Goal: Information Seeking & Learning: Learn about a topic

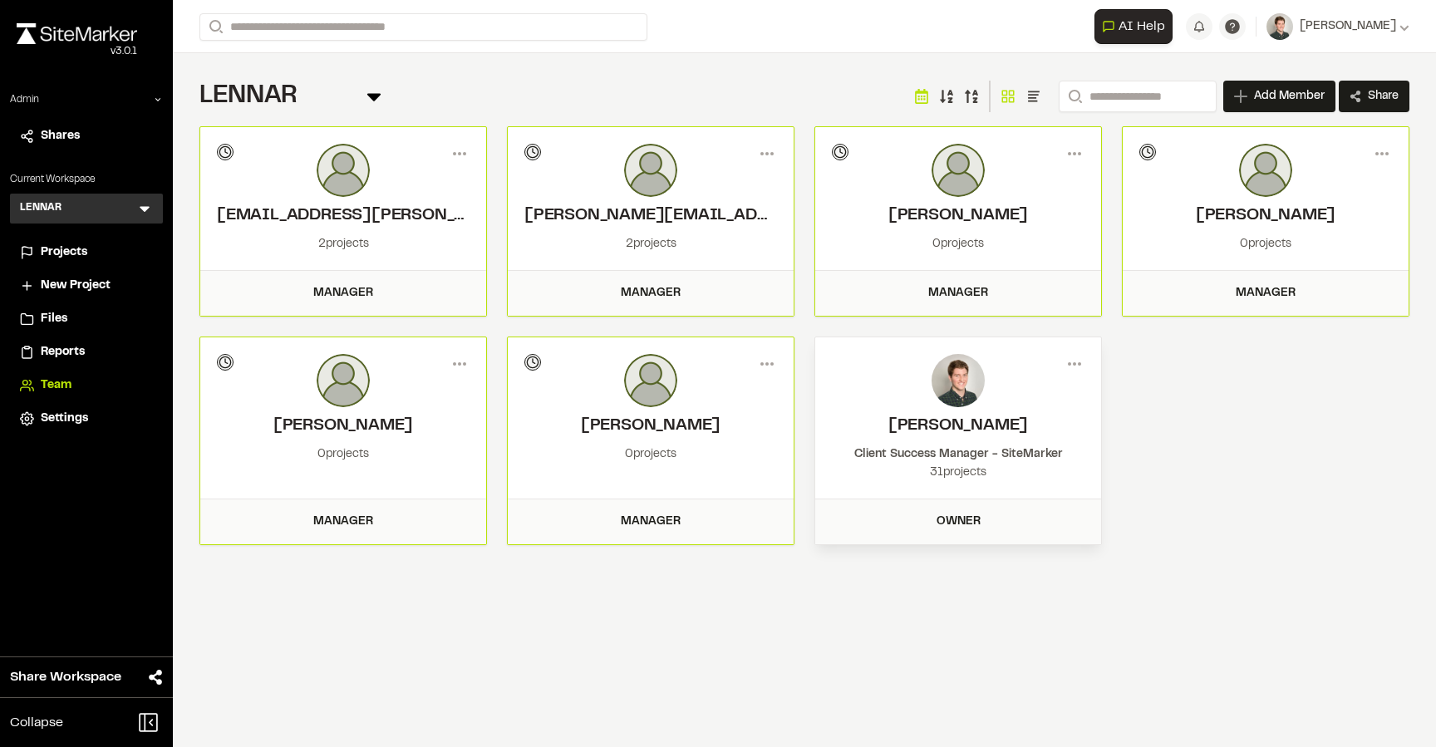
click at [135, 209] on div "LENNAR L Menu" at bounding box center [86, 209] width 153 height 30
click at [143, 210] on icon at bounding box center [145, 210] width 10 height 6
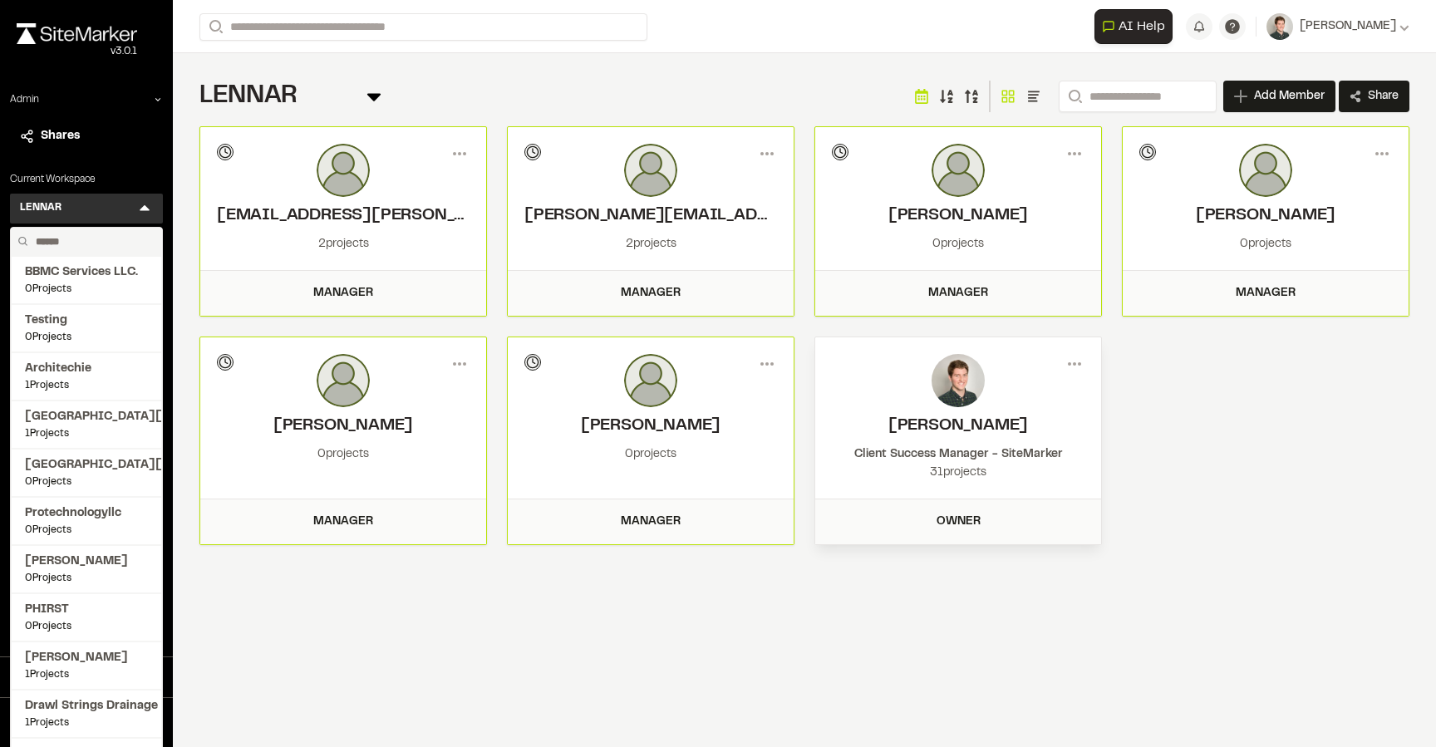
click at [62, 239] on input "text" at bounding box center [92, 242] width 126 height 28
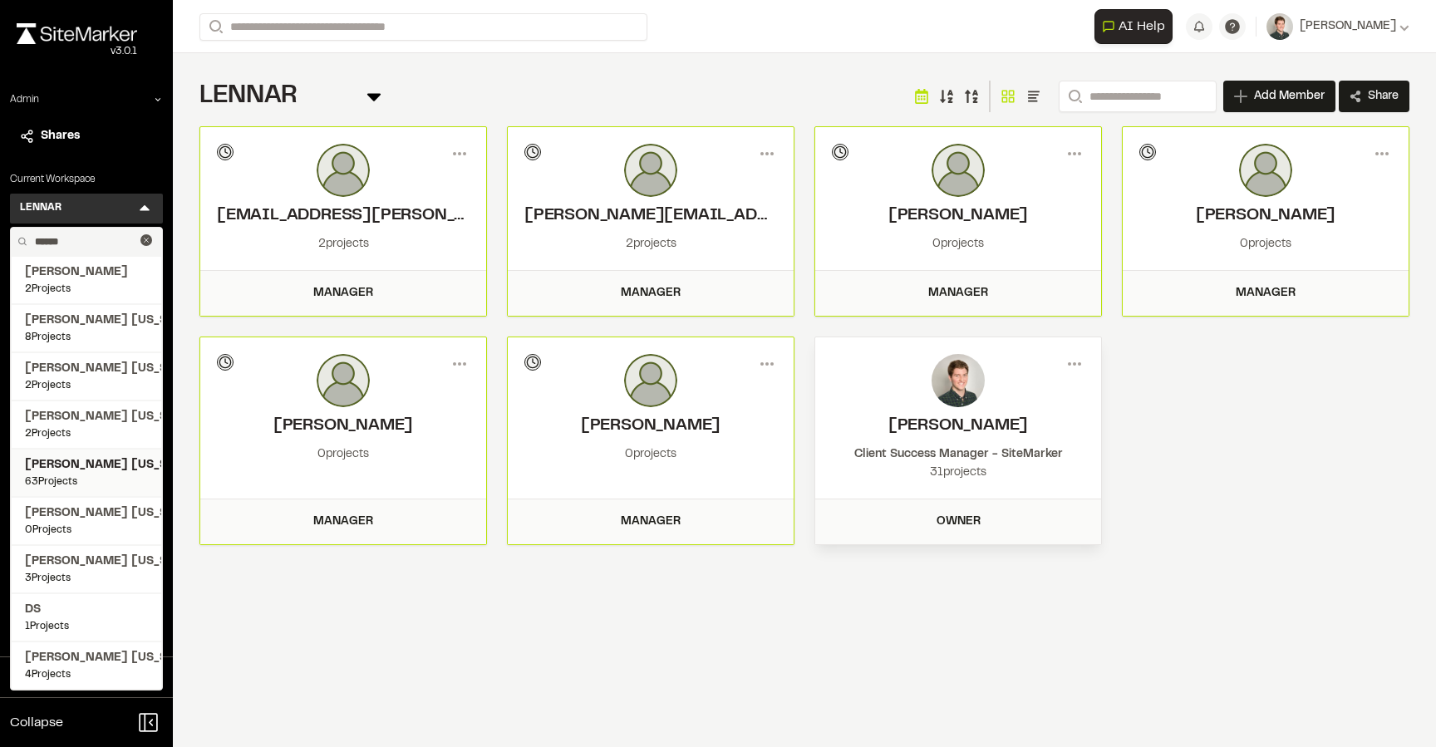
type input "******"
click at [85, 475] on span "63 Projects" at bounding box center [86, 482] width 123 height 15
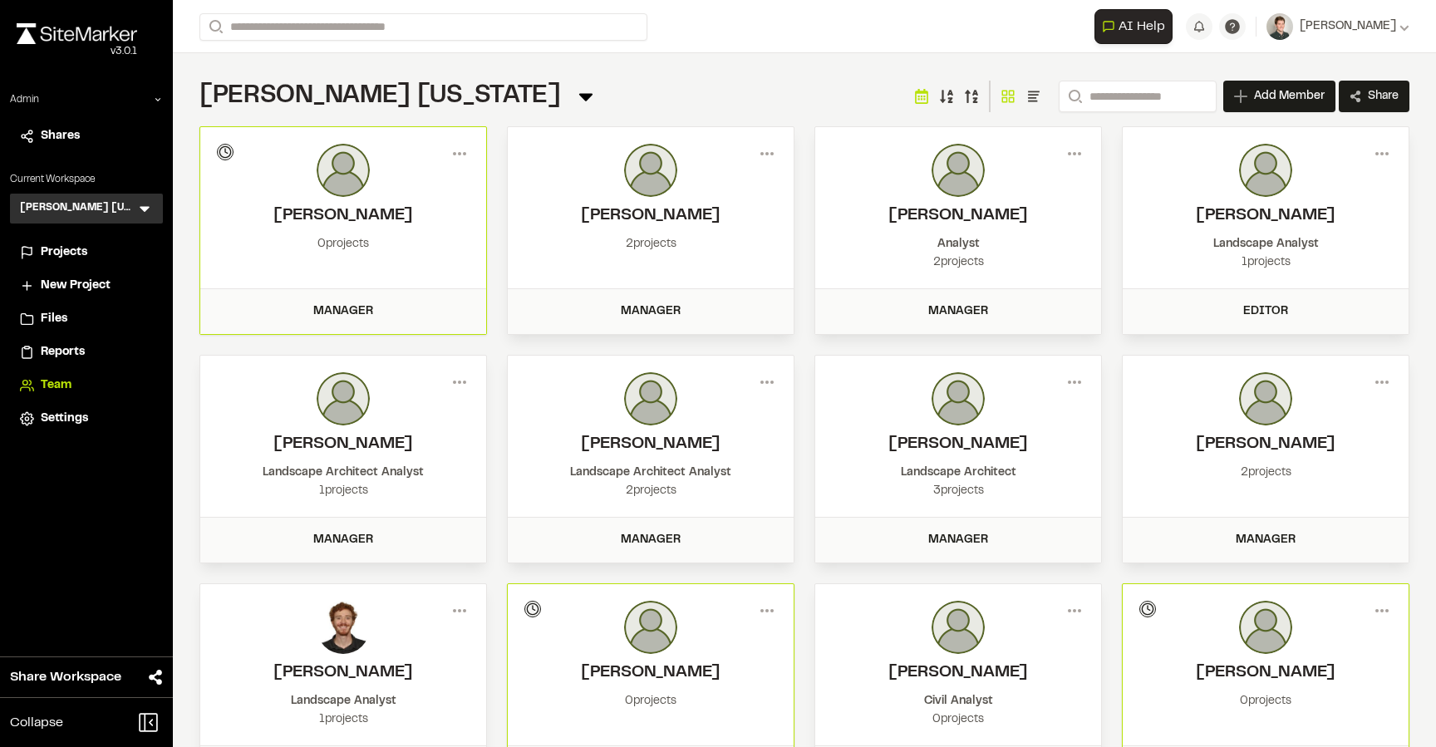
click at [77, 245] on span "Projects" at bounding box center [64, 253] width 47 height 18
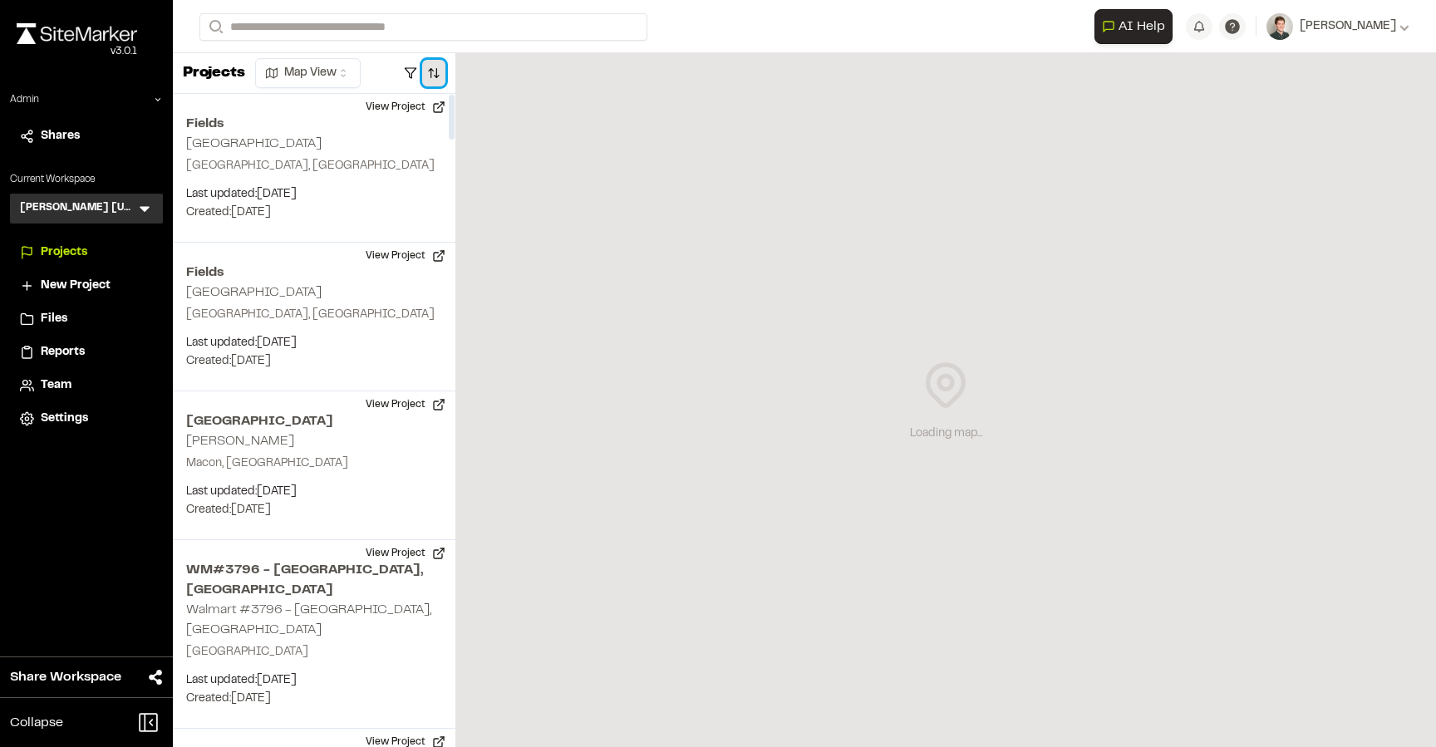
click at [443, 79] on button "button" at bounding box center [433, 73] width 23 height 27
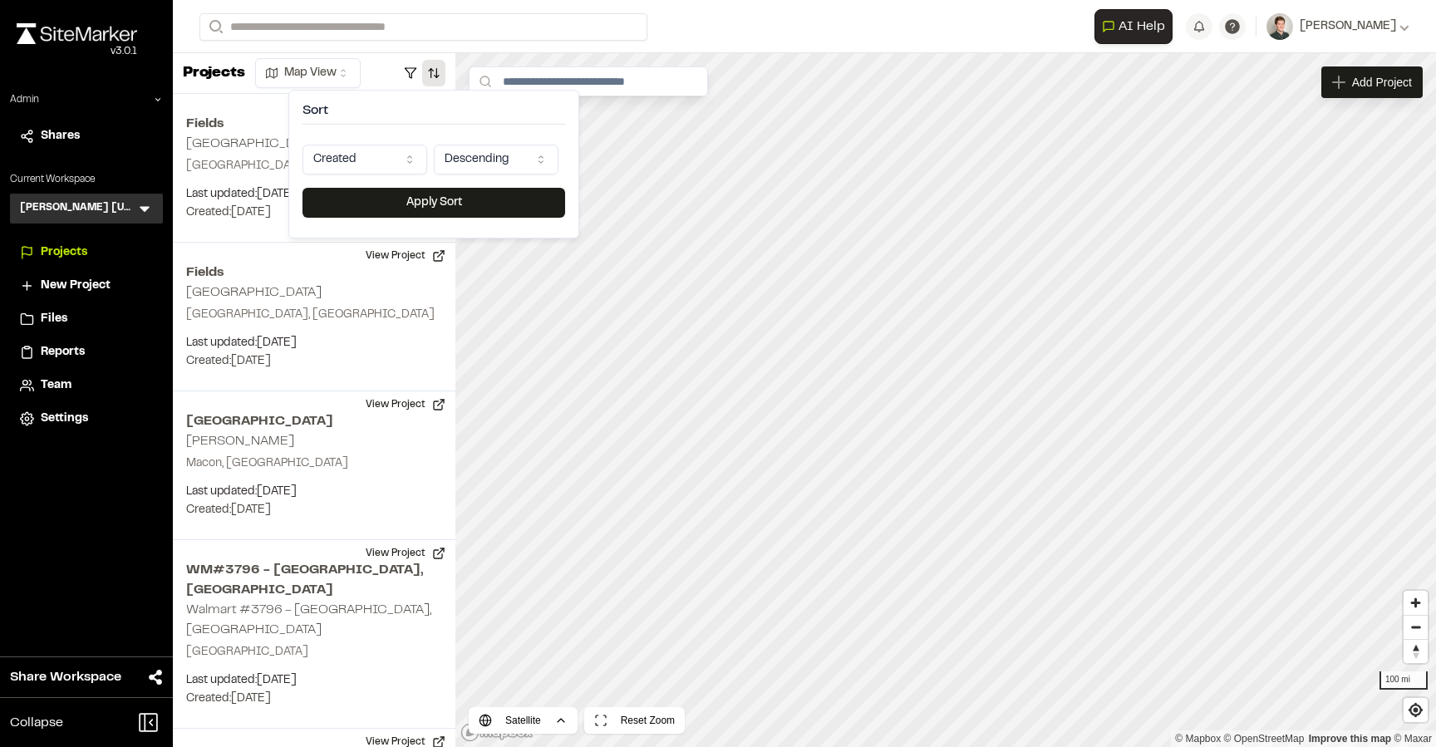
click at [385, 156] on html "Close sidebar v 3.0.1 Admin Shares Current Workspace Kimley Horn Texas KH Menu …" at bounding box center [718, 373] width 1436 height 747
click at [416, 197] on button "Apply Sort" at bounding box center [434, 203] width 263 height 30
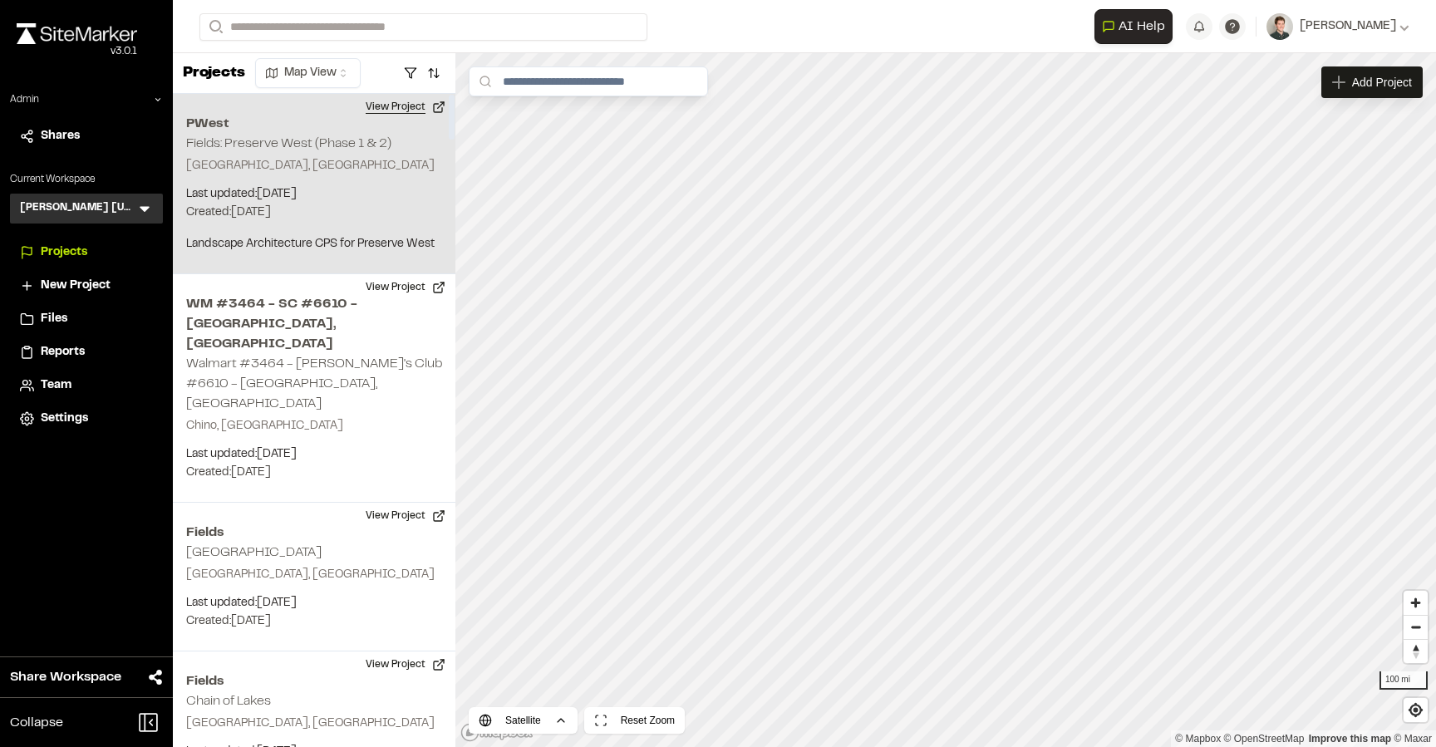
click at [407, 107] on button "View Project" at bounding box center [406, 107] width 100 height 27
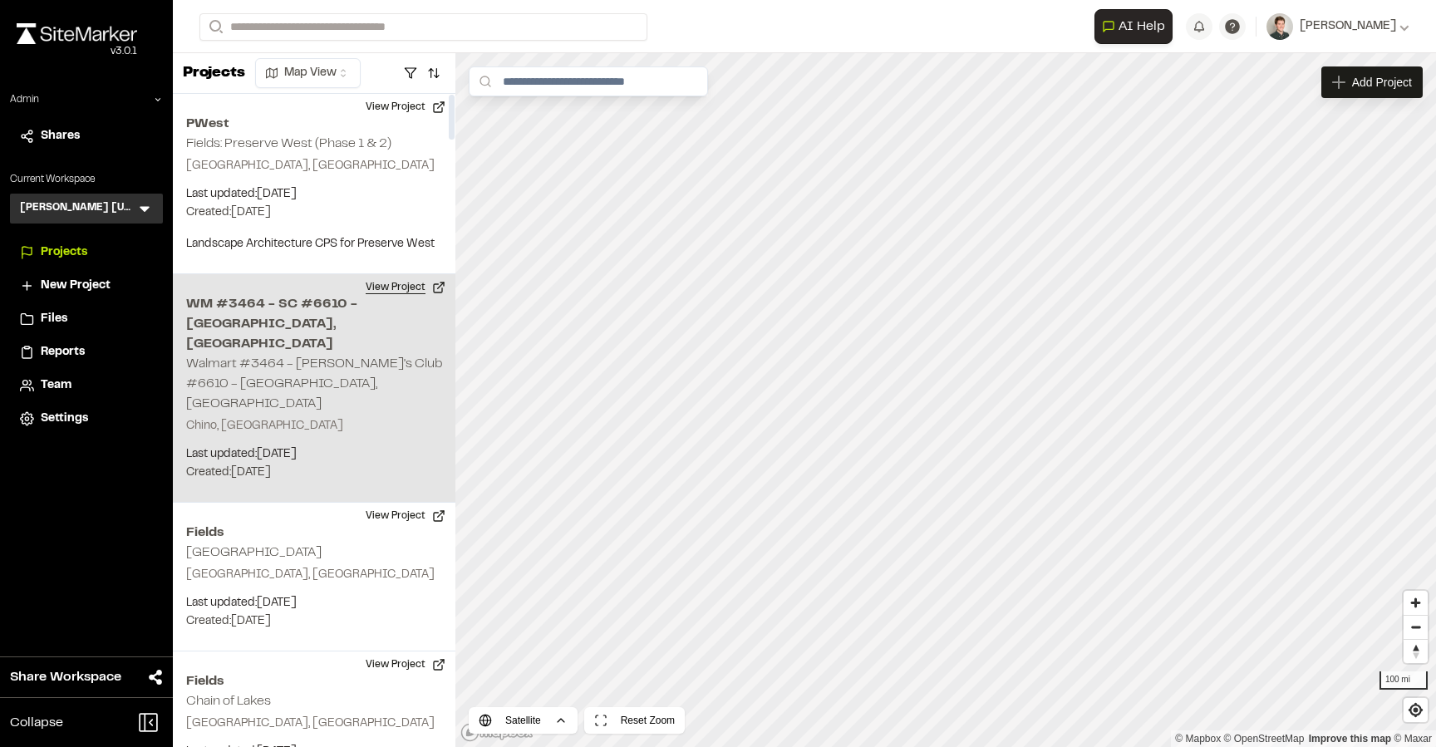
click at [400, 290] on button "View Project" at bounding box center [406, 287] width 100 height 27
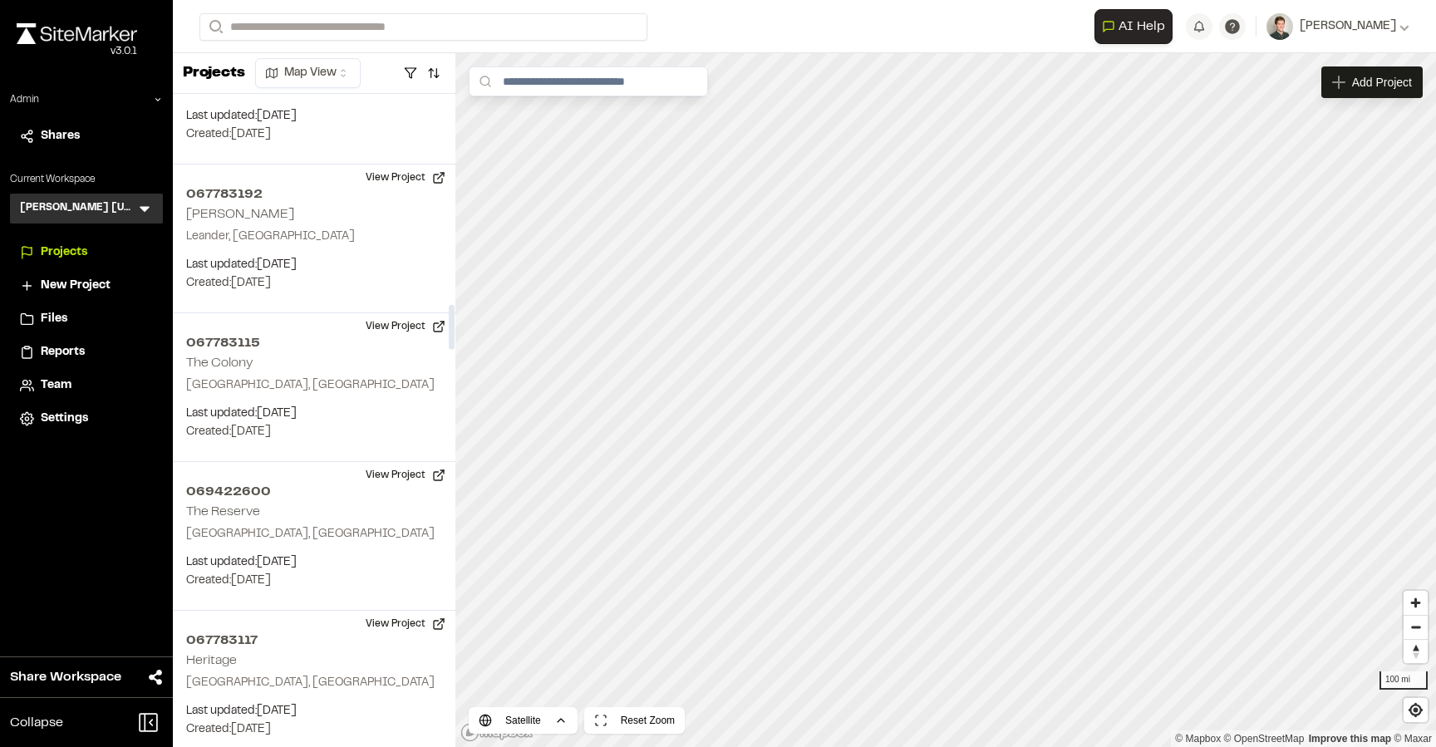
scroll to position [3087, 0]
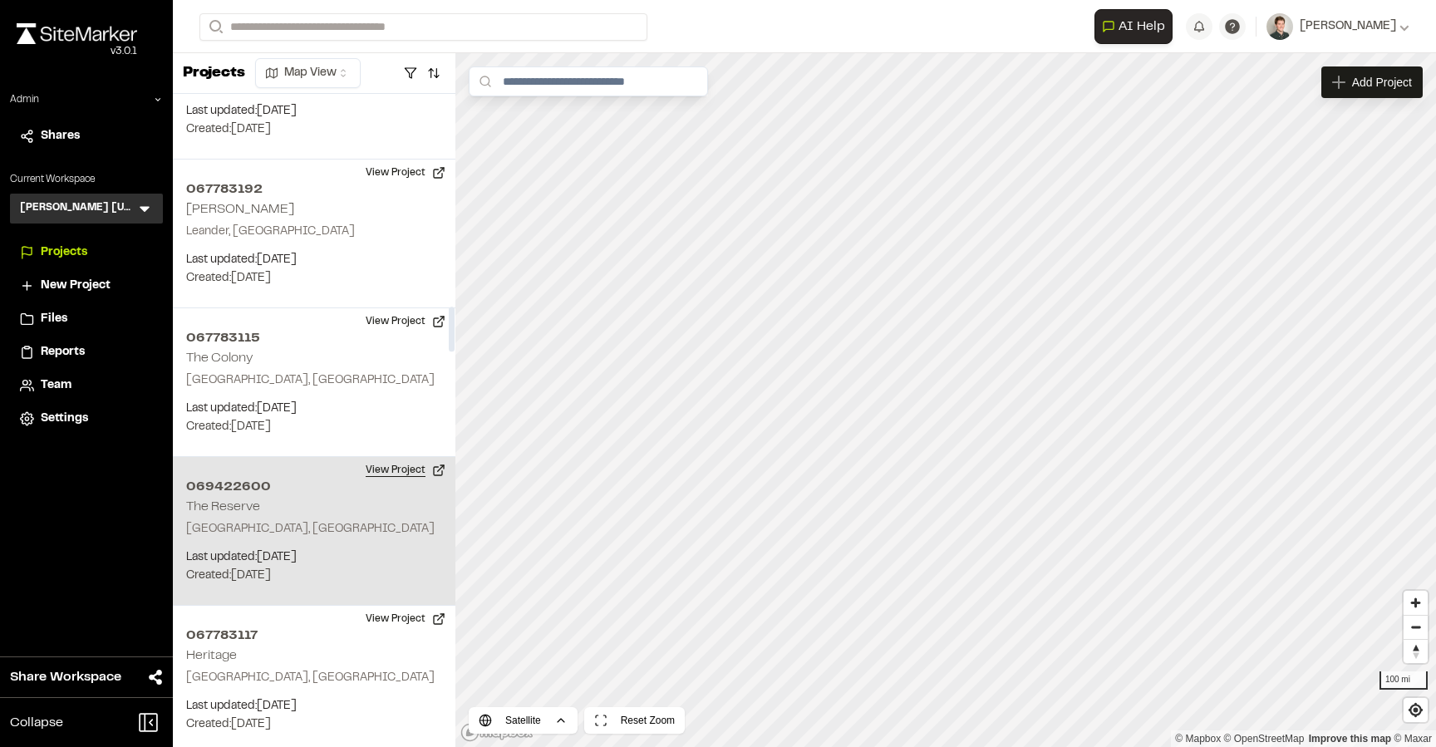
click at [401, 457] on button "View Project" at bounding box center [406, 470] width 100 height 27
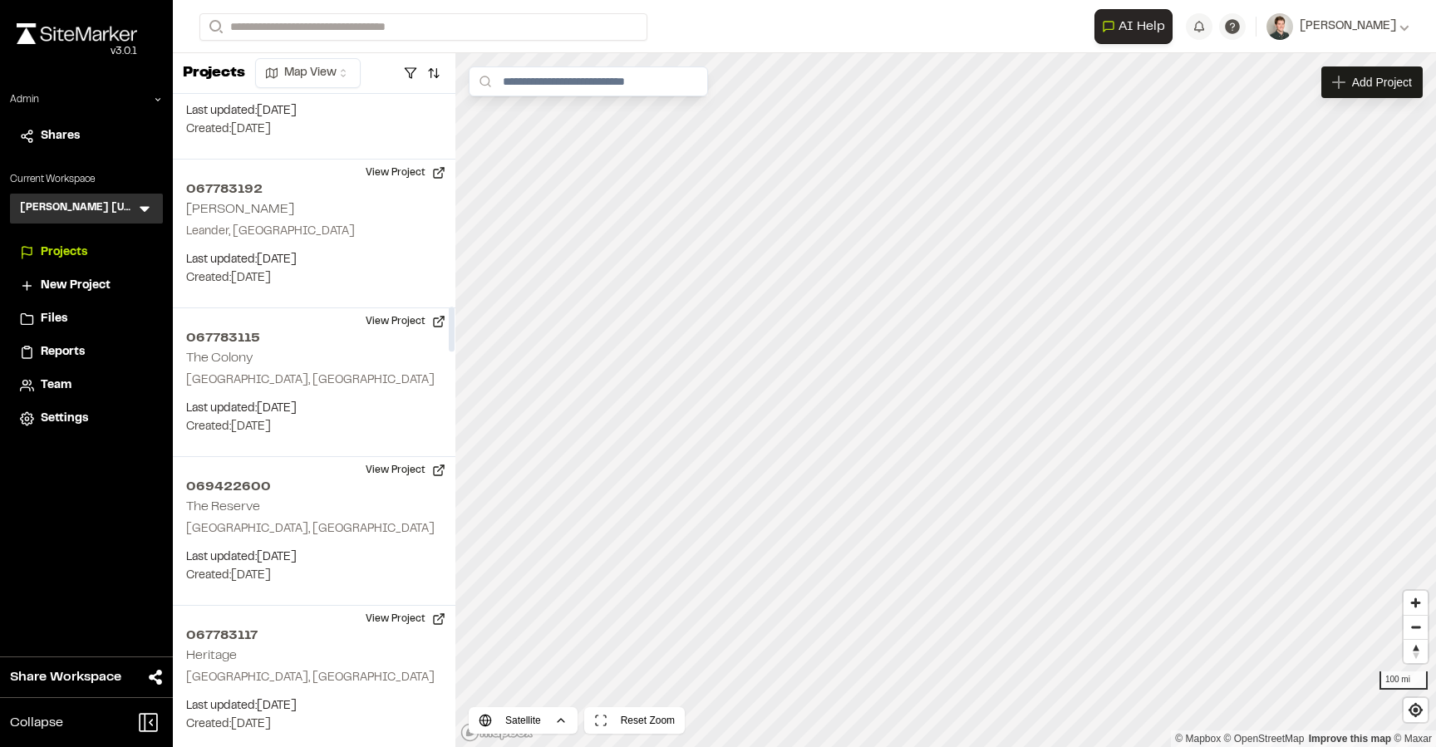
click at [140, 204] on icon at bounding box center [144, 208] width 17 height 17
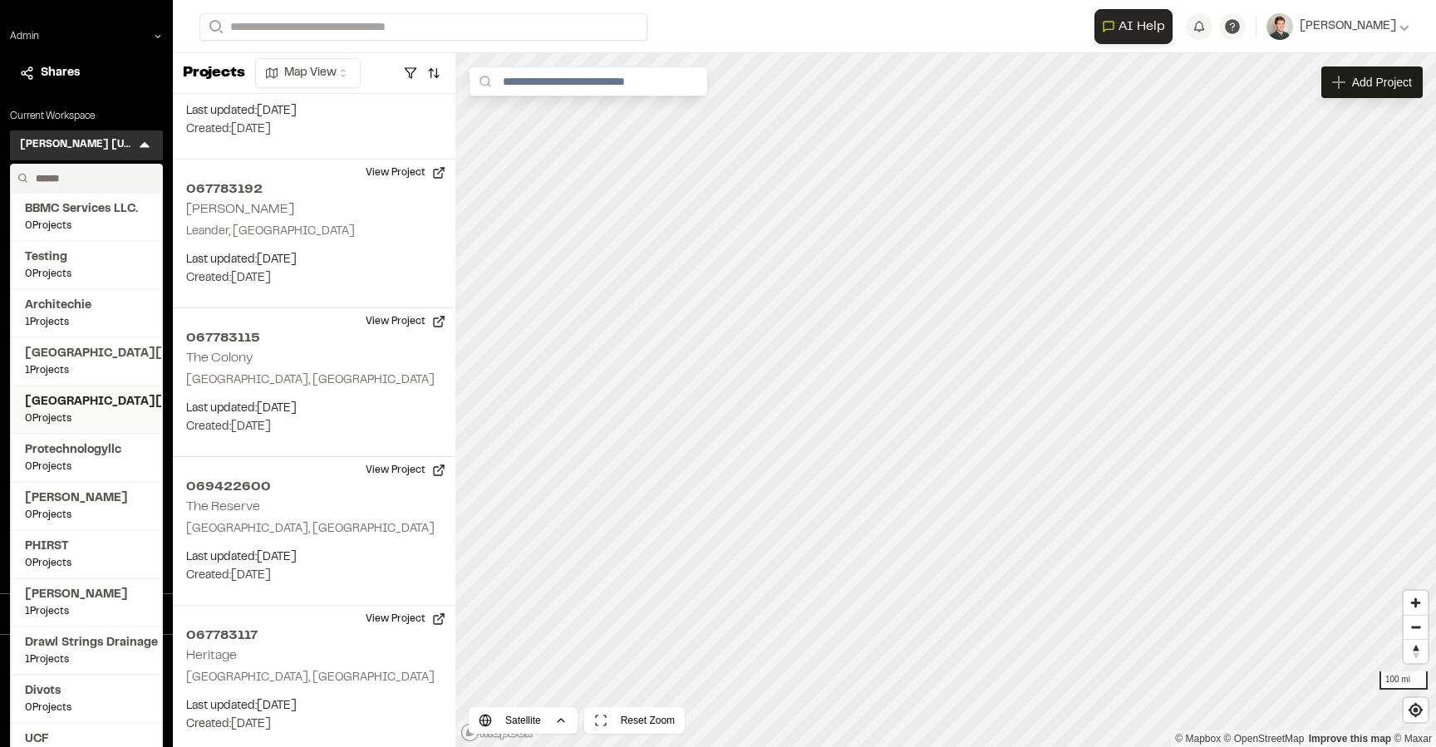
scroll to position [0, 0]
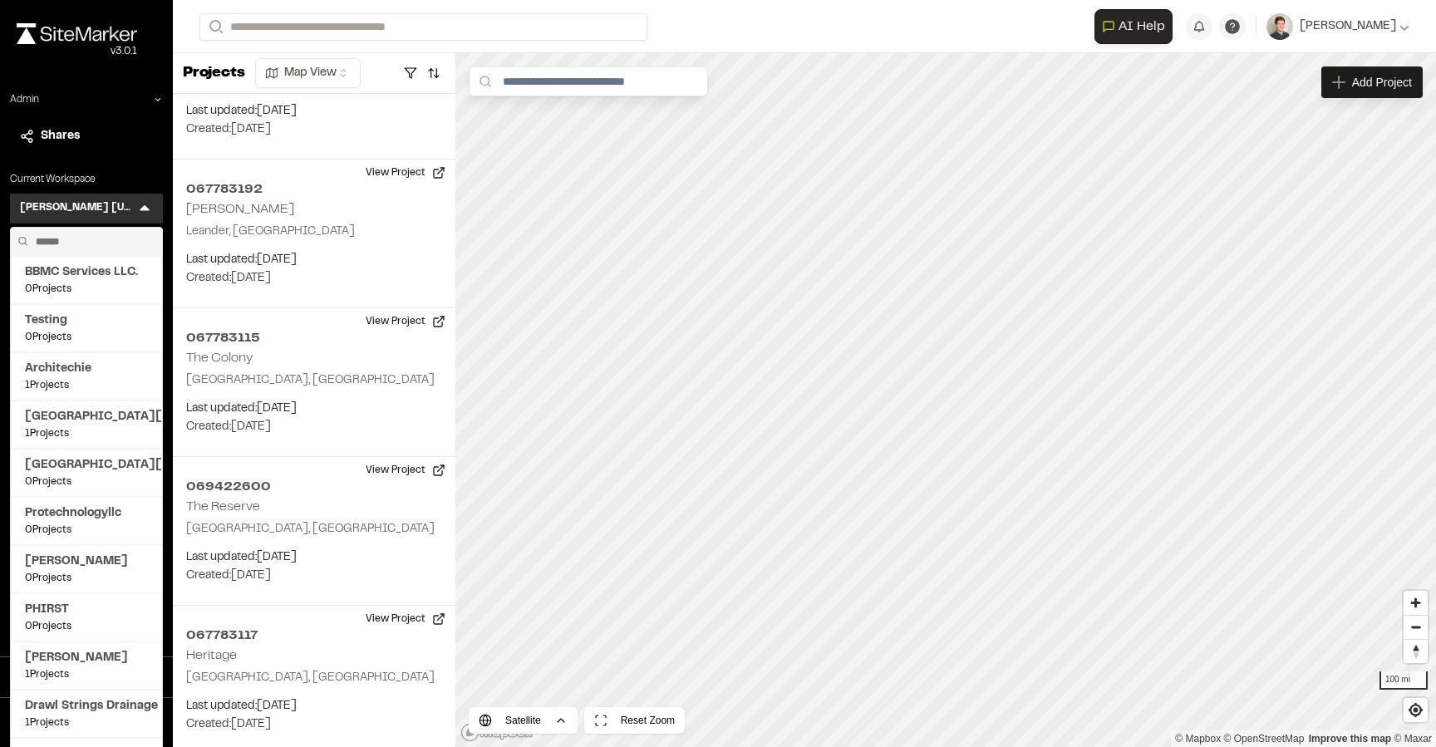
click at [87, 244] on input "text" at bounding box center [92, 242] width 126 height 28
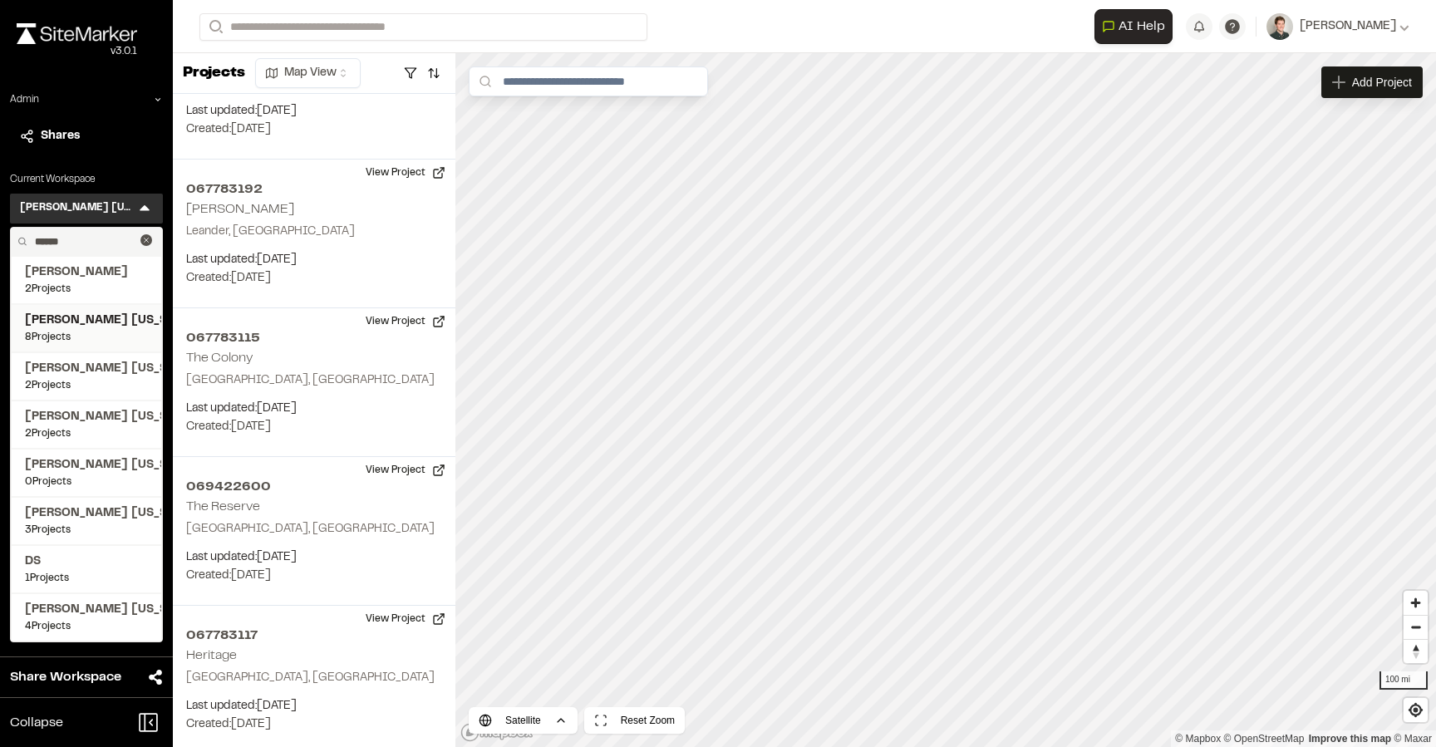
type input "******"
click at [91, 327] on span "[PERSON_NAME] [US_STATE]" at bounding box center [86, 321] width 123 height 18
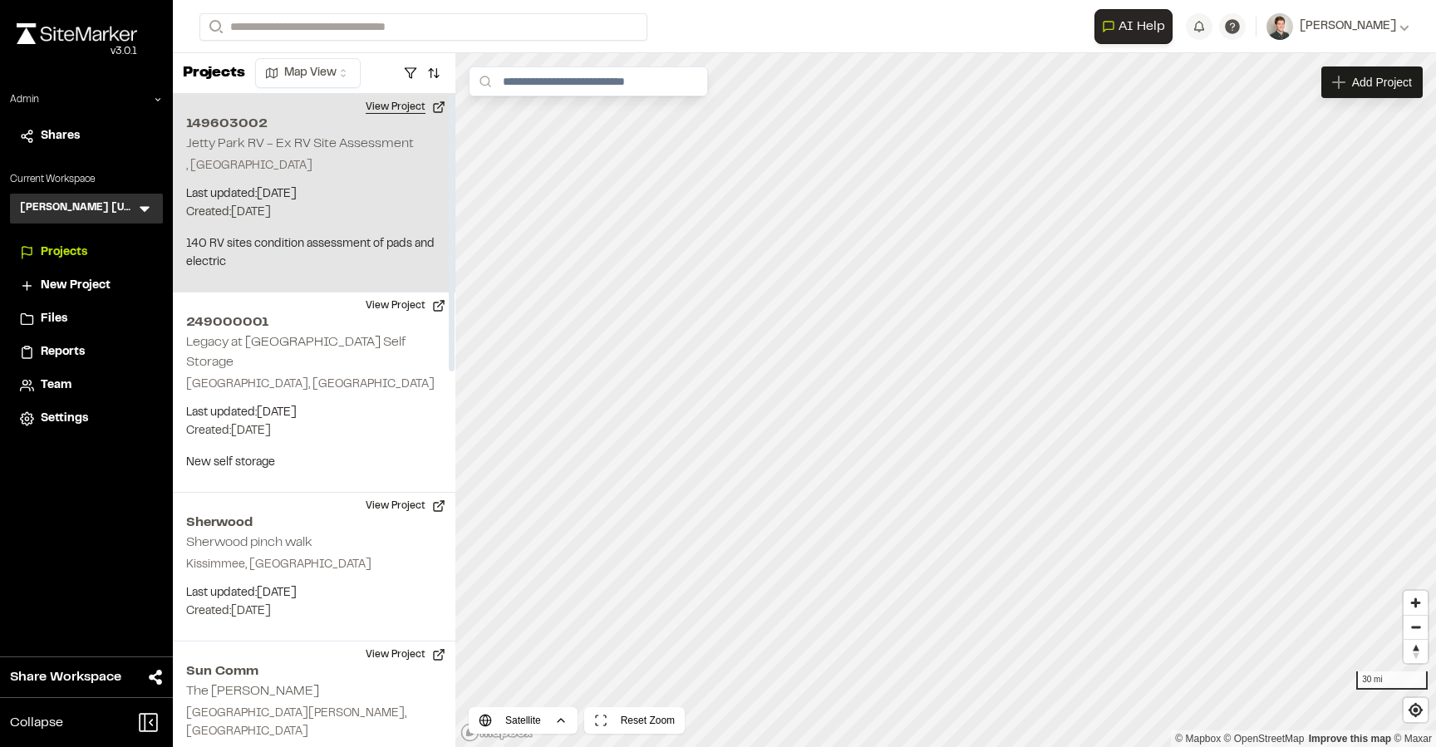
click at [418, 107] on button "View Project" at bounding box center [406, 107] width 100 height 27
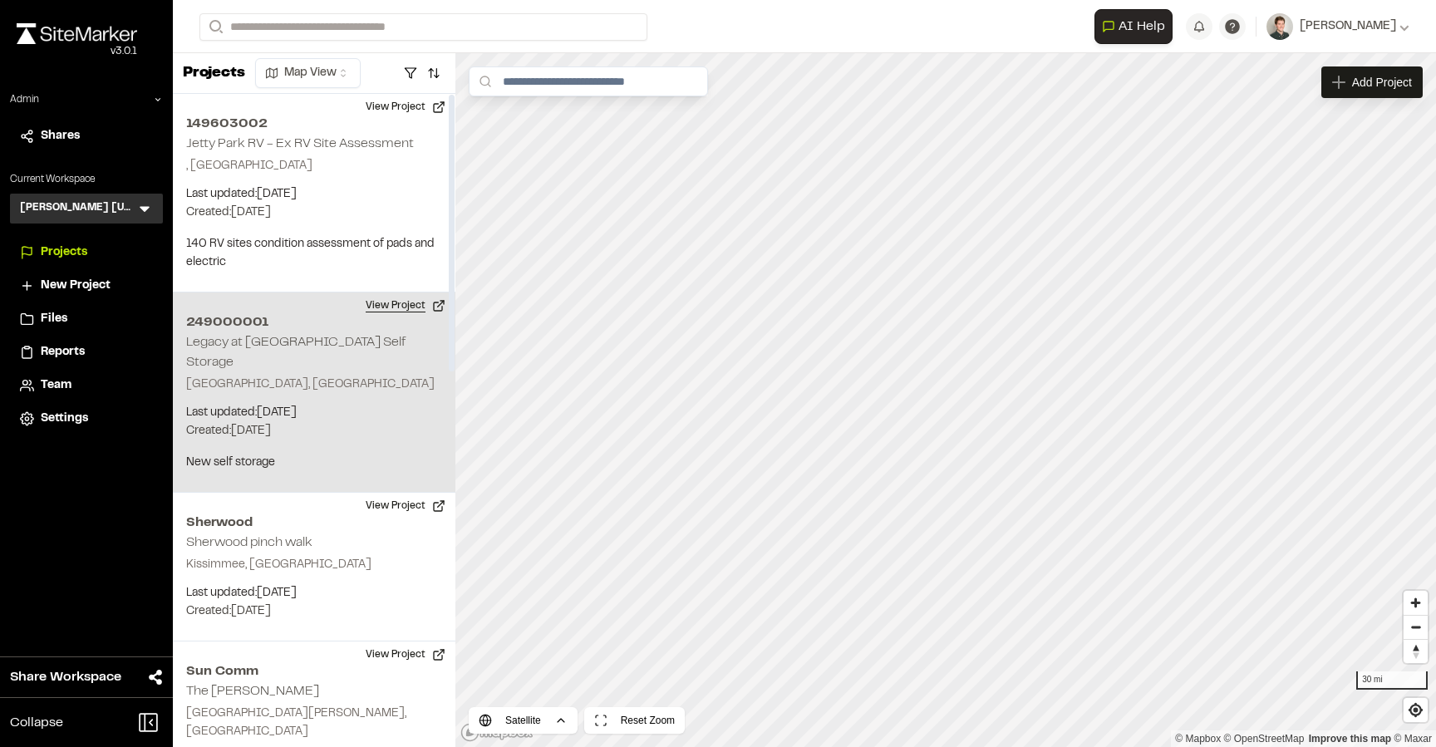
click at [409, 311] on button "View Project" at bounding box center [406, 306] width 100 height 27
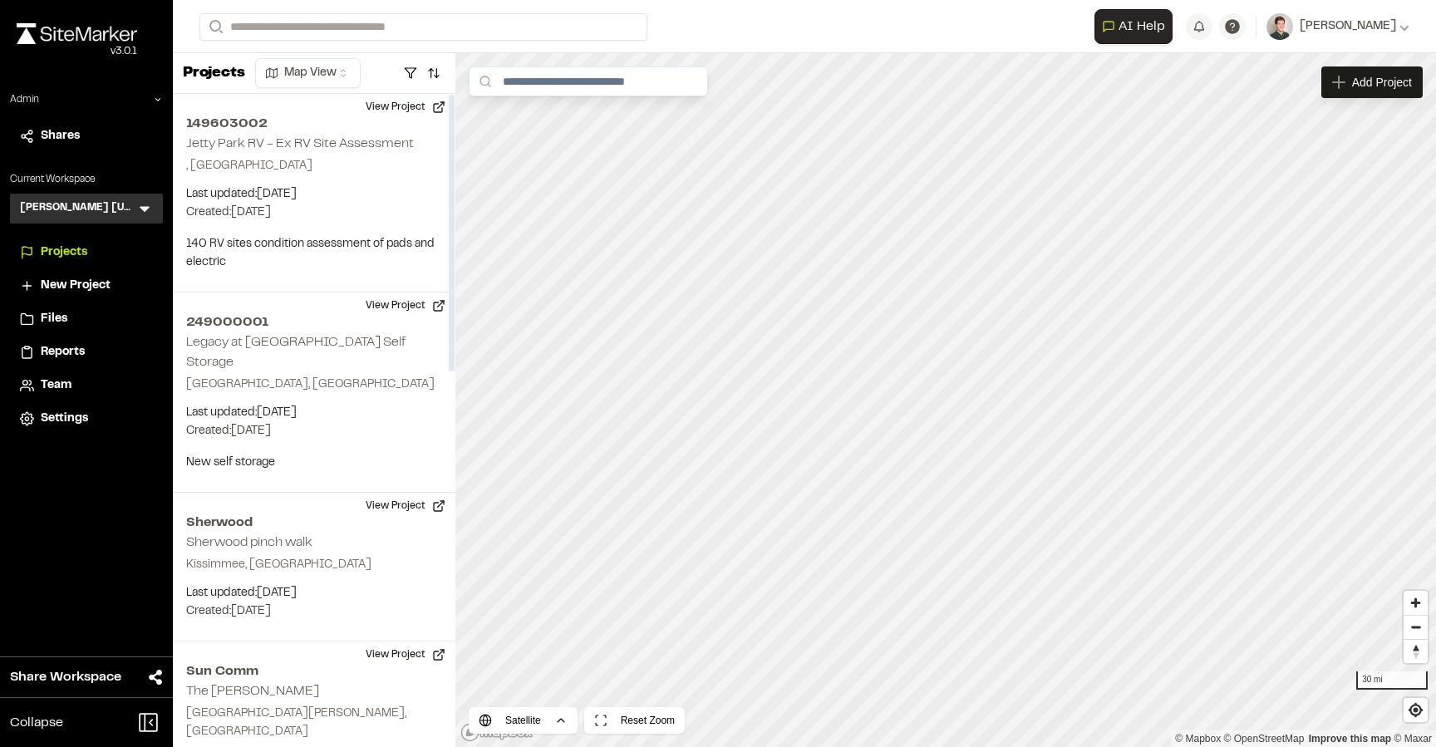
click at [150, 209] on icon at bounding box center [144, 208] width 17 height 17
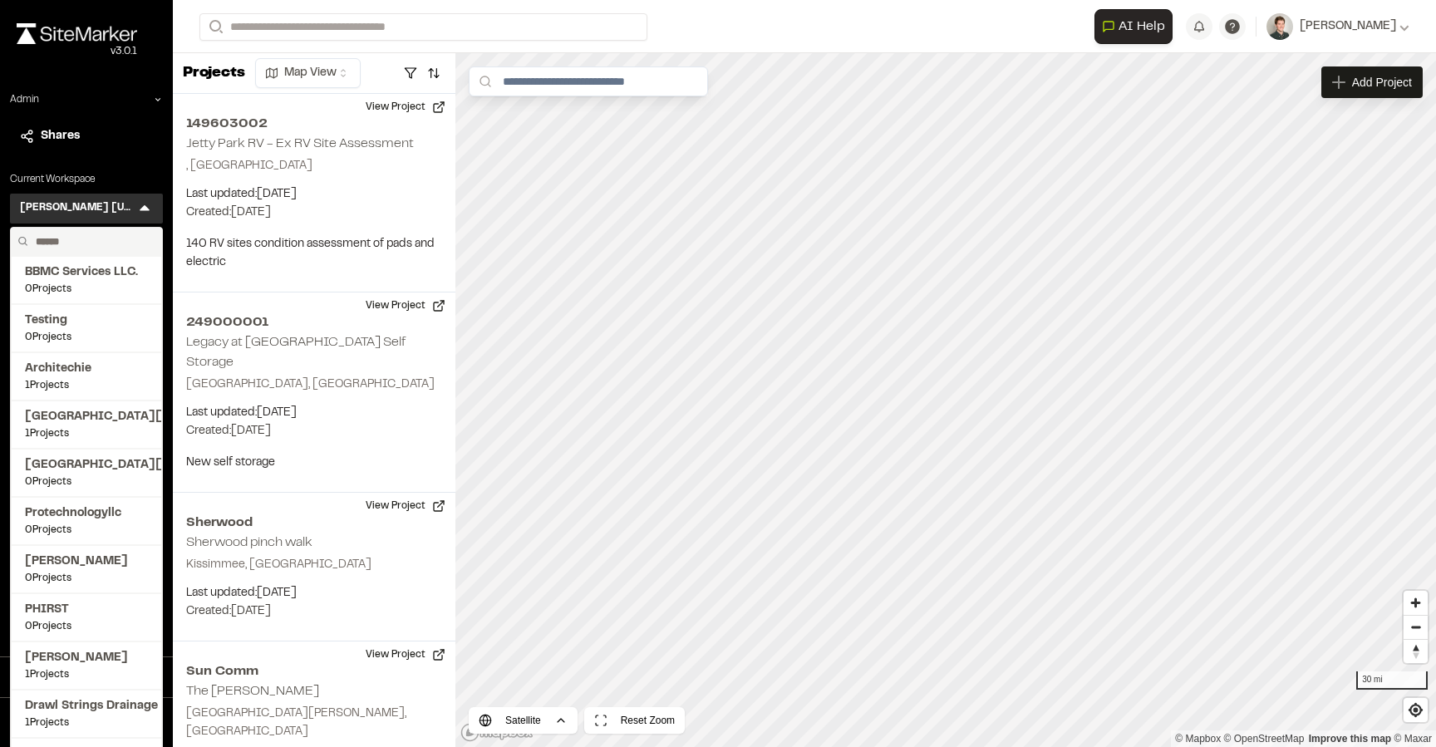
click at [89, 237] on input "text" at bounding box center [92, 242] width 126 height 28
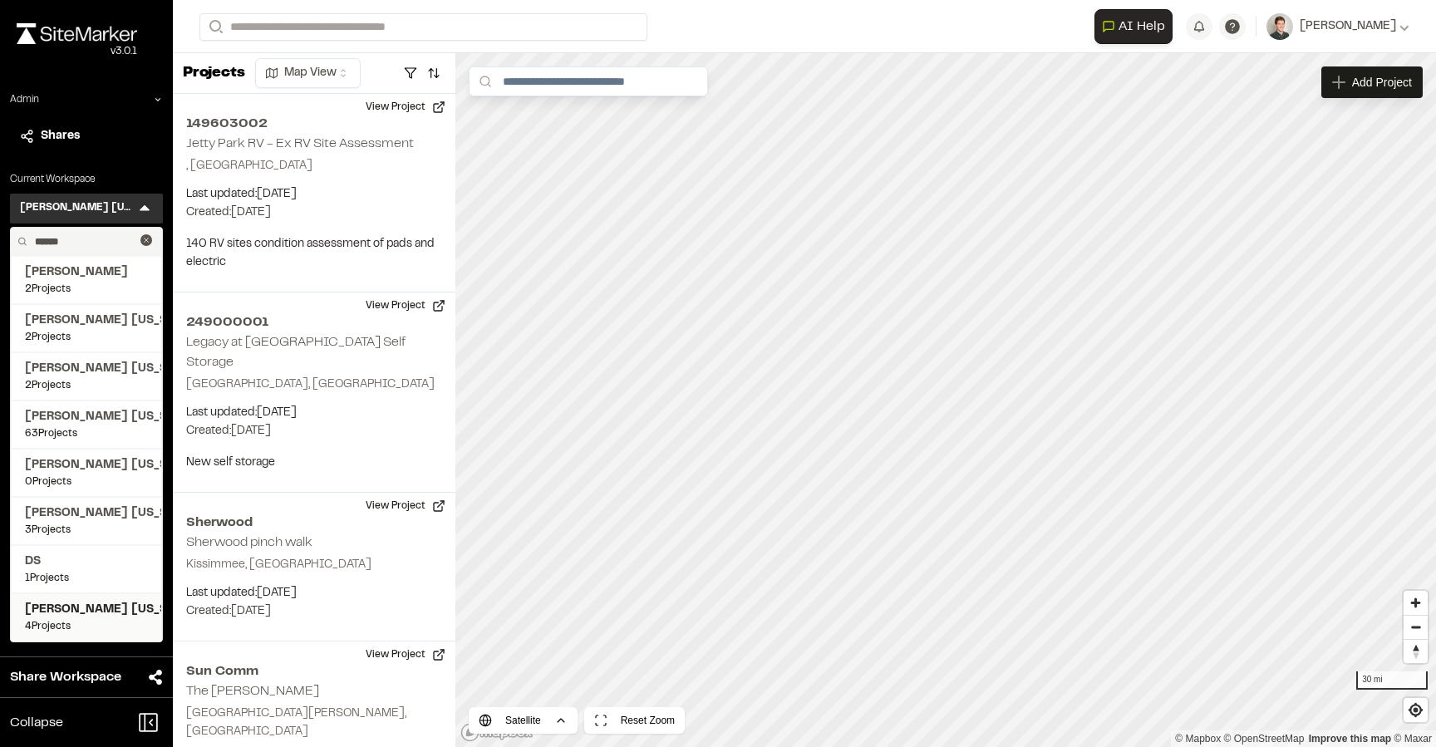
type input "******"
click at [62, 623] on span "4 Projects" at bounding box center [86, 626] width 123 height 15
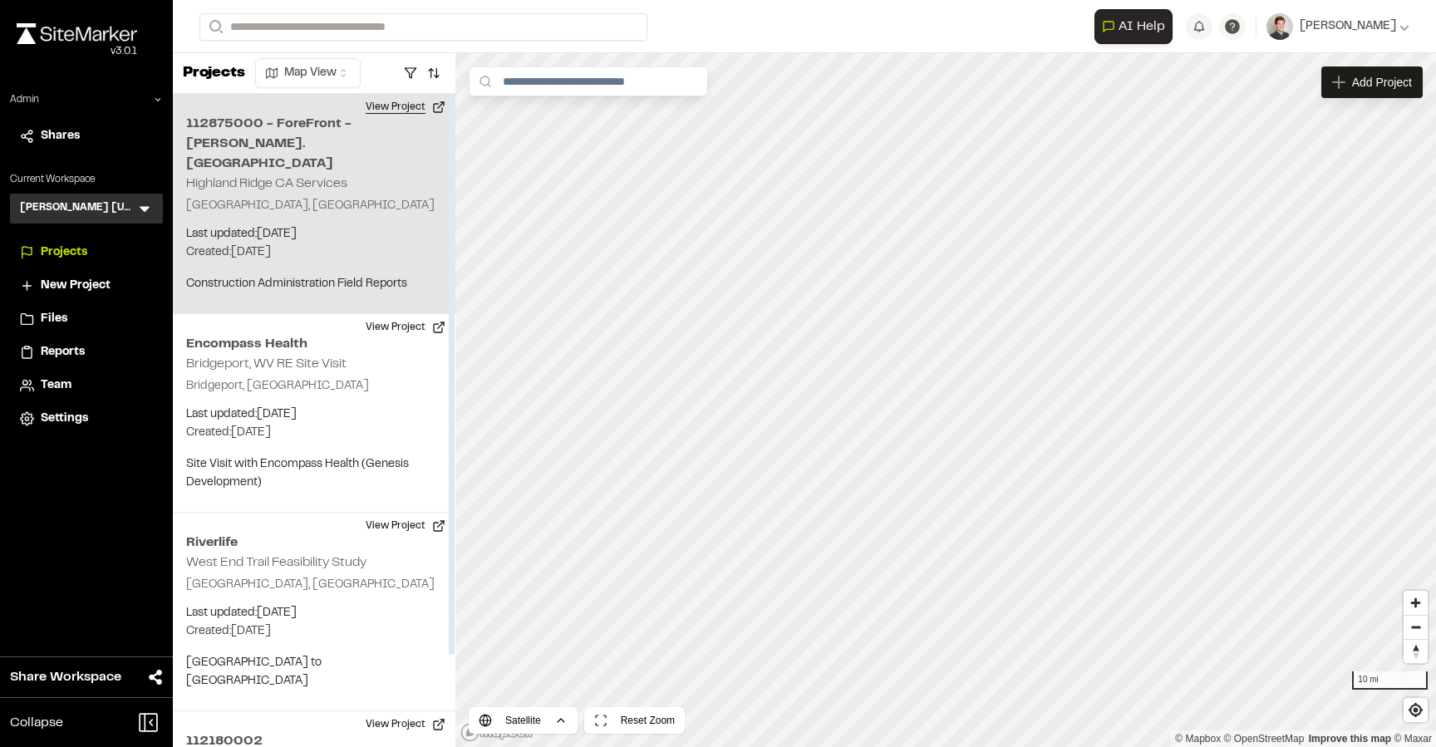
click at [385, 101] on button "View Project" at bounding box center [406, 107] width 100 height 27
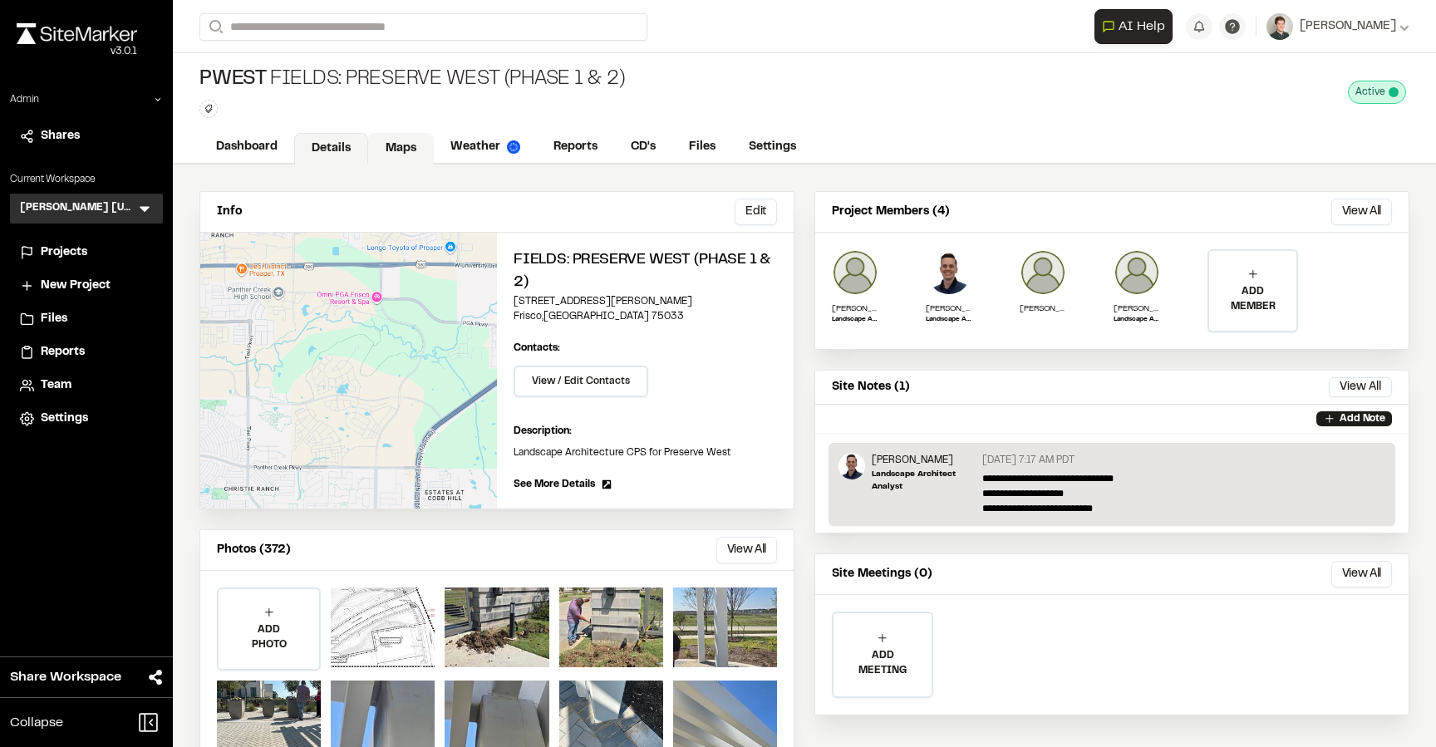
click at [411, 146] on link "Maps" at bounding box center [401, 149] width 66 height 32
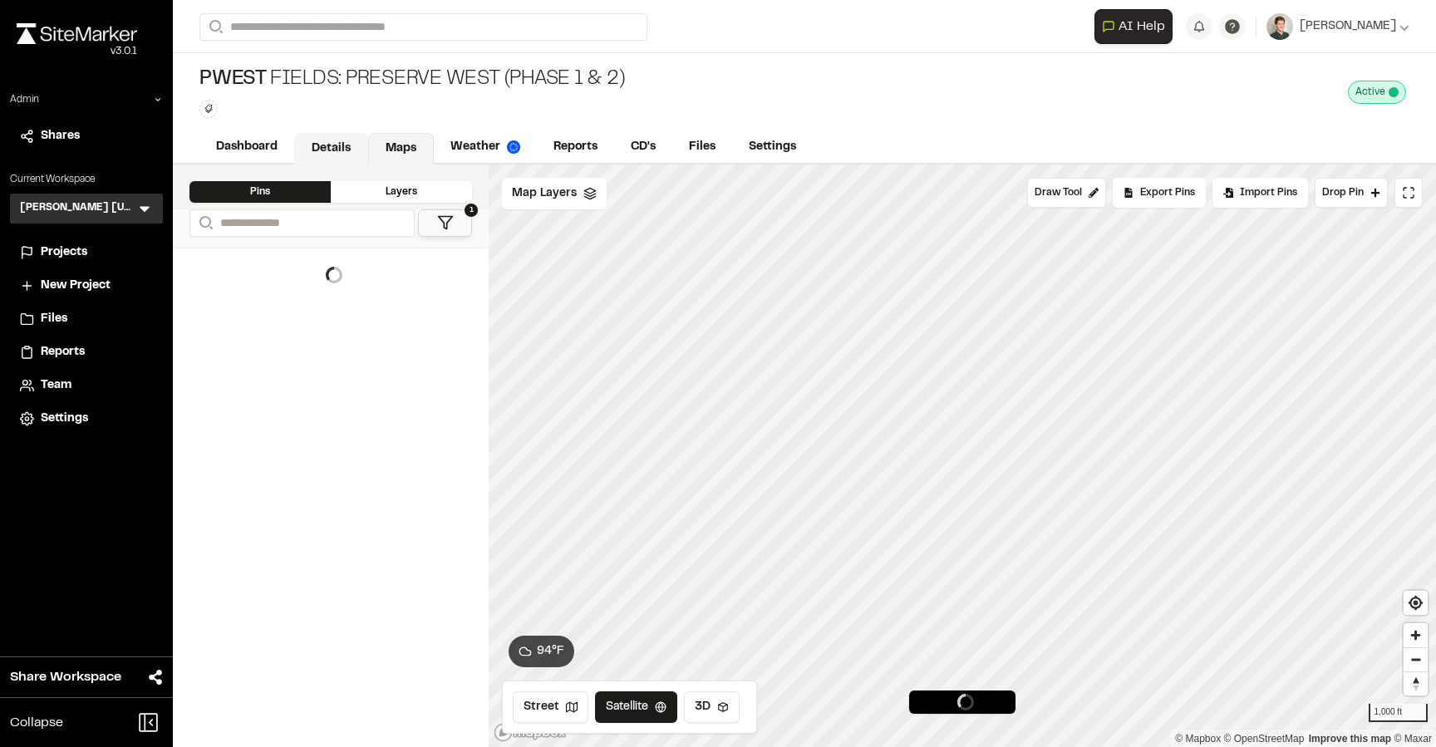
click at [335, 153] on link "Details" at bounding box center [331, 149] width 74 height 32
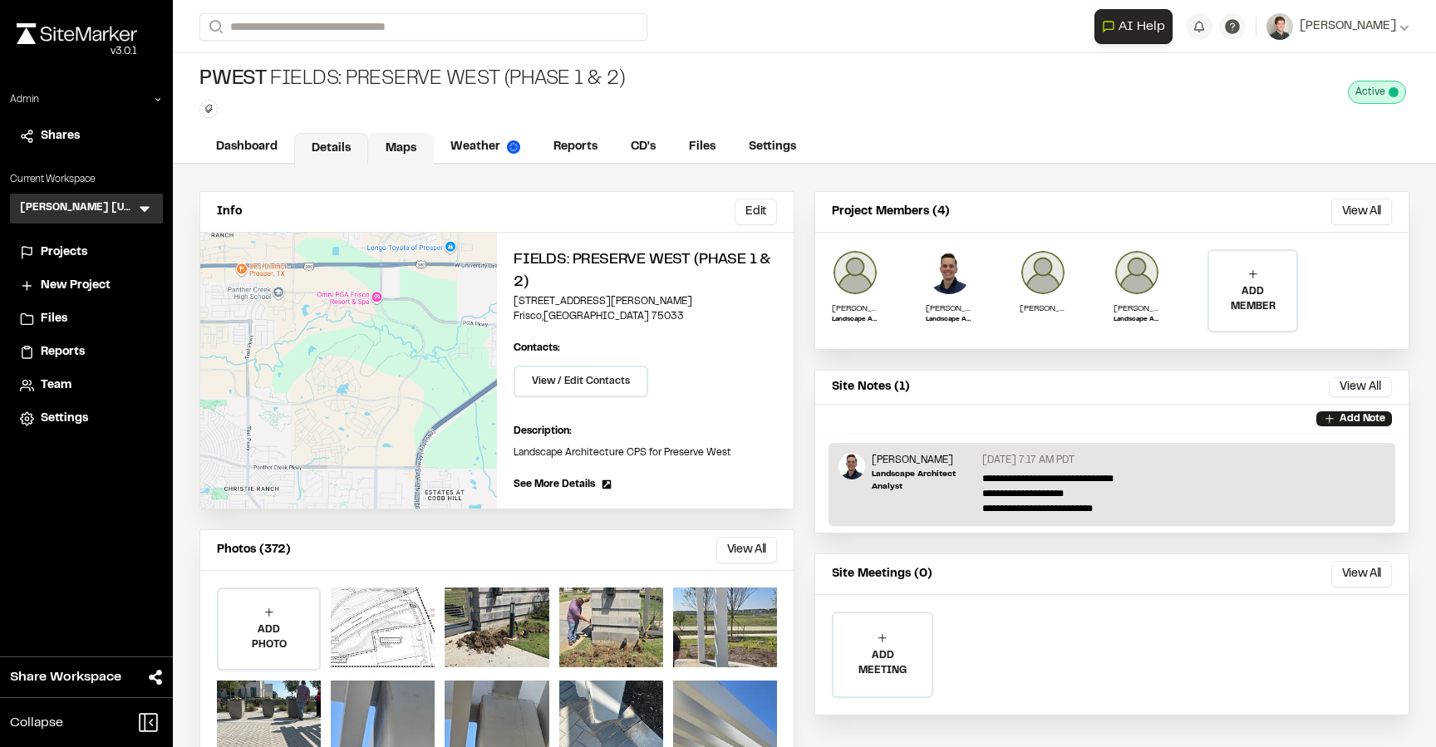
click at [382, 150] on link "Maps" at bounding box center [401, 149] width 66 height 32
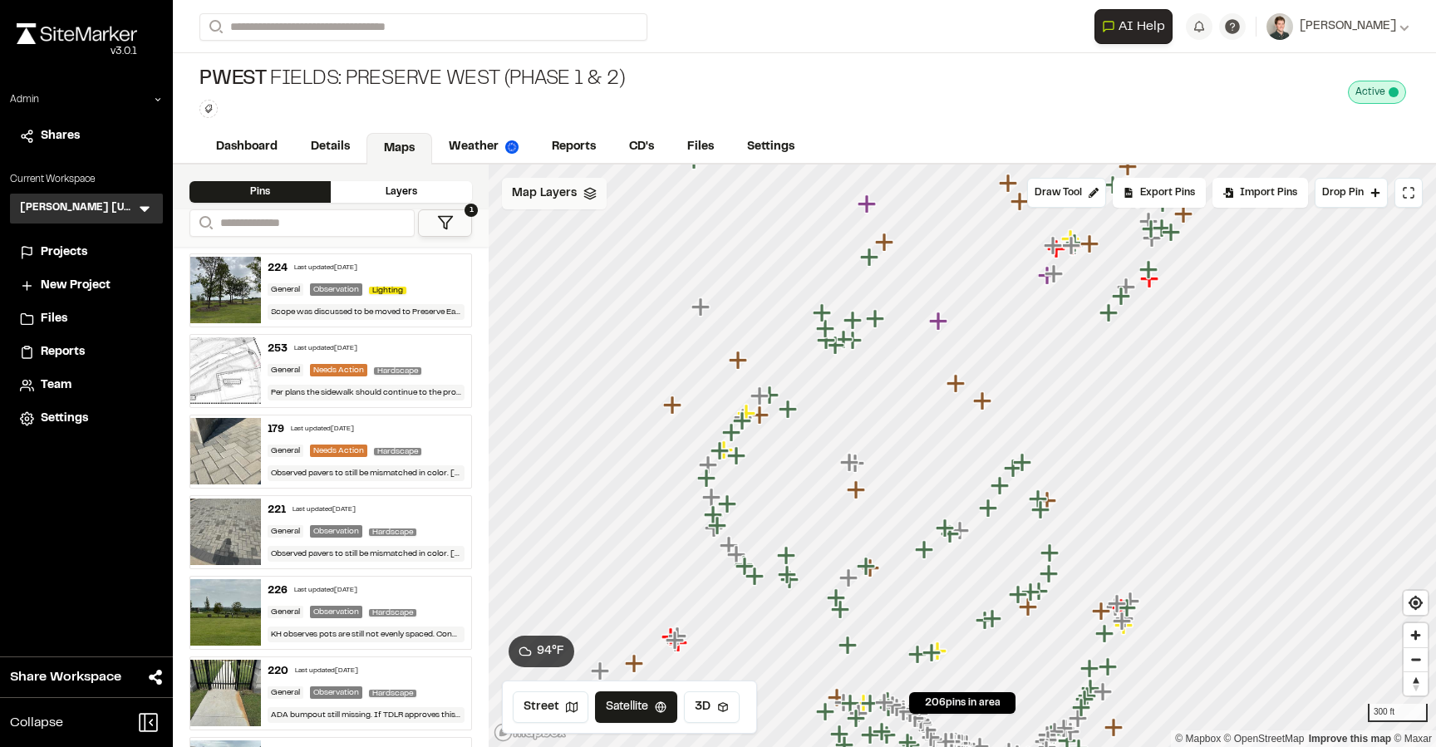
click at [551, 206] on div "Map Layers" at bounding box center [554, 194] width 105 height 32
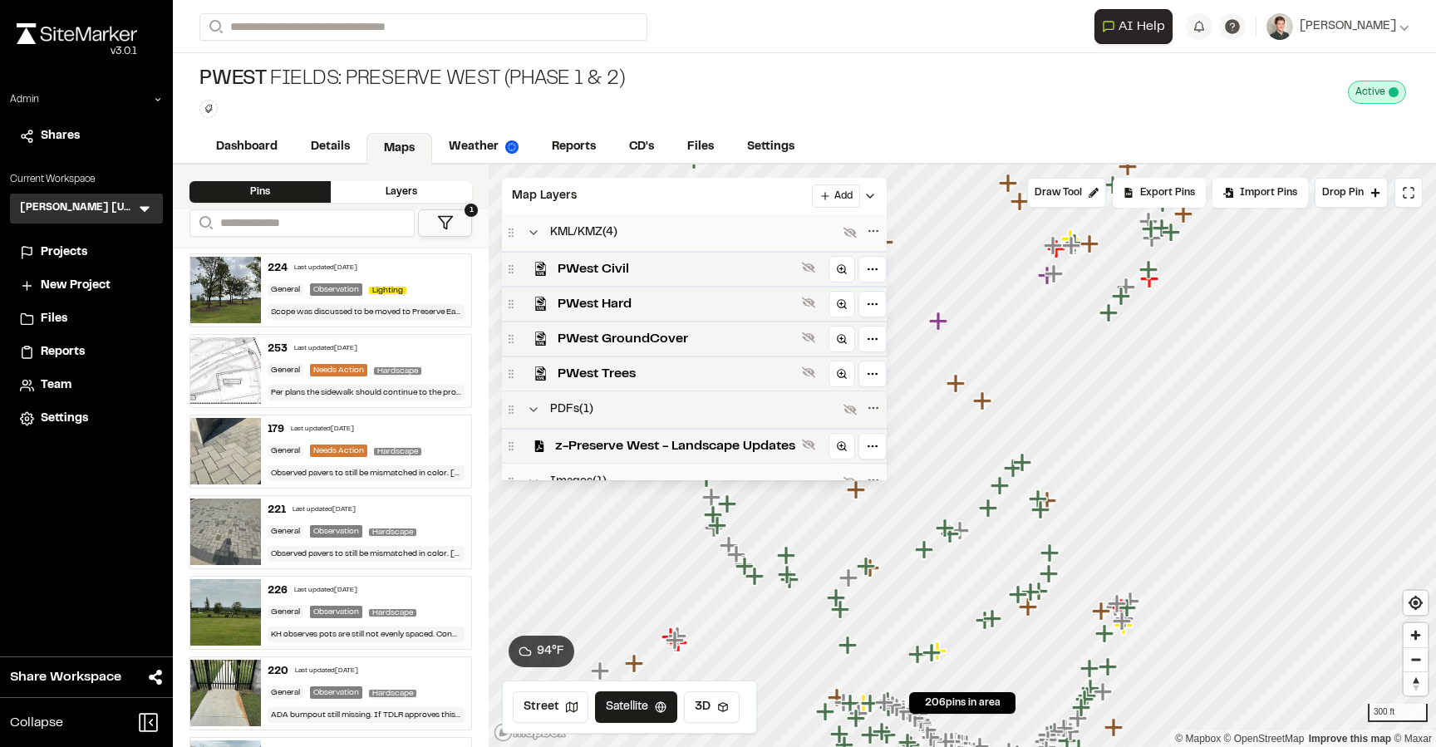
scroll to position [53, 0]
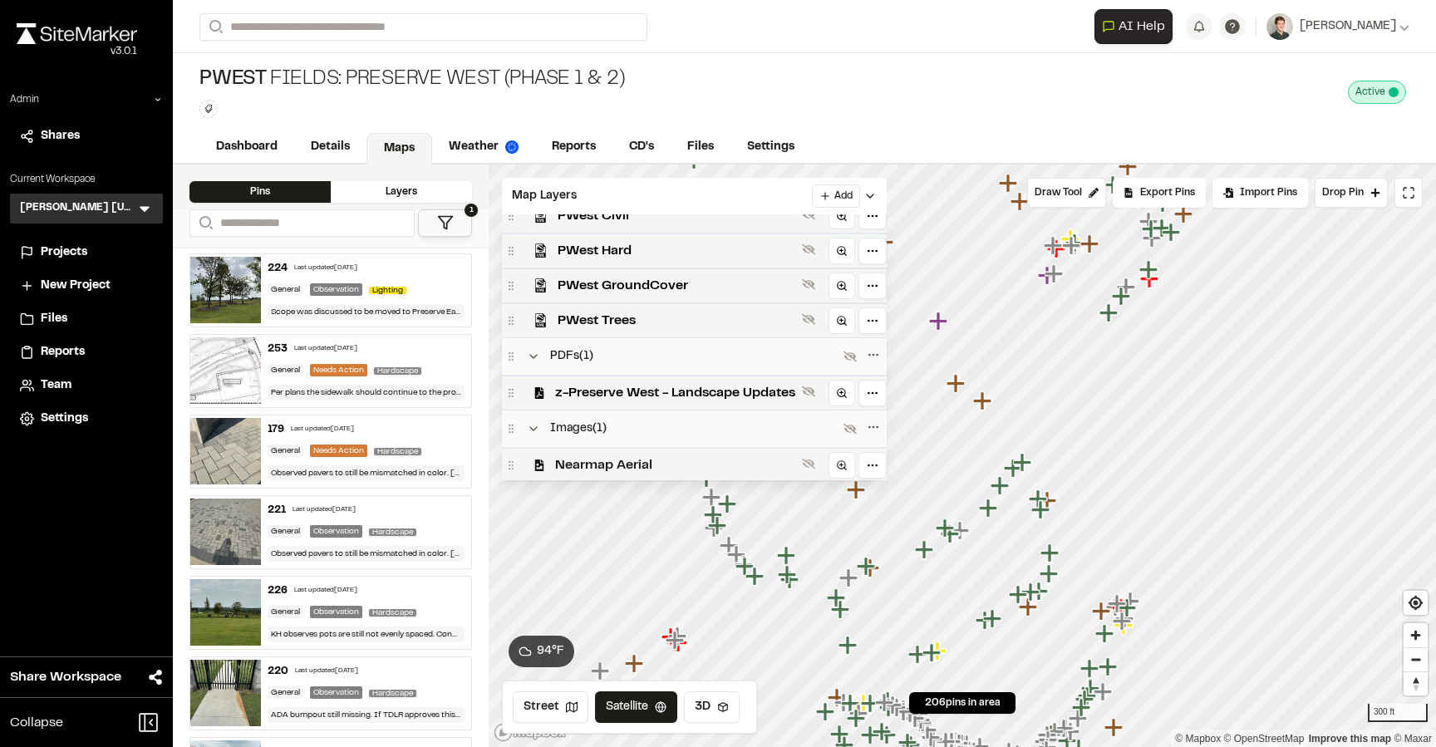
click at [598, 471] on span "Nearmap Aerial" at bounding box center [675, 466] width 240 height 20
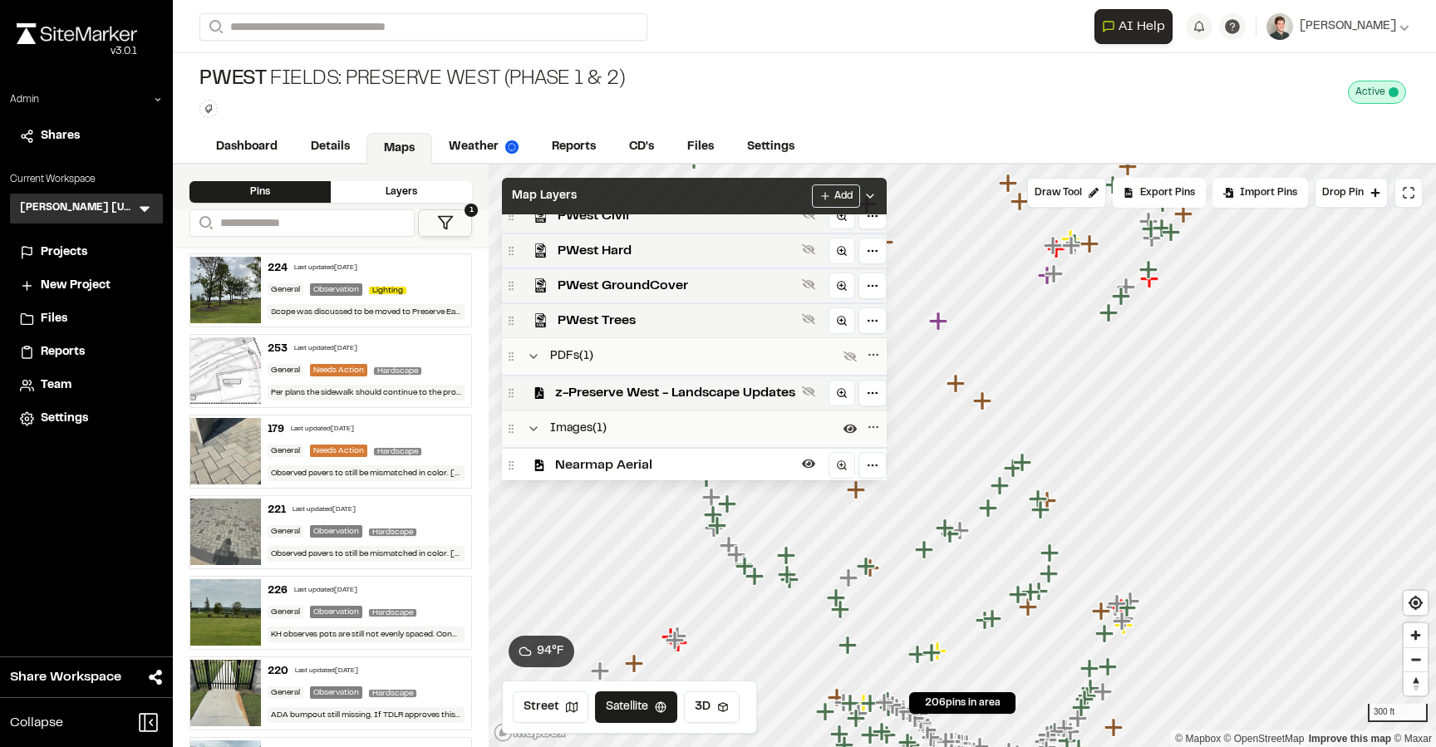
click at [691, 199] on div "Map Layers Add" at bounding box center [694, 196] width 385 height 37
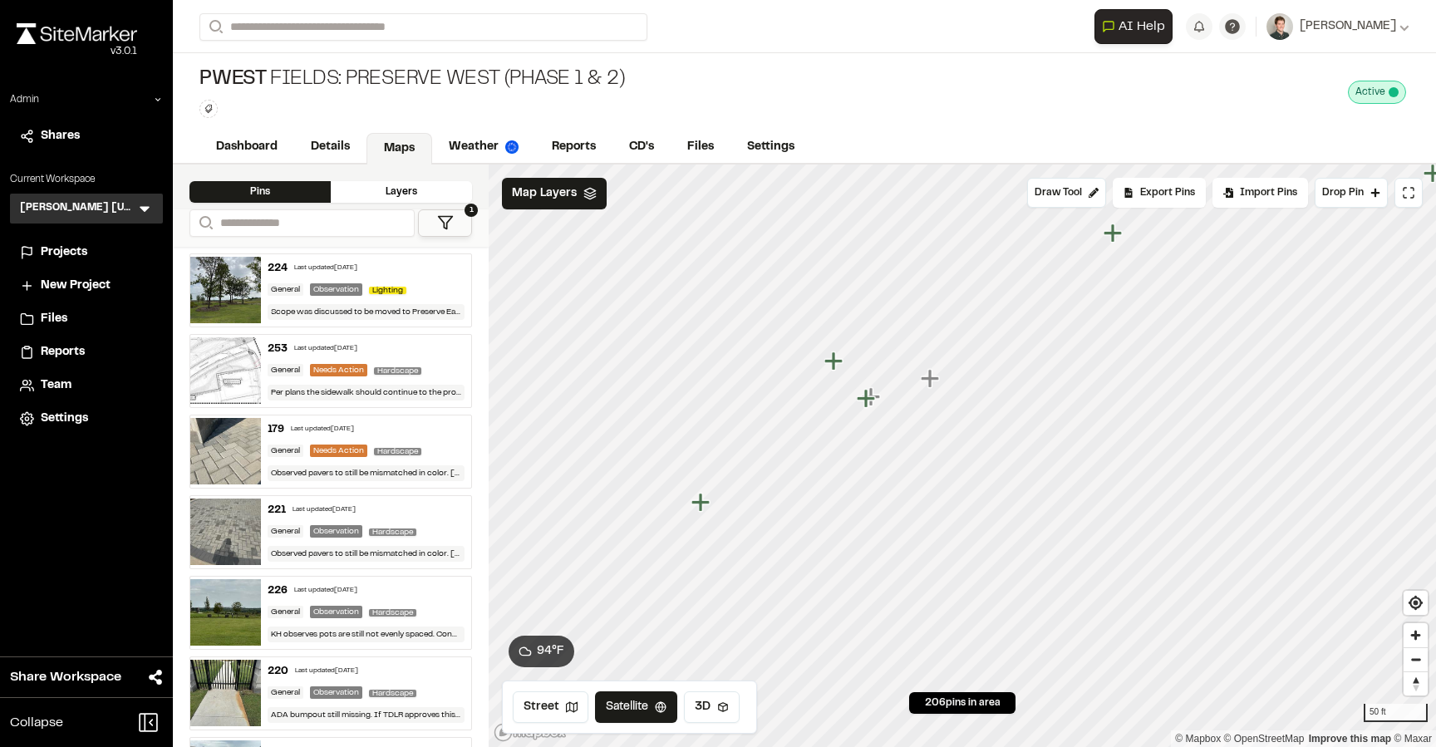
click at [835, 364] on icon "Map marker" at bounding box center [834, 361] width 18 height 18
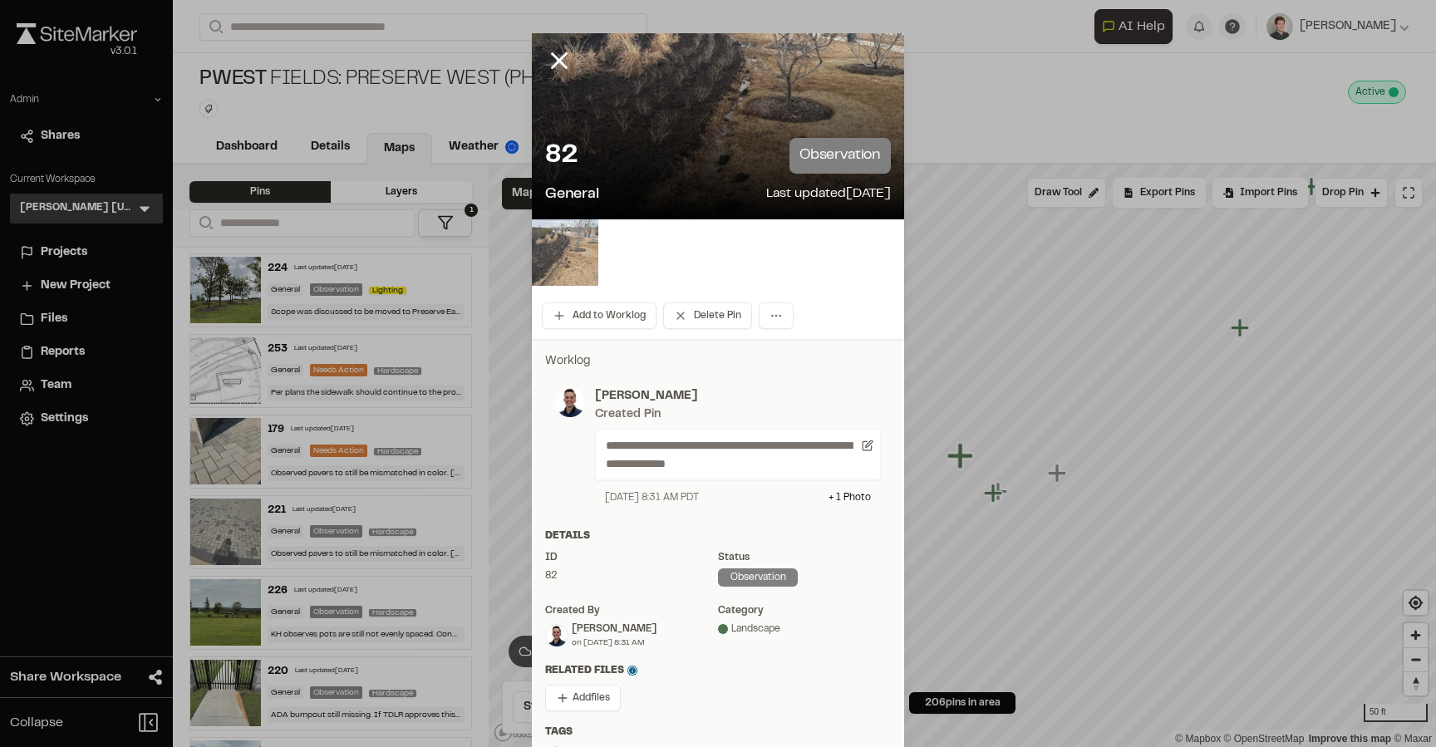
click at [570, 249] on img at bounding box center [565, 252] width 66 height 66
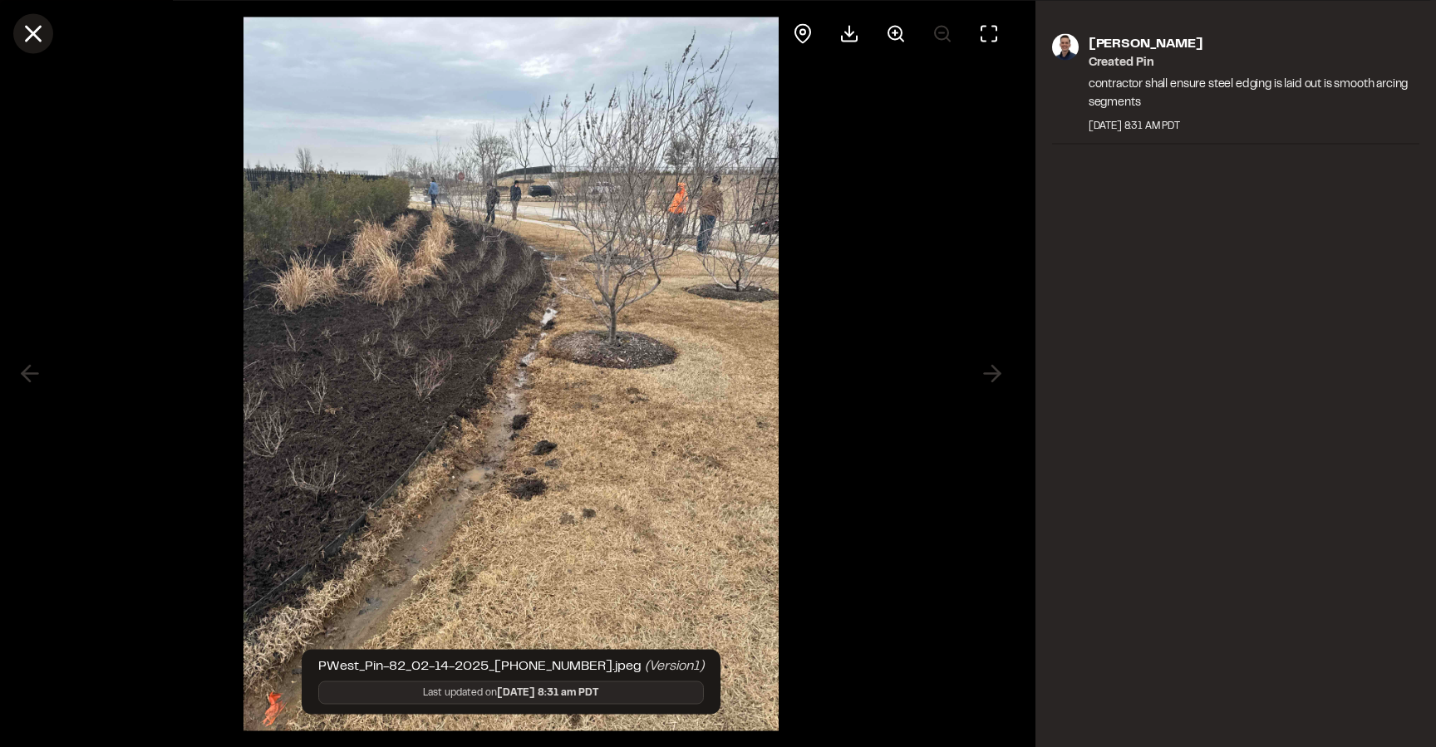
click at [40, 29] on icon at bounding box center [33, 33] width 28 height 28
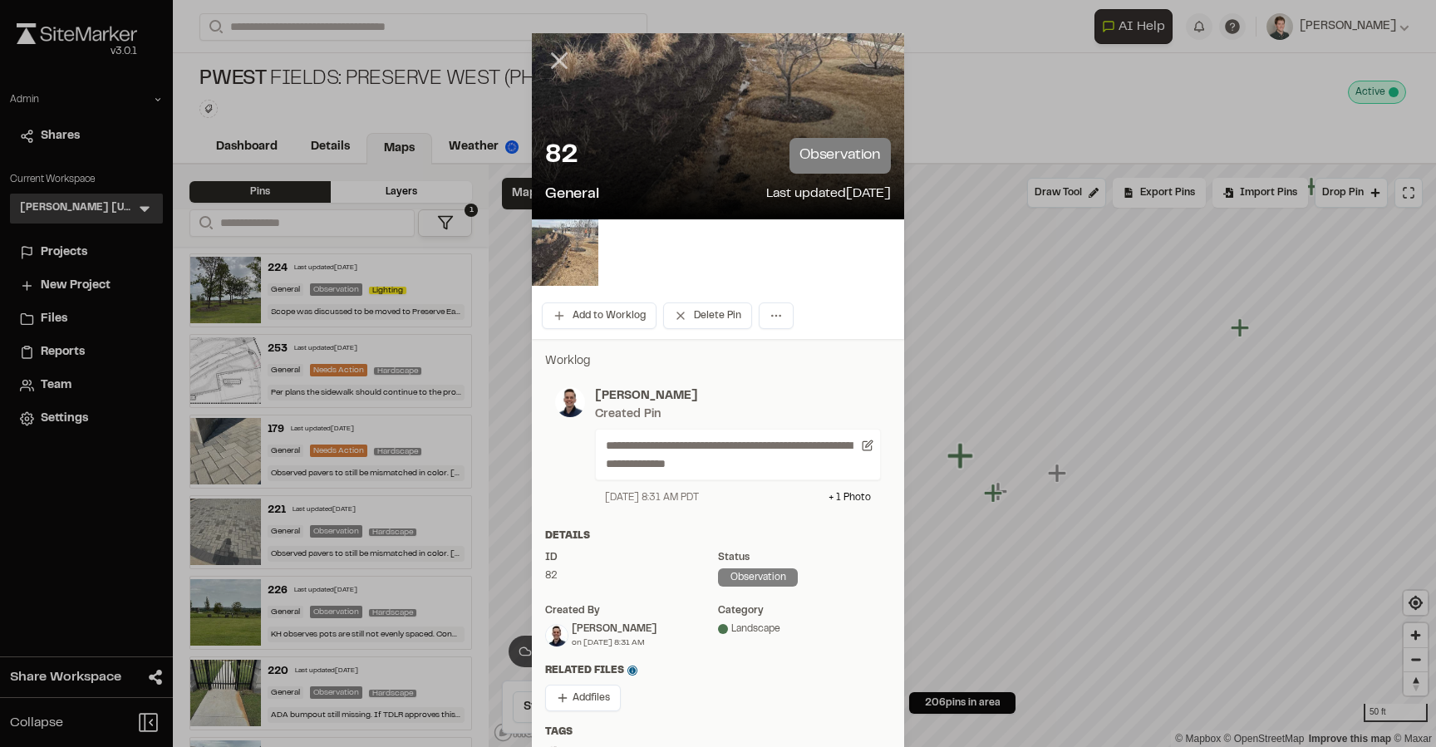
click at [562, 62] on line at bounding box center [560, 61] width 14 height 14
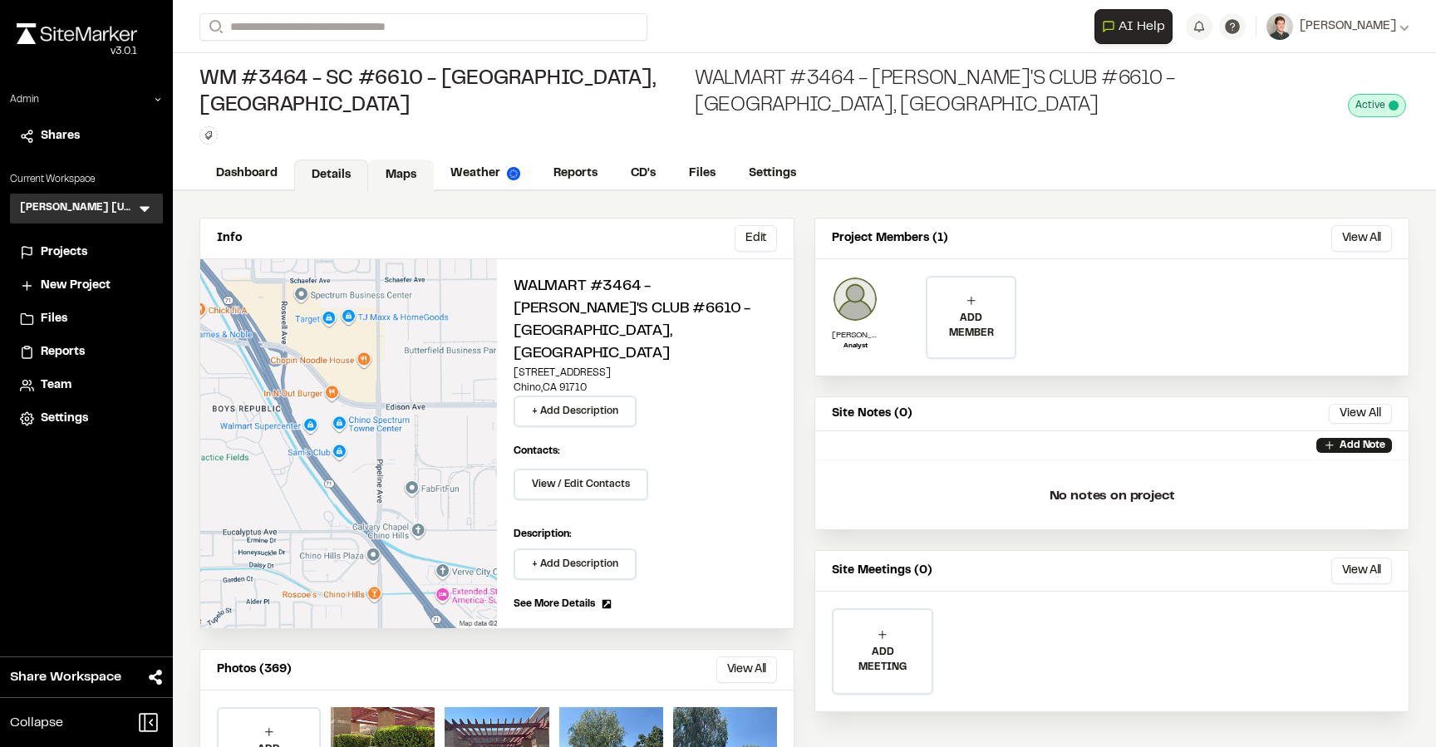
click at [386, 160] on link "Maps" at bounding box center [401, 176] width 66 height 32
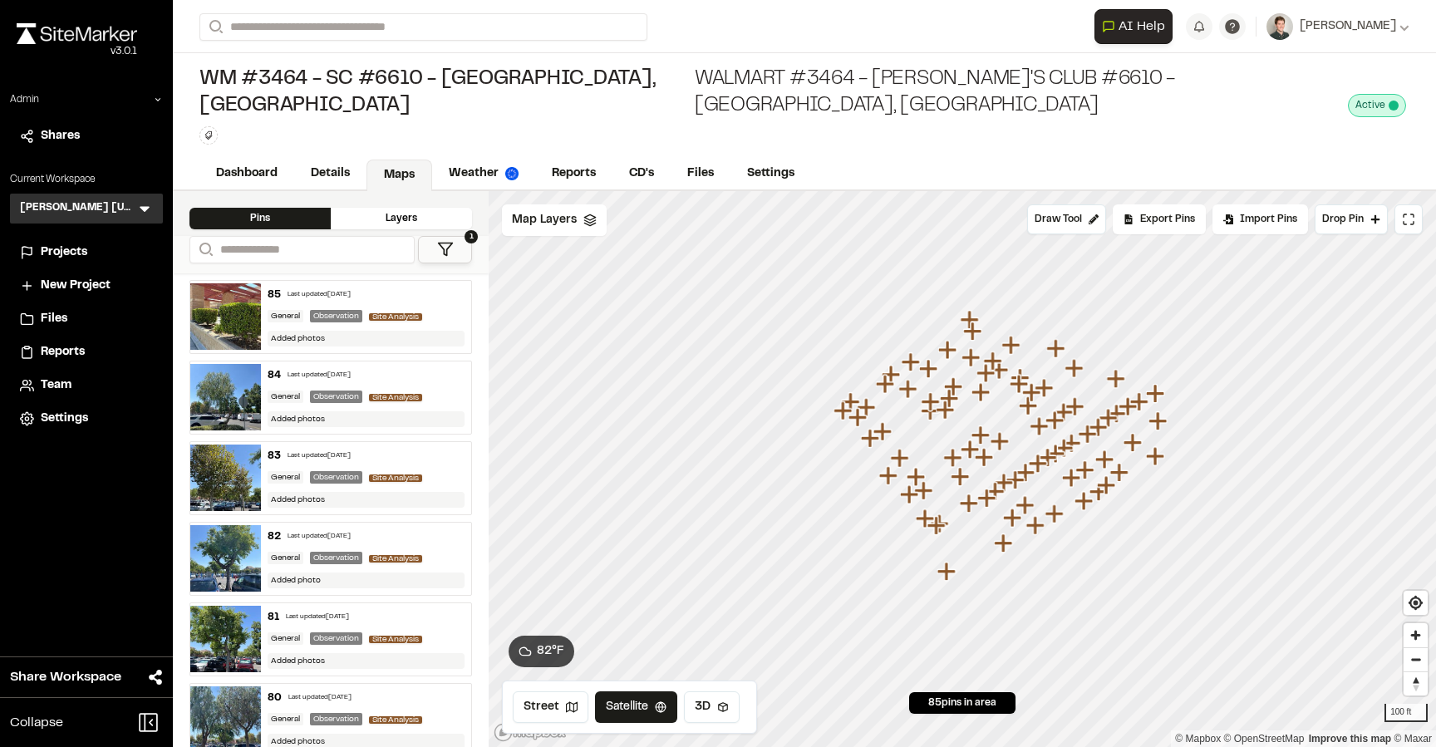
drag, startPoint x: 1029, startPoint y: 404, endPoint x: 1095, endPoint y: 375, distance: 71.8
click at [1073, 403] on icon "Map marker" at bounding box center [1064, 412] width 18 height 18
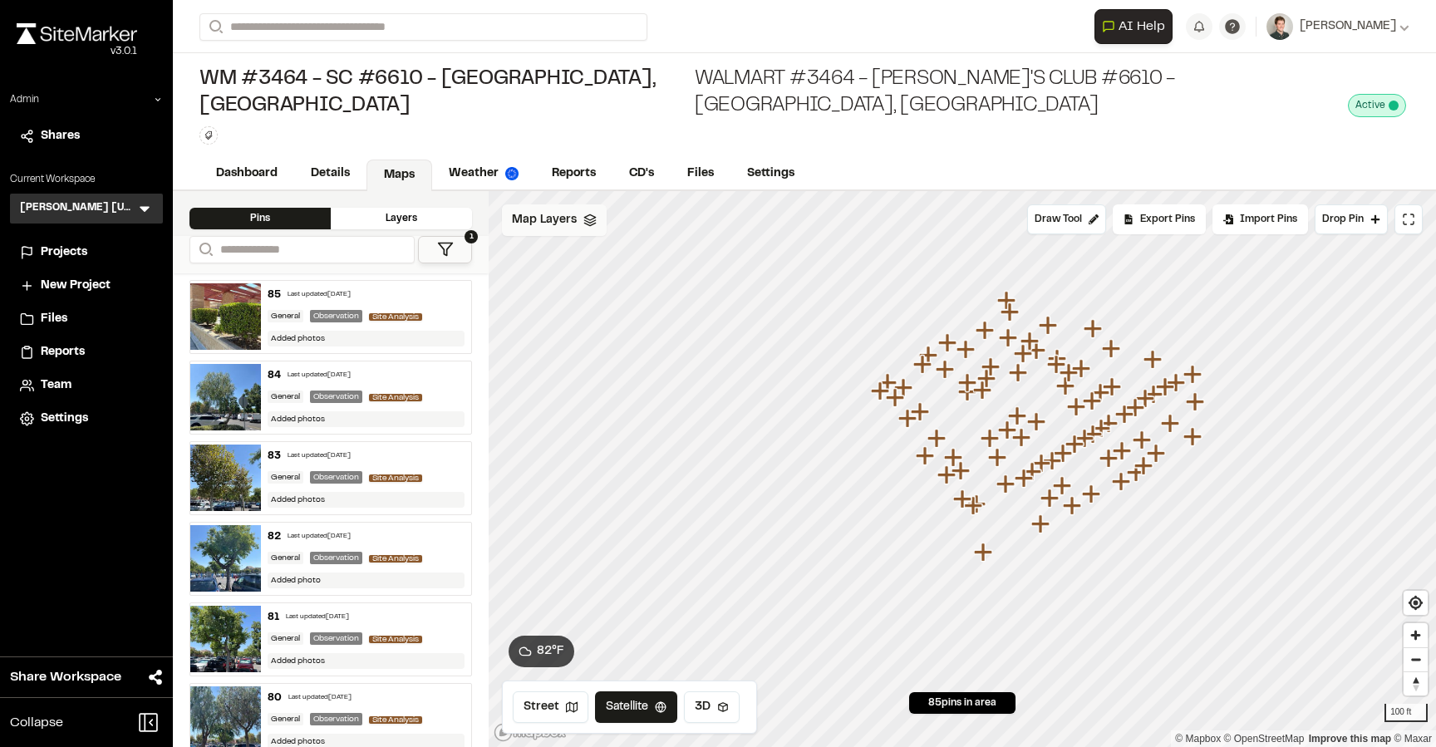
click at [569, 211] on span "Map Layers" at bounding box center [544, 220] width 65 height 18
click at [569, 214] on span "Map Layers" at bounding box center [544, 223] width 65 height 18
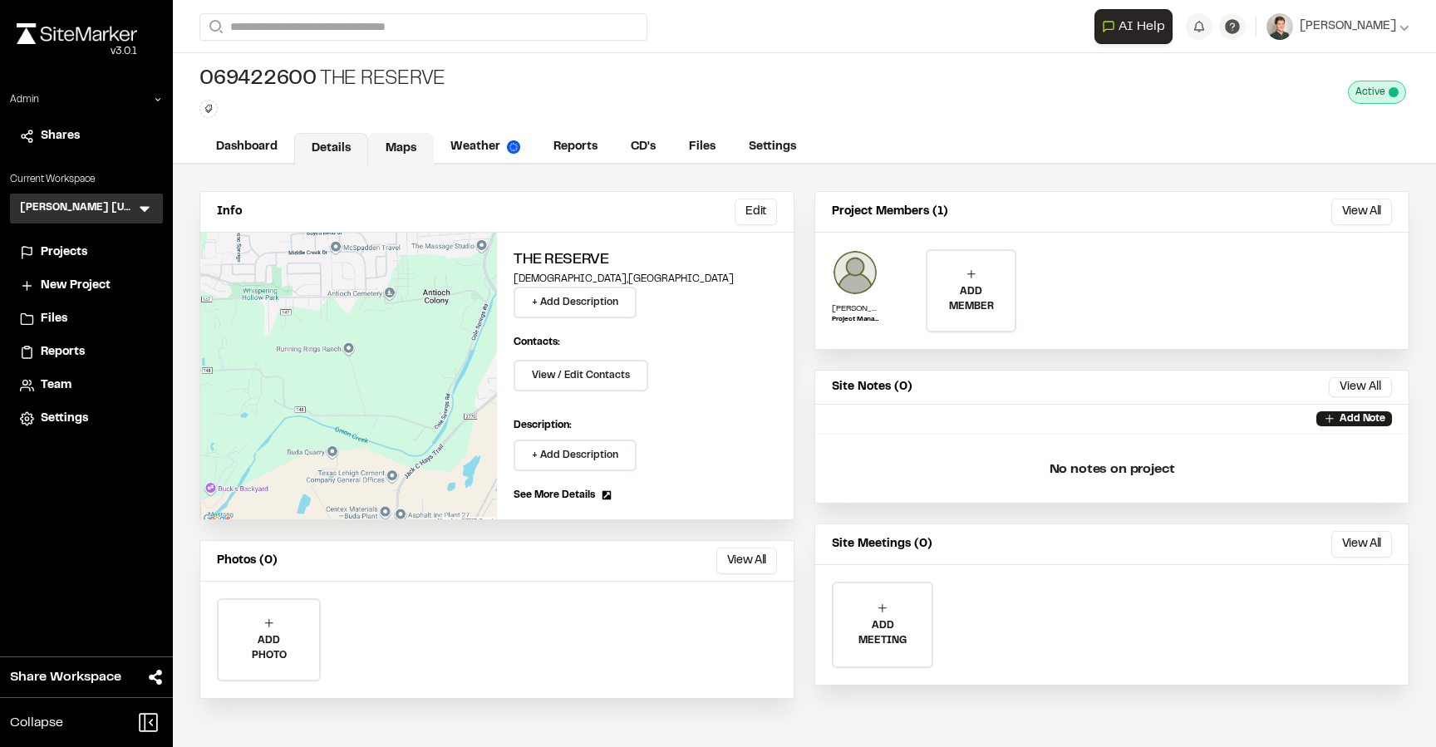
click at [394, 149] on link "Maps" at bounding box center [401, 149] width 66 height 32
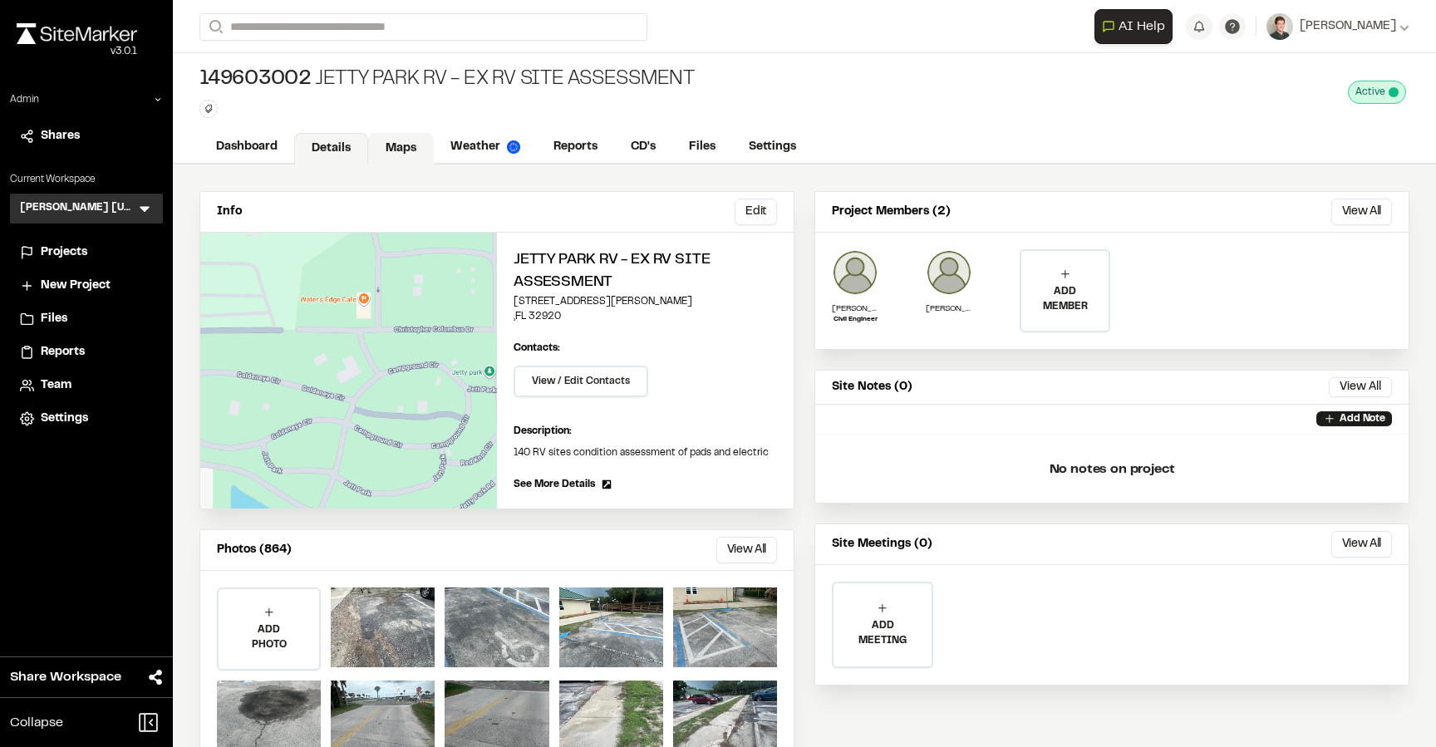
click at [411, 152] on link "Maps" at bounding box center [401, 149] width 66 height 32
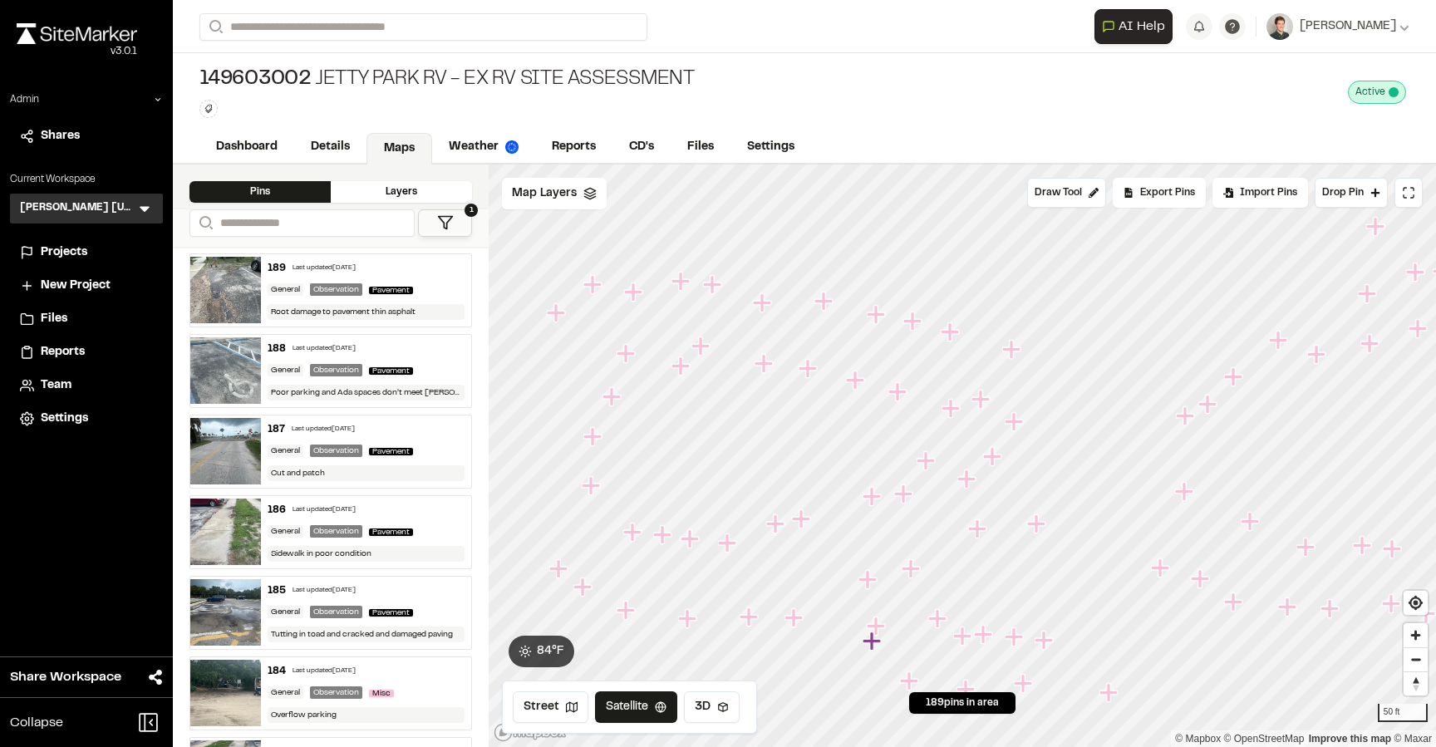
click at [633, 298] on icon "Map marker" at bounding box center [633, 292] width 18 height 18
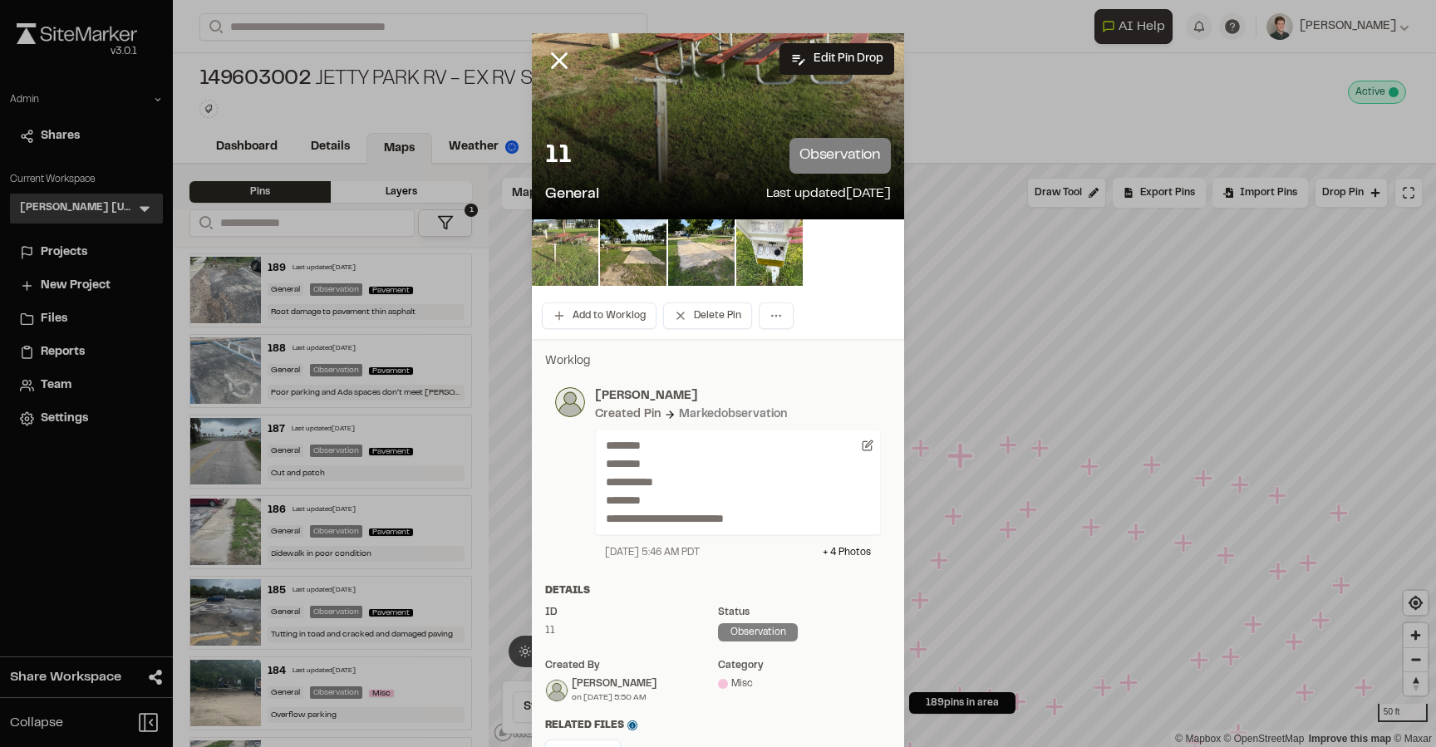
click at [569, 251] on img at bounding box center [565, 252] width 66 height 66
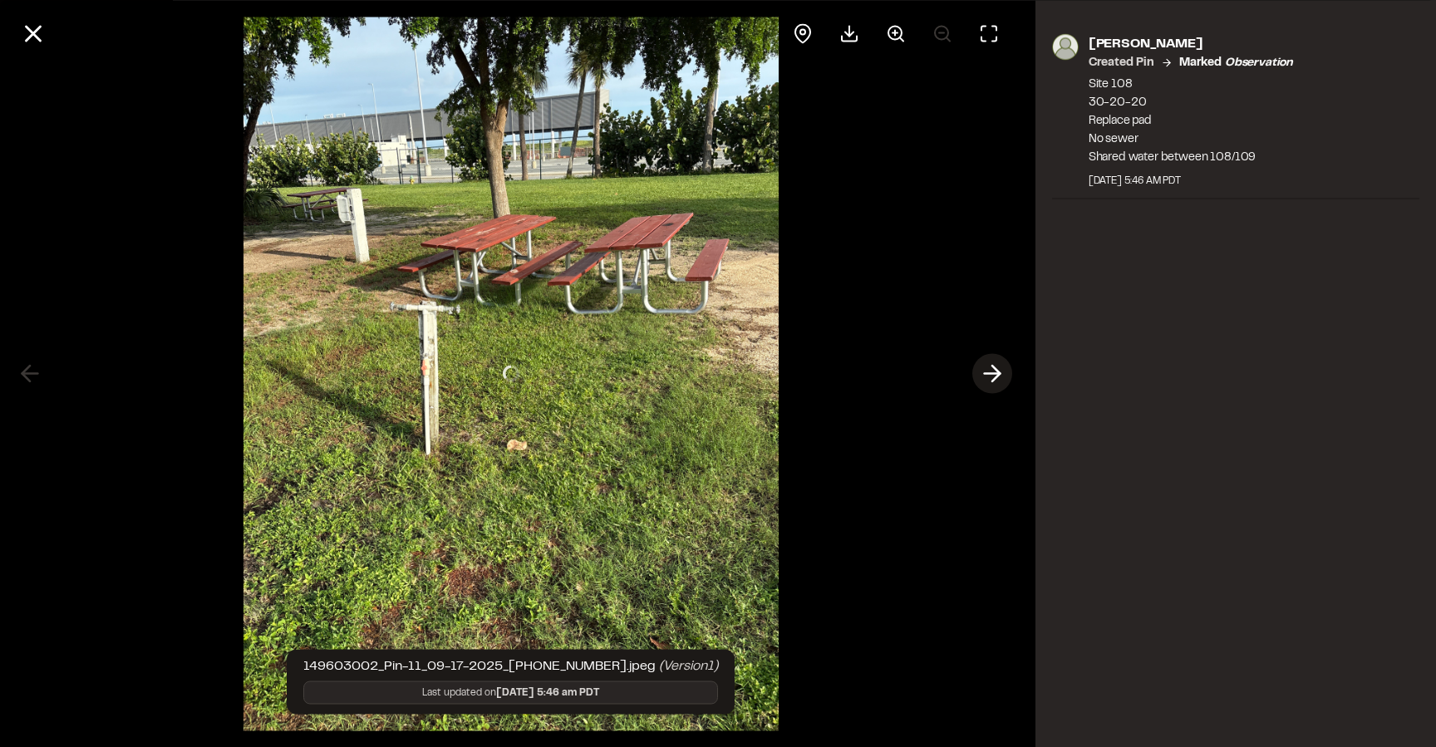
click at [1001, 380] on icon at bounding box center [992, 374] width 27 height 28
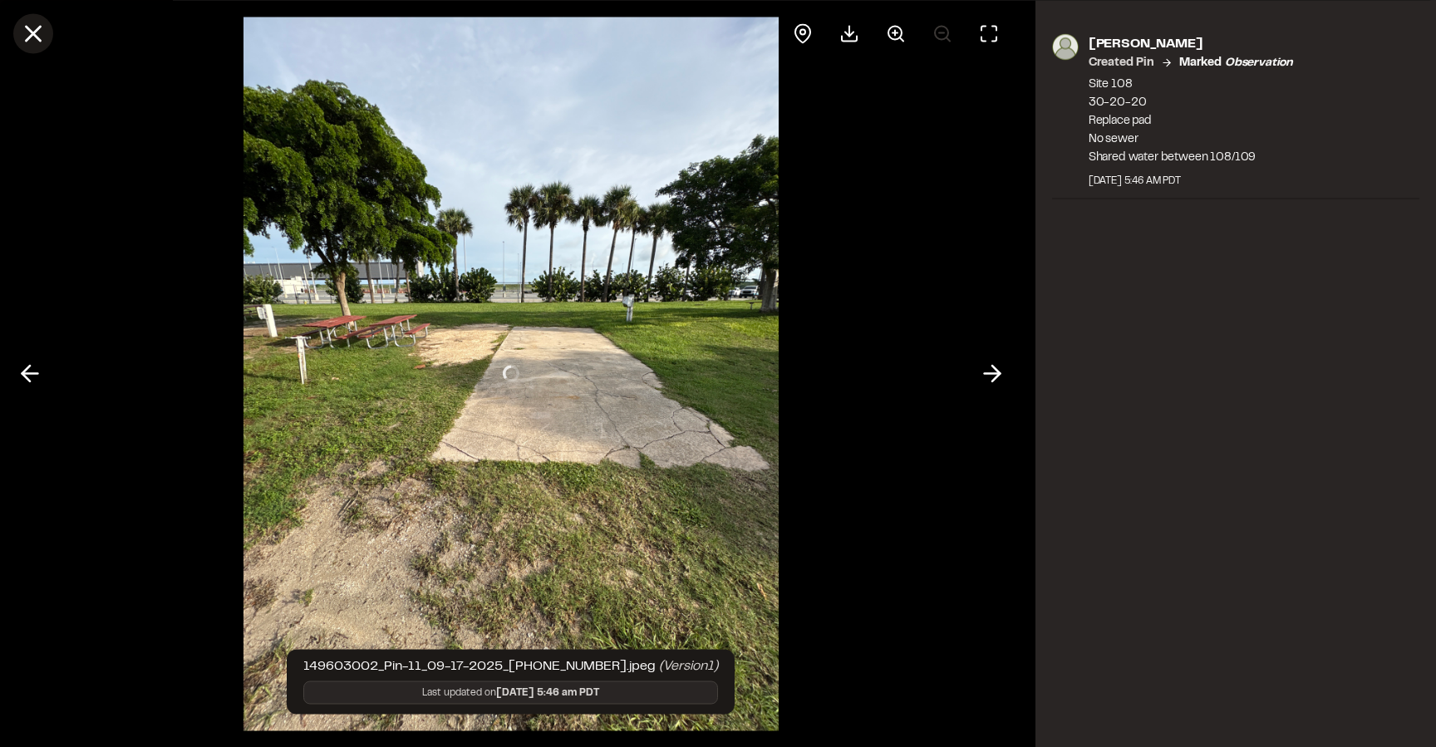
click at [24, 23] on icon at bounding box center [33, 33] width 28 height 28
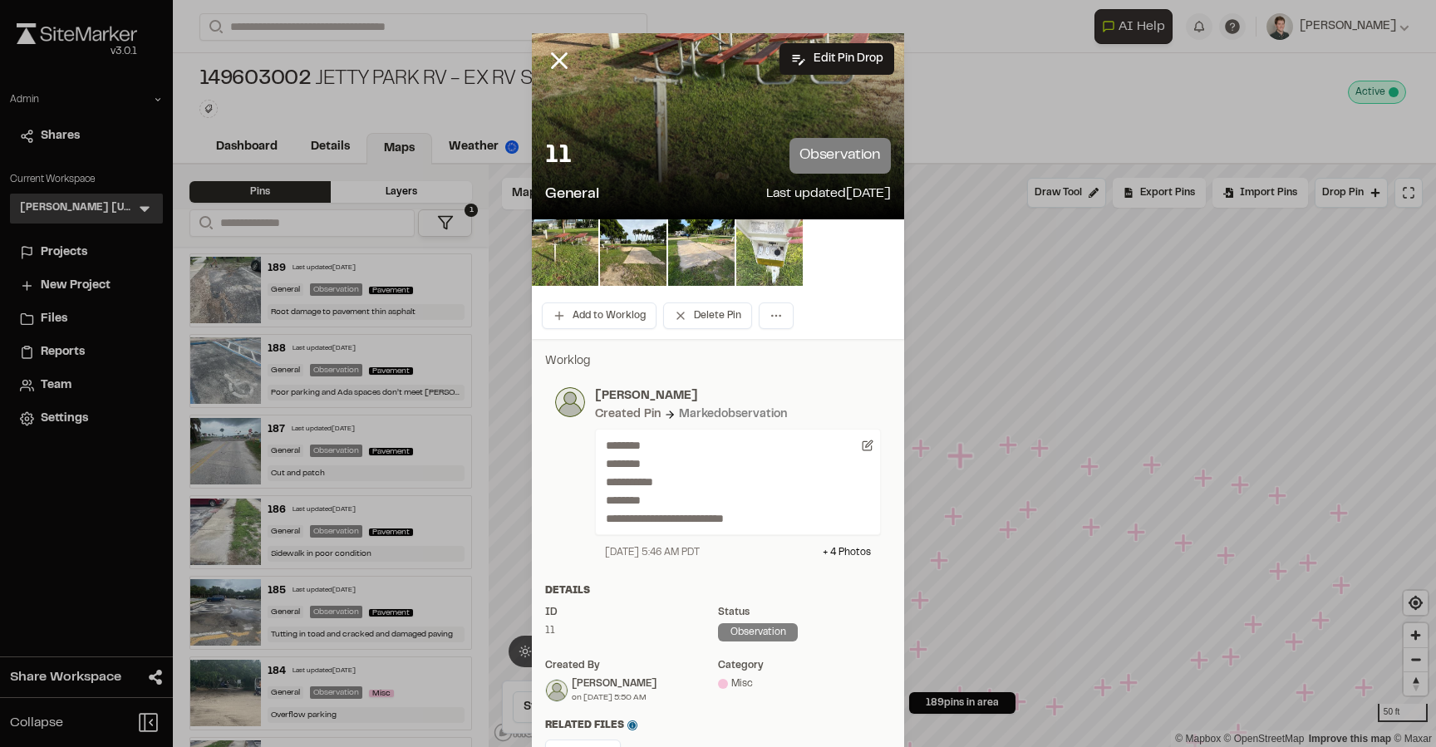
click at [781, 238] on img at bounding box center [769, 252] width 66 height 66
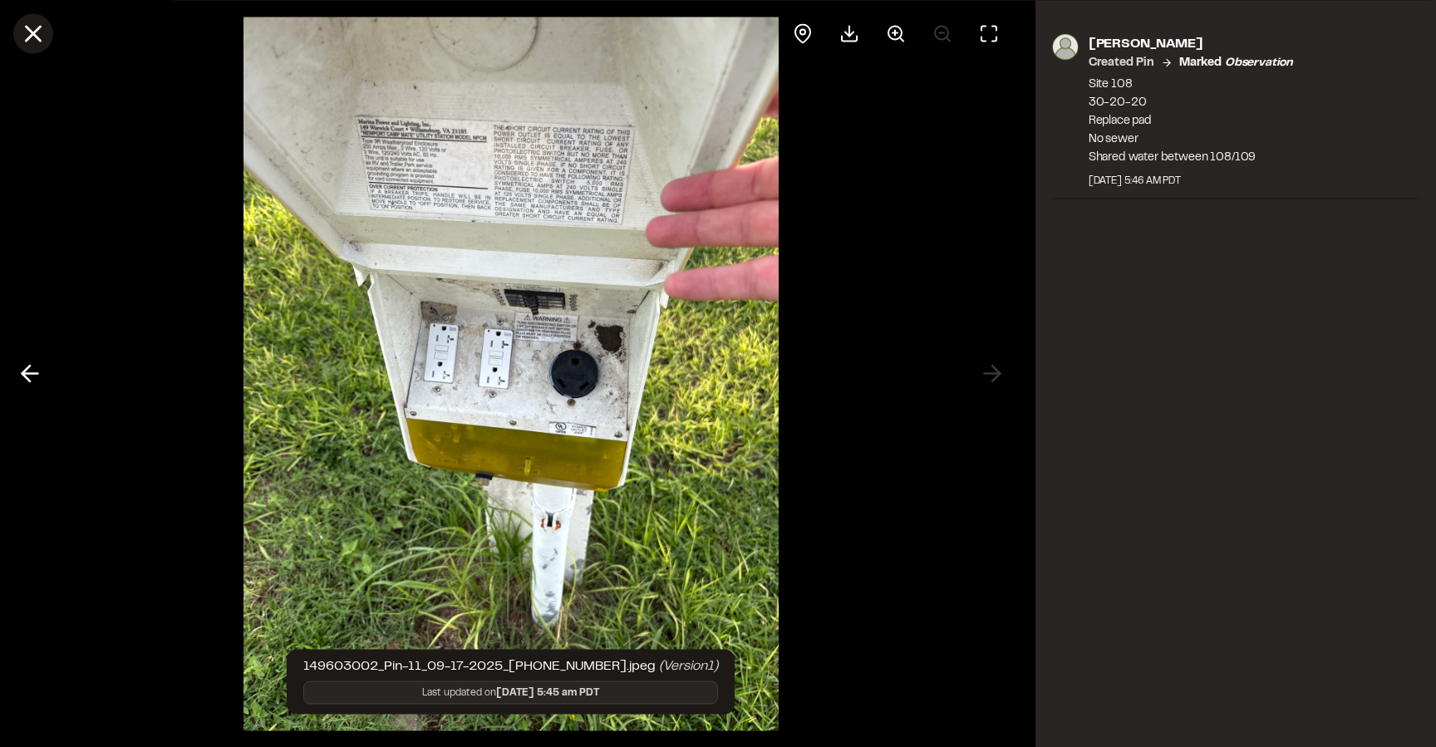
click at [38, 39] on line at bounding box center [34, 34] width 14 height 14
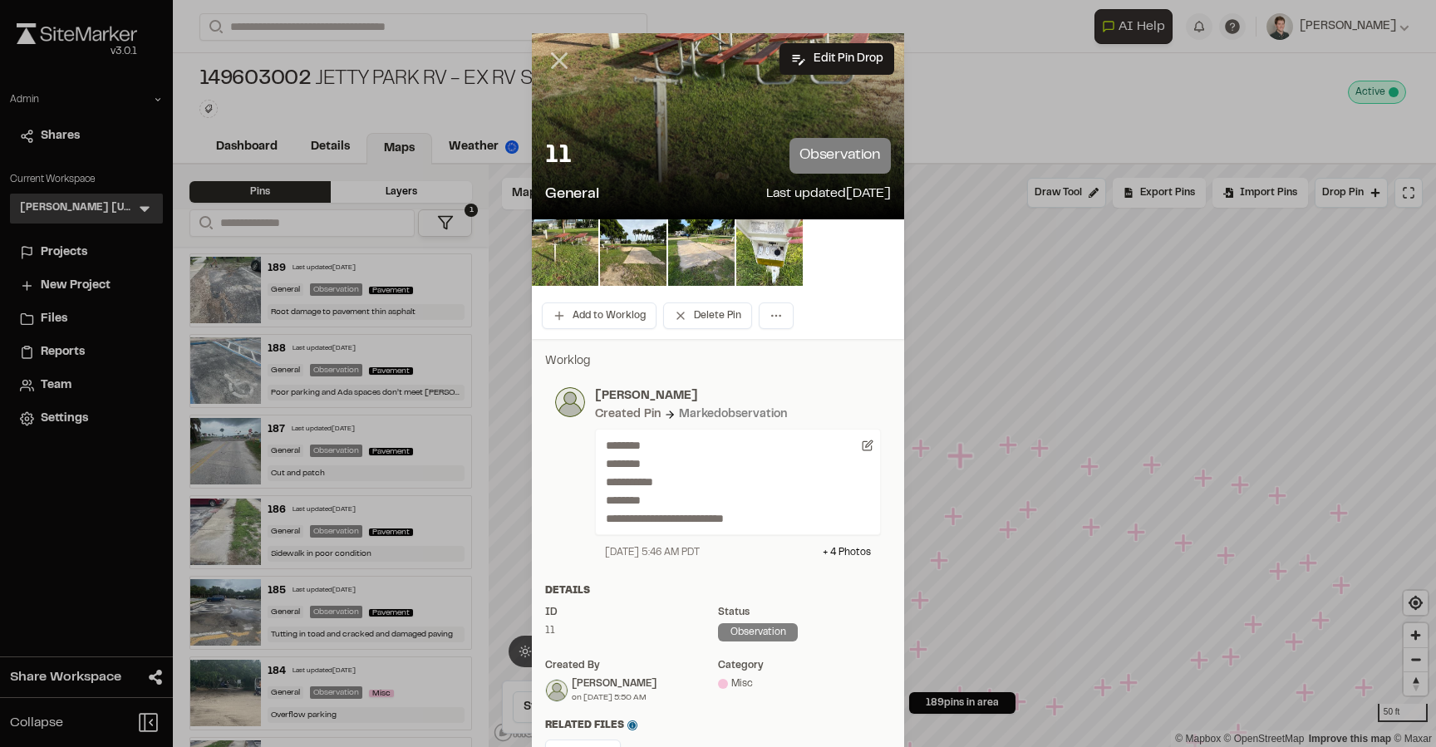
click at [546, 66] on icon at bounding box center [559, 61] width 28 height 28
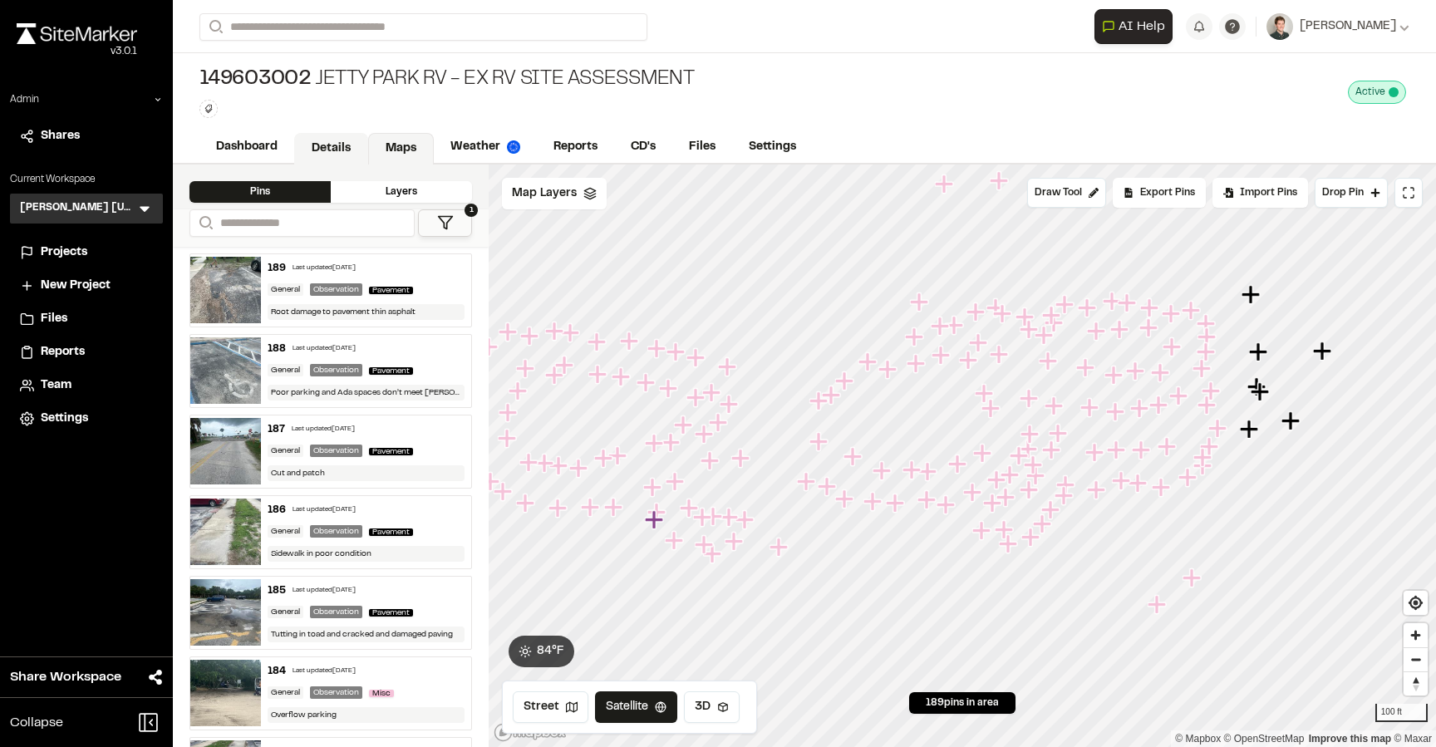
click at [337, 135] on link "Details" at bounding box center [331, 149] width 74 height 32
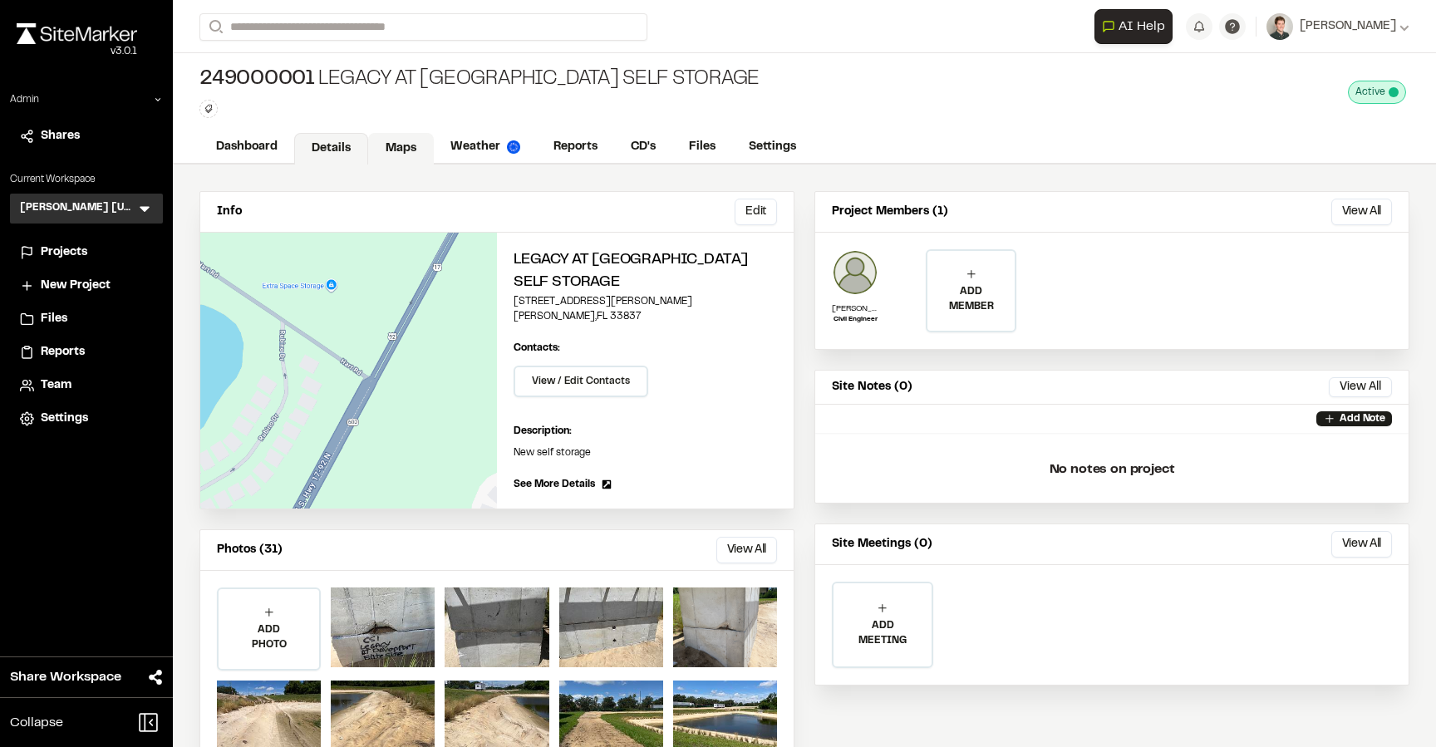
click at [391, 150] on link "Maps" at bounding box center [401, 149] width 66 height 32
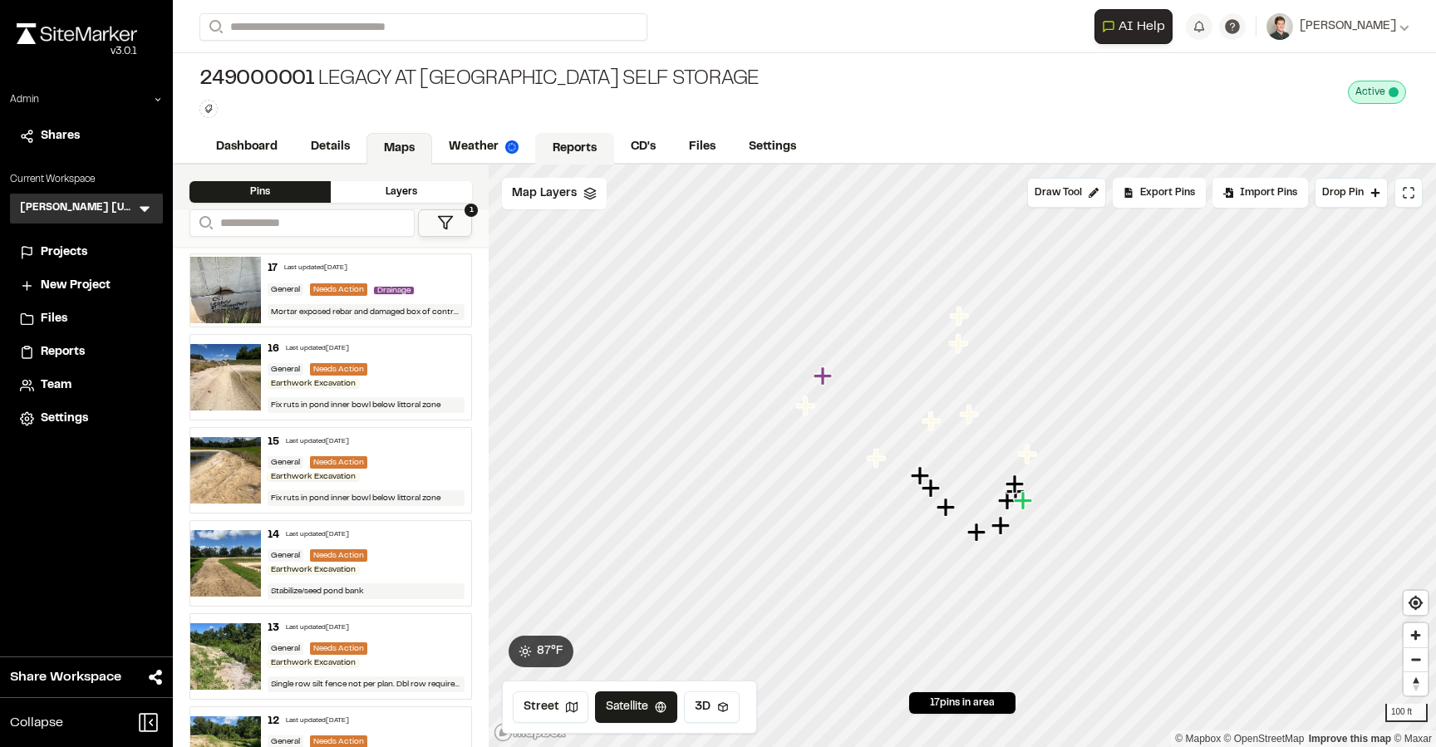
click at [554, 143] on link "Reports" at bounding box center [574, 149] width 79 height 32
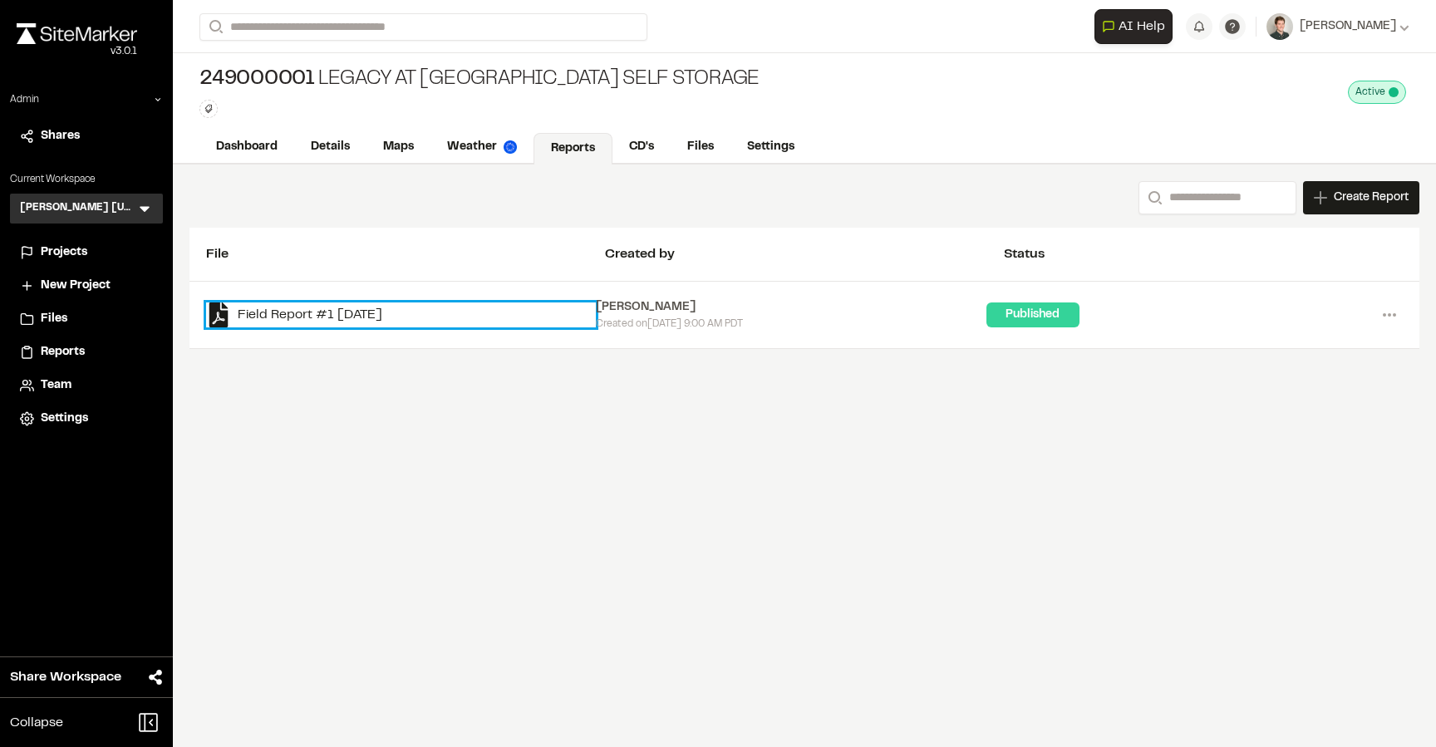
click at [334, 320] on link "Field Report #1 2025-08-11" at bounding box center [401, 315] width 390 height 25
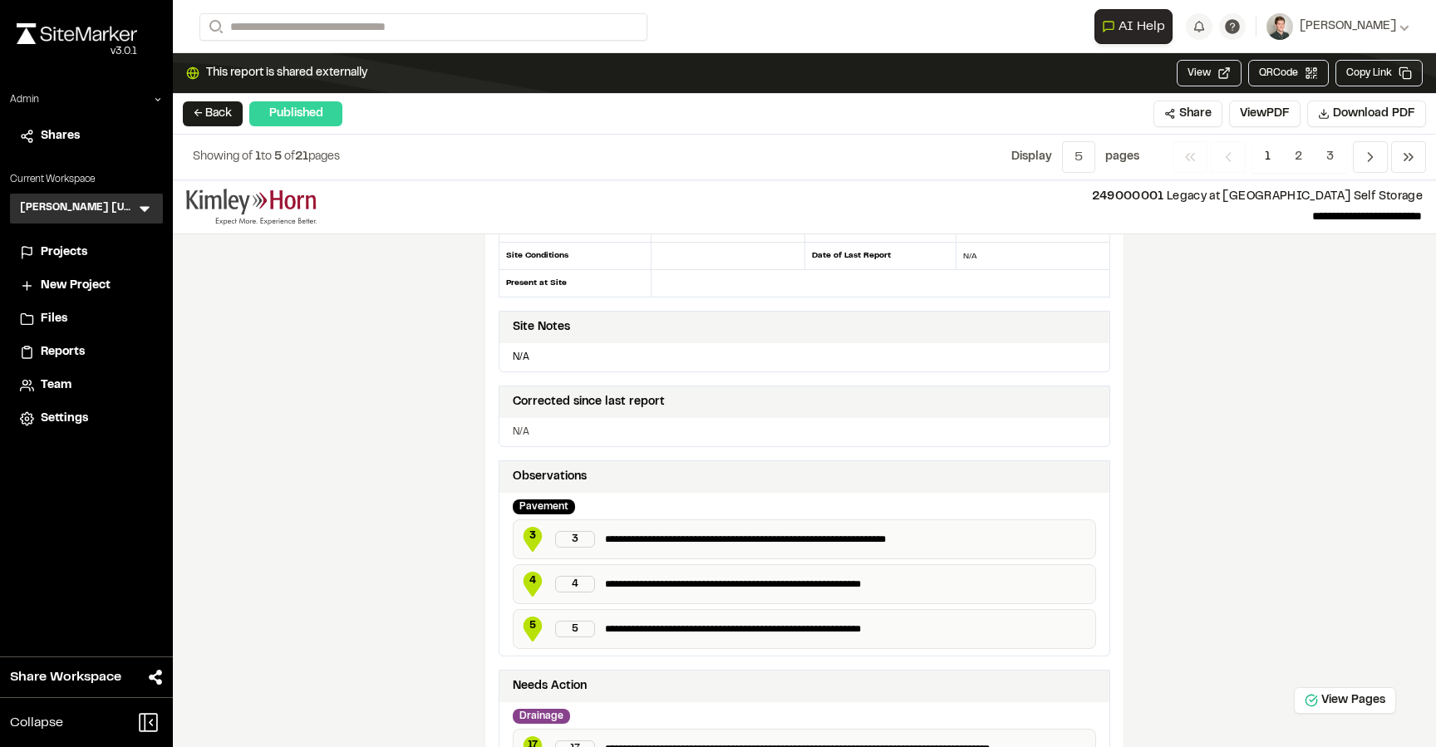
scroll to position [170, 0]
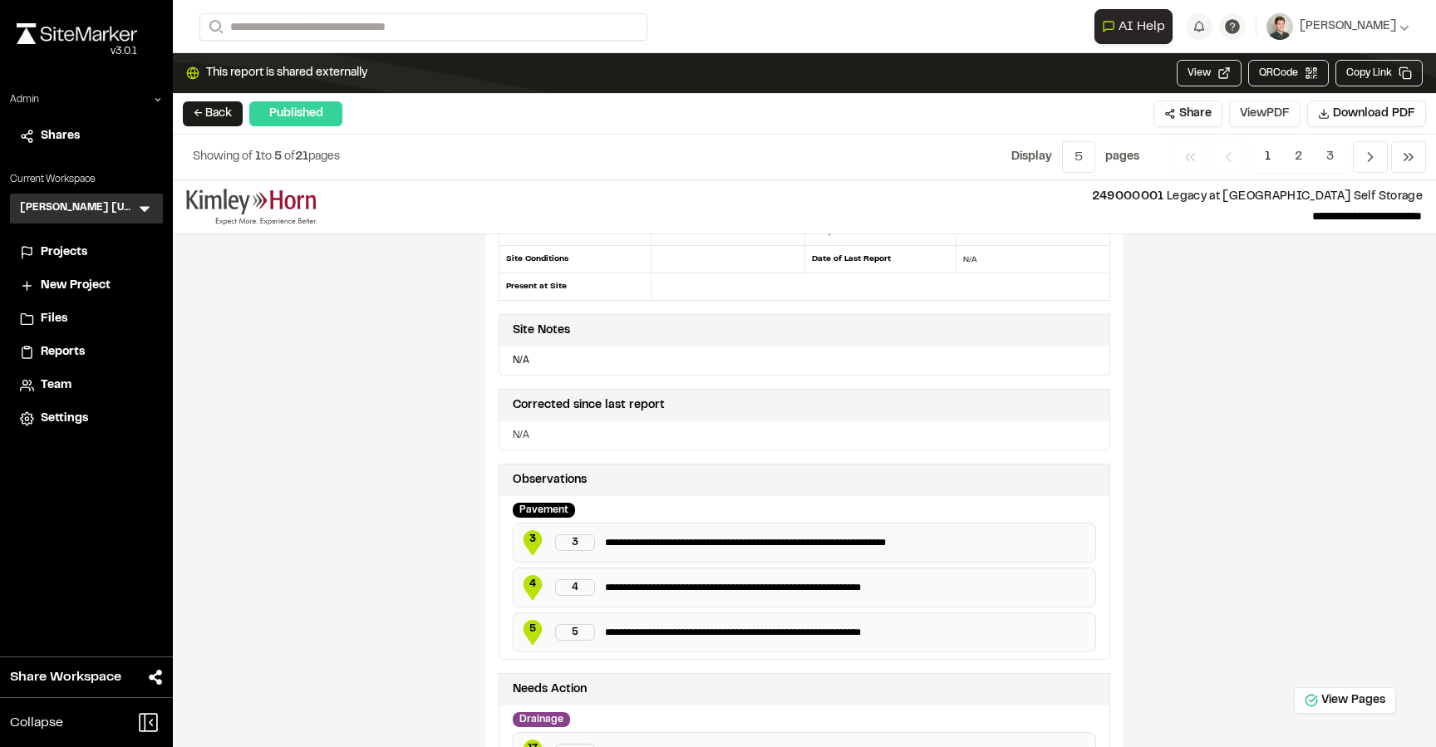
click at [1256, 117] on button "View PDF" at bounding box center [1264, 114] width 71 height 27
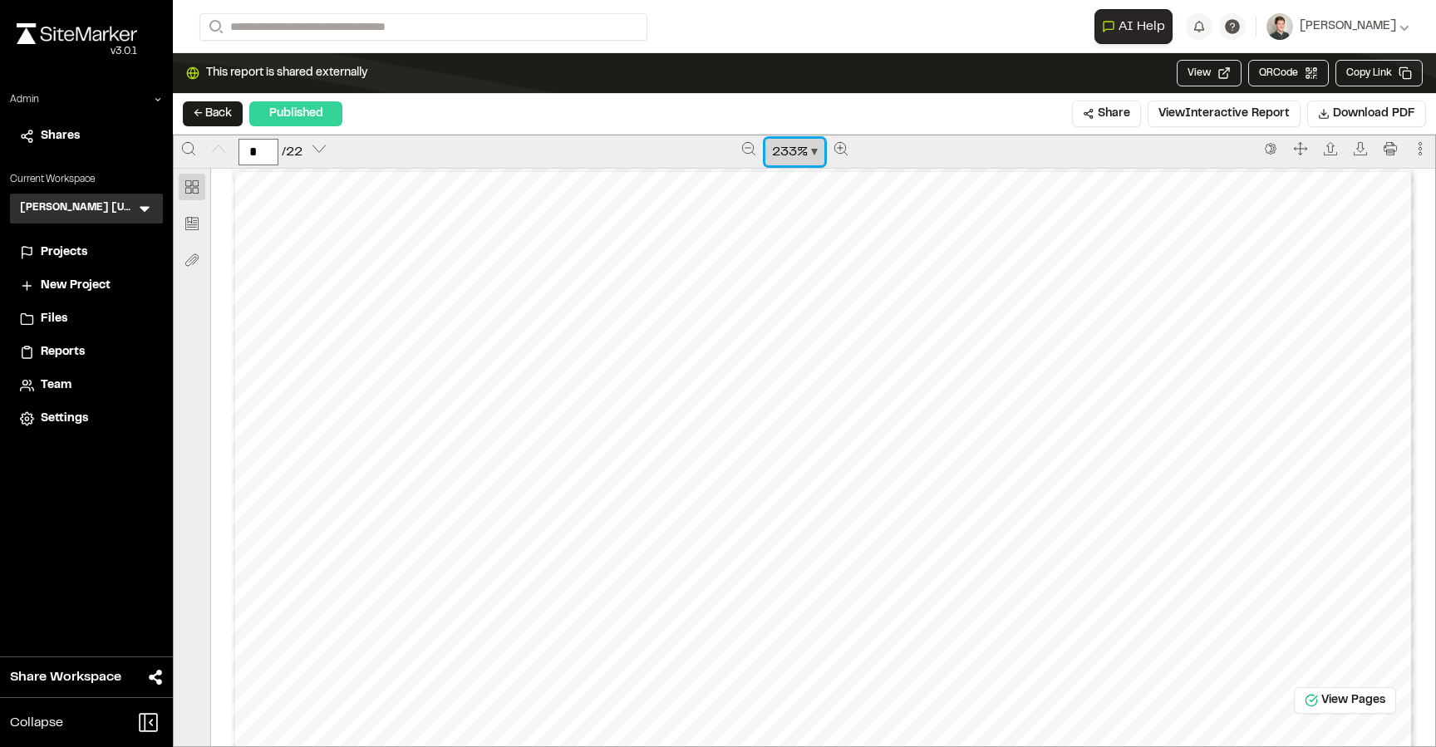
click at [811, 148] on span "233 %" at bounding box center [795, 152] width 46 height 20
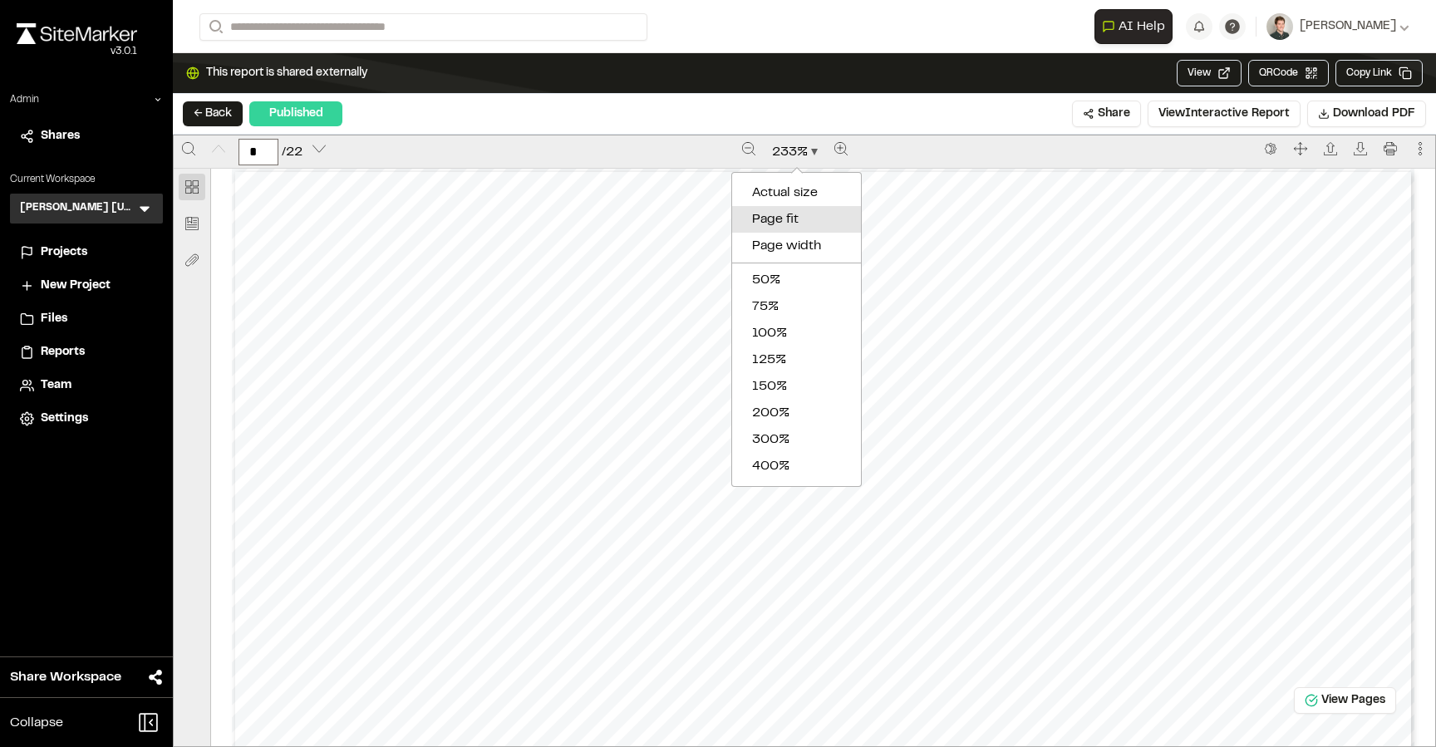
click at [809, 219] on div "Page fit" at bounding box center [800, 219] width 96 height 20
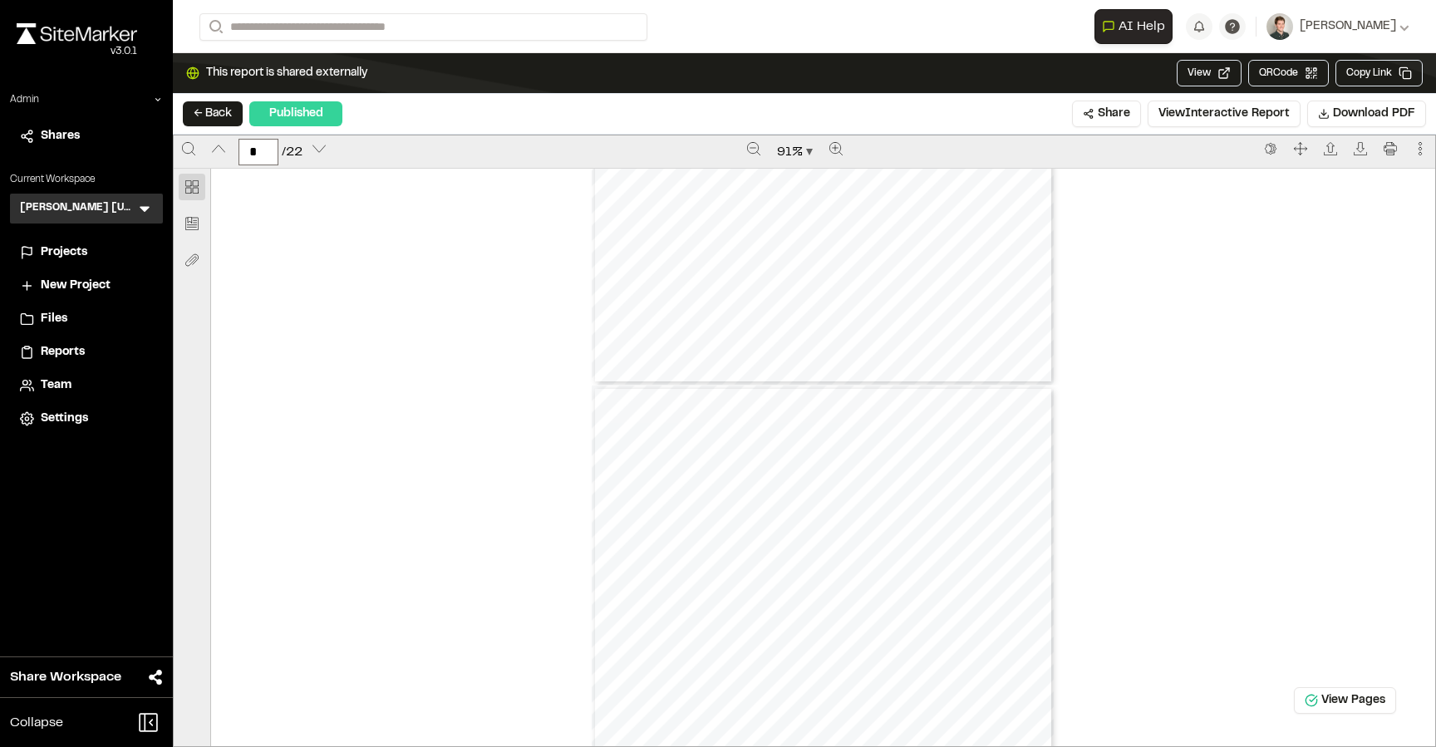
scroll to position [2196, 0]
click at [790, 140] on button "91 %" at bounding box center [795, 152] width 49 height 27
click at [789, 335] on div "100%" at bounding box center [800, 333] width 96 height 20
type input "*"
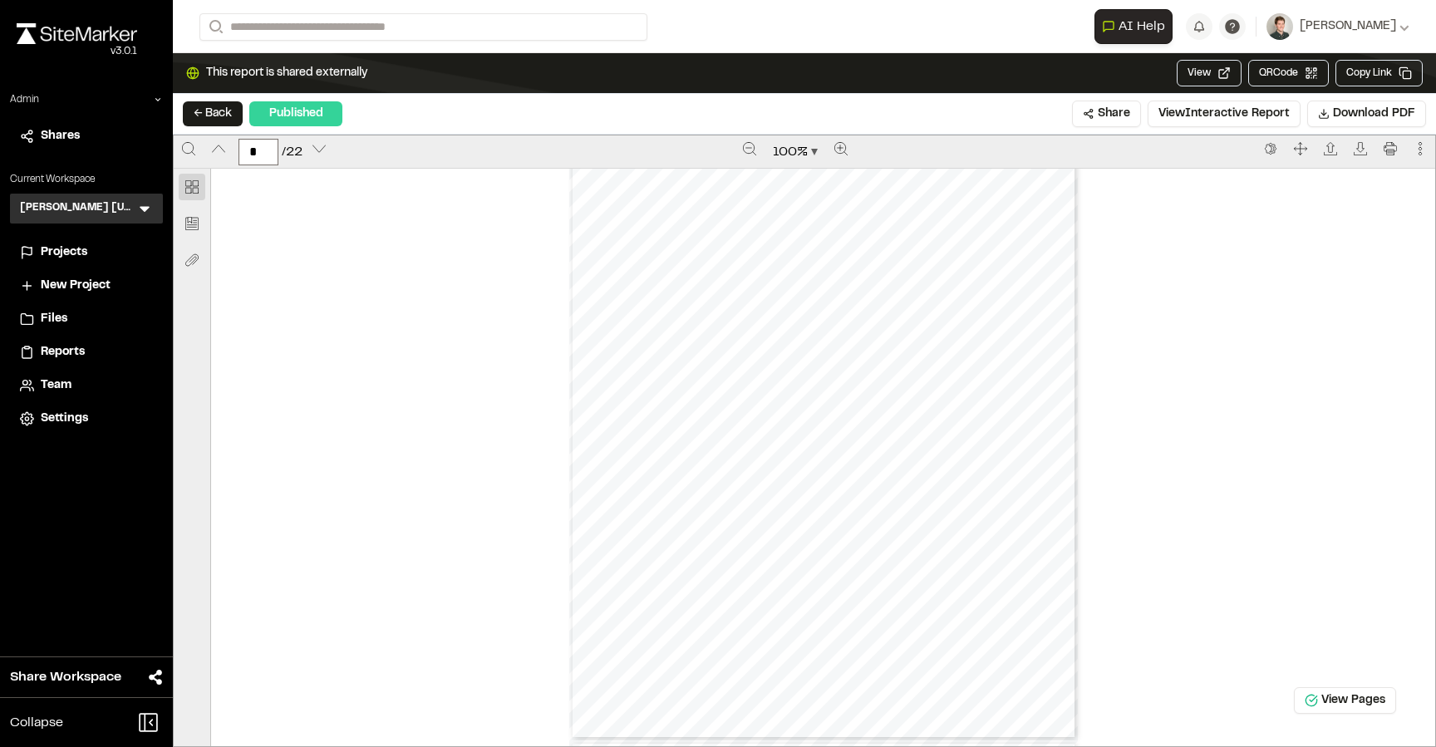
scroll to position [4040, 0]
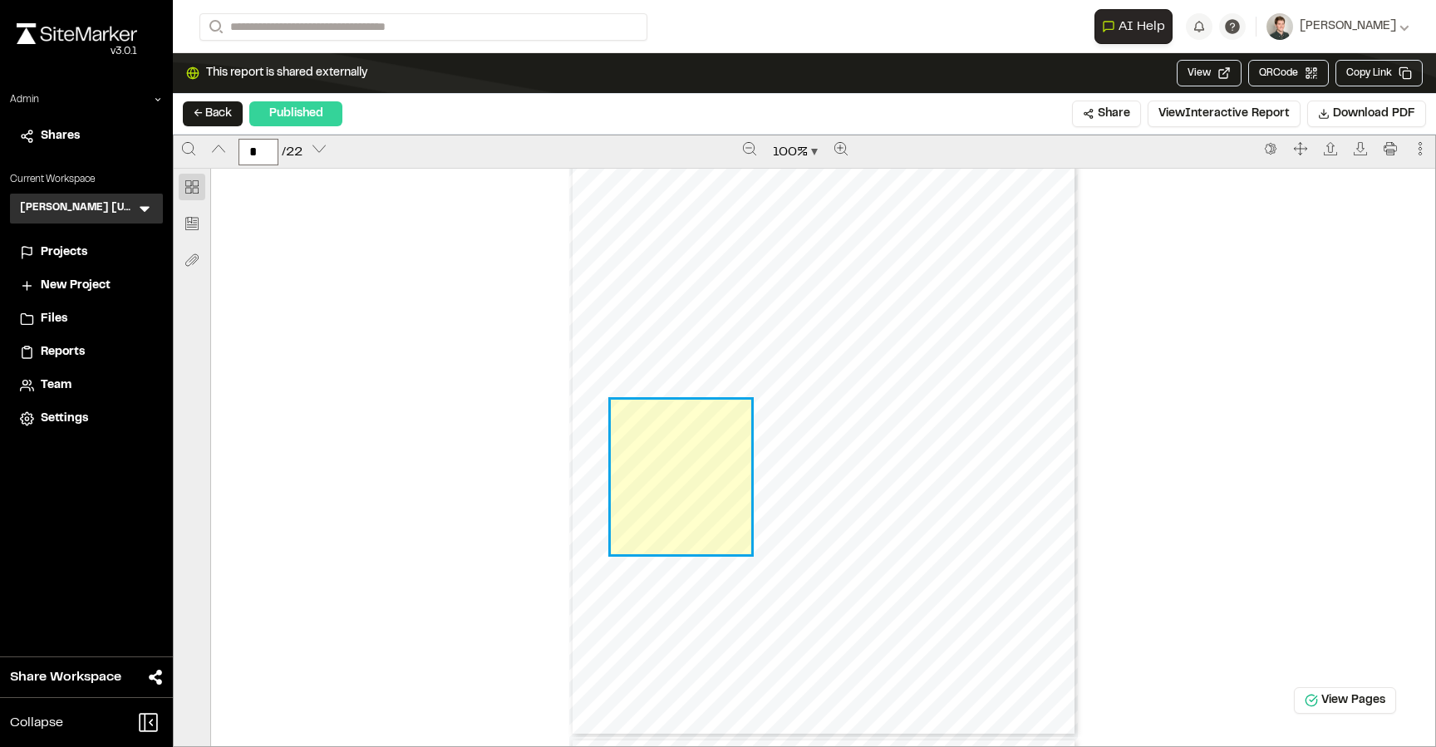
click at [697, 458] on link "Page 7" at bounding box center [681, 477] width 141 height 155
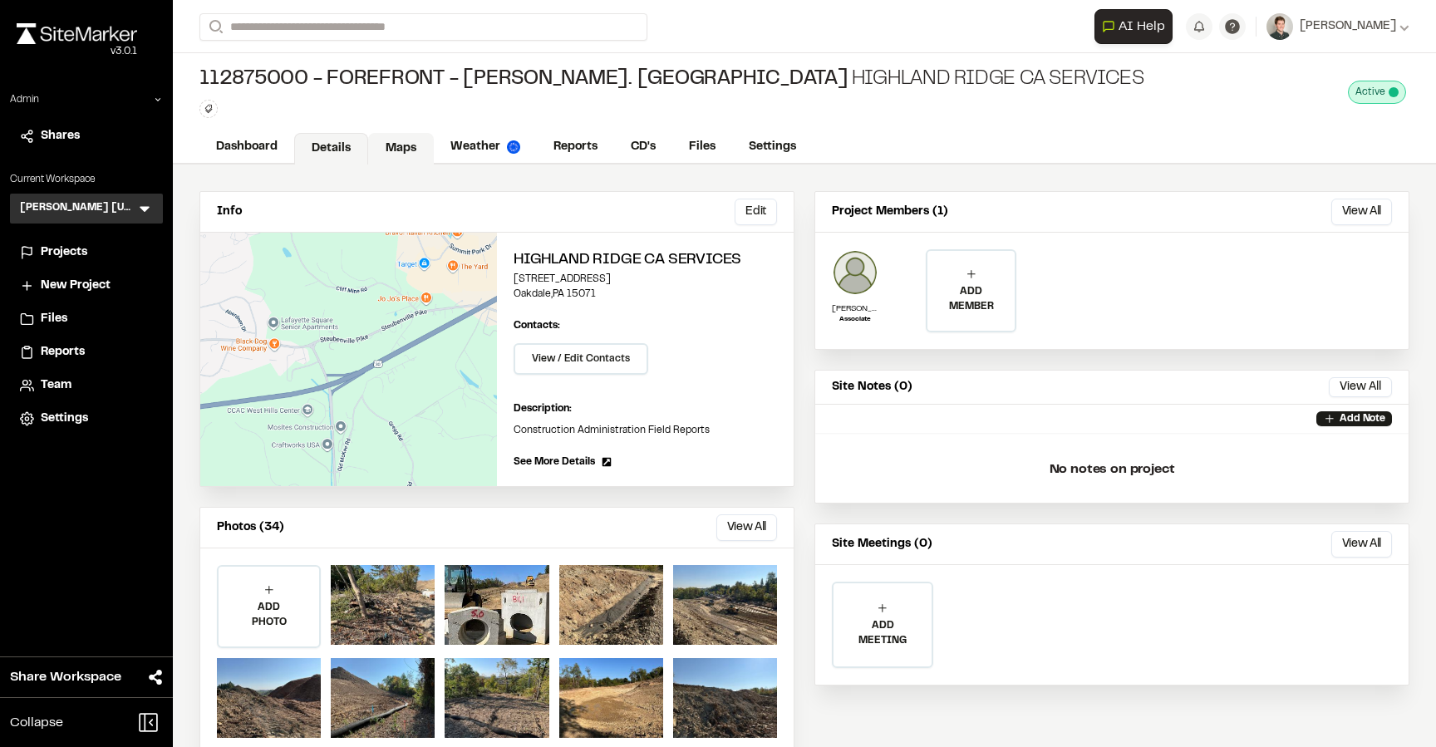
click at [416, 151] on link "Maps" at bounding box center [401, 149] width 66 height 32
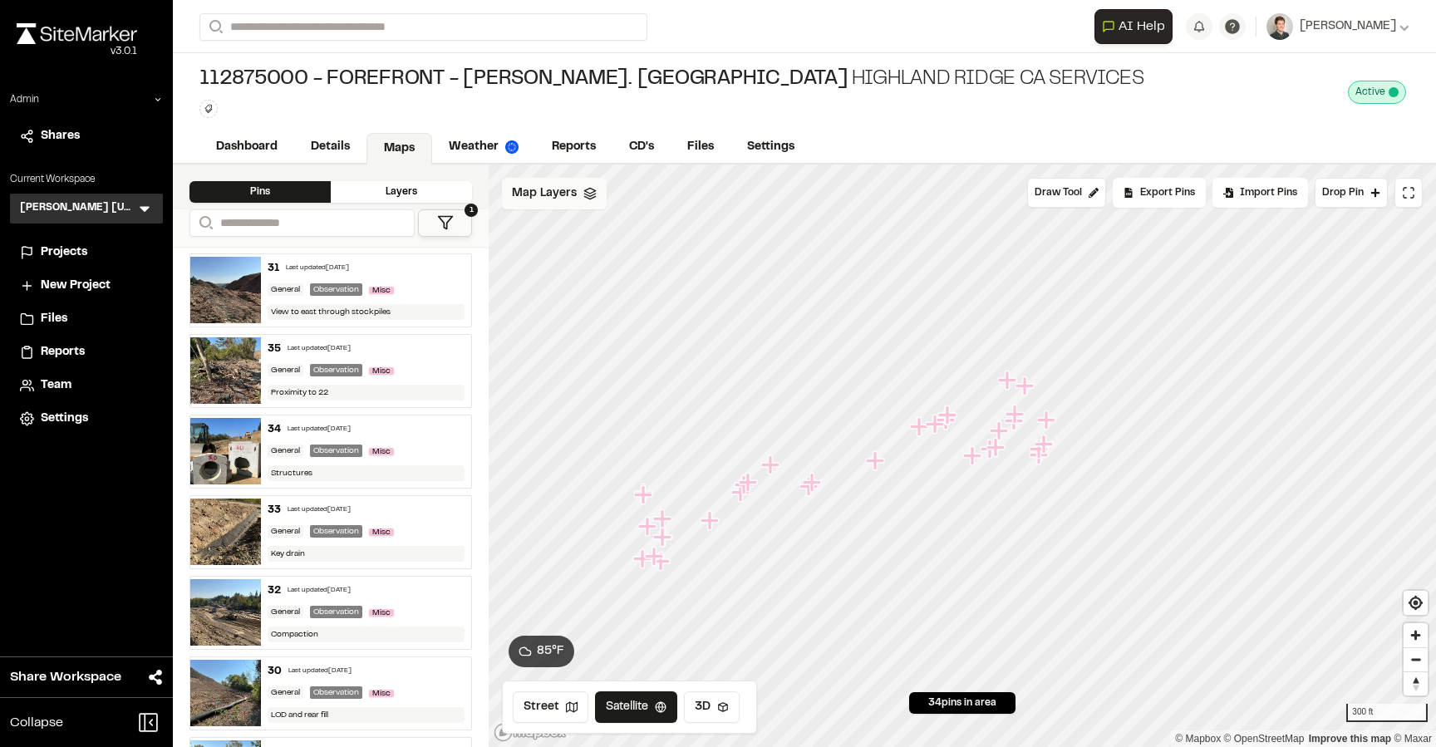
click at [580, 199] on div "Map Layers" at bounding box center [554, 194] width 105 height 32
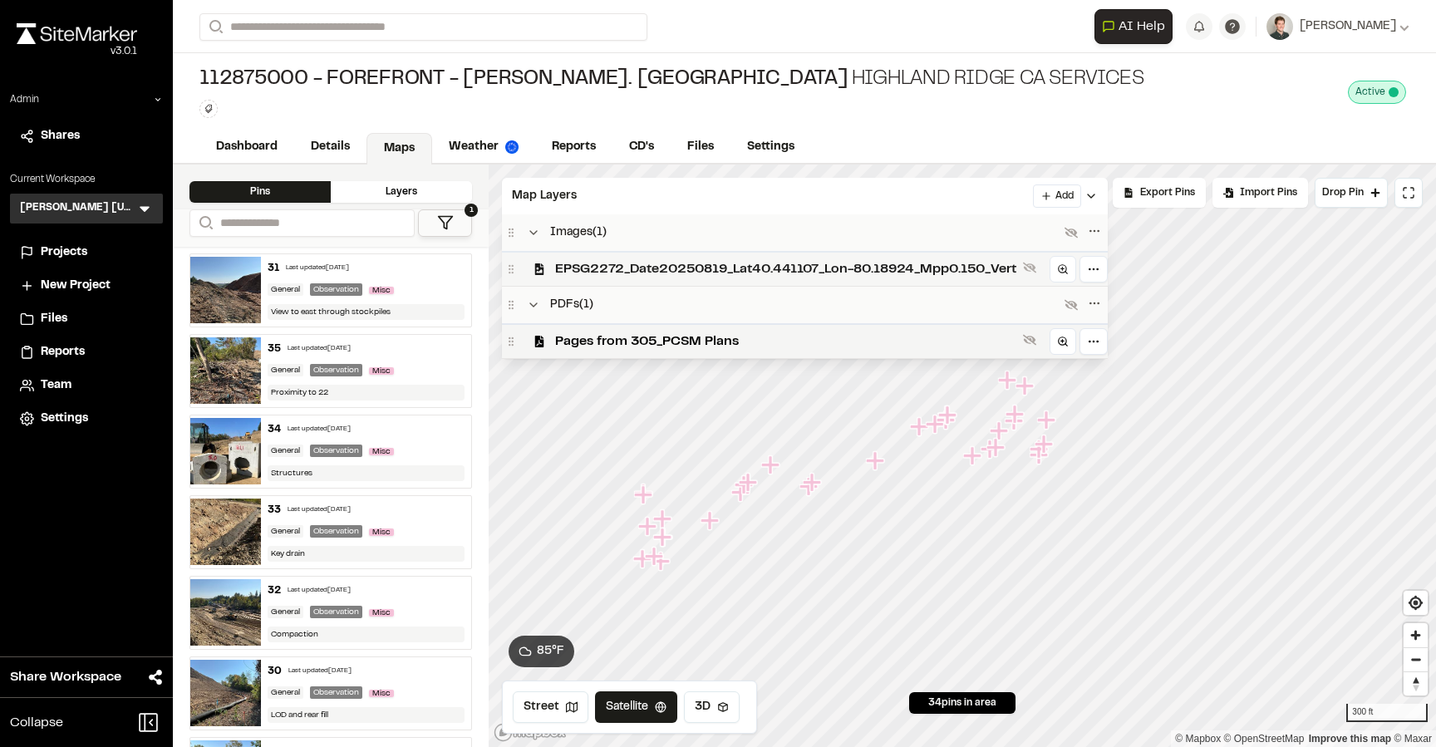
click at [615, 273] on span "EPSG2272_Date20250819_Lat40.441107_Lon-80.18924_Mpp0.150_Vert" at bounding box center [785, 269] width 461 height 20
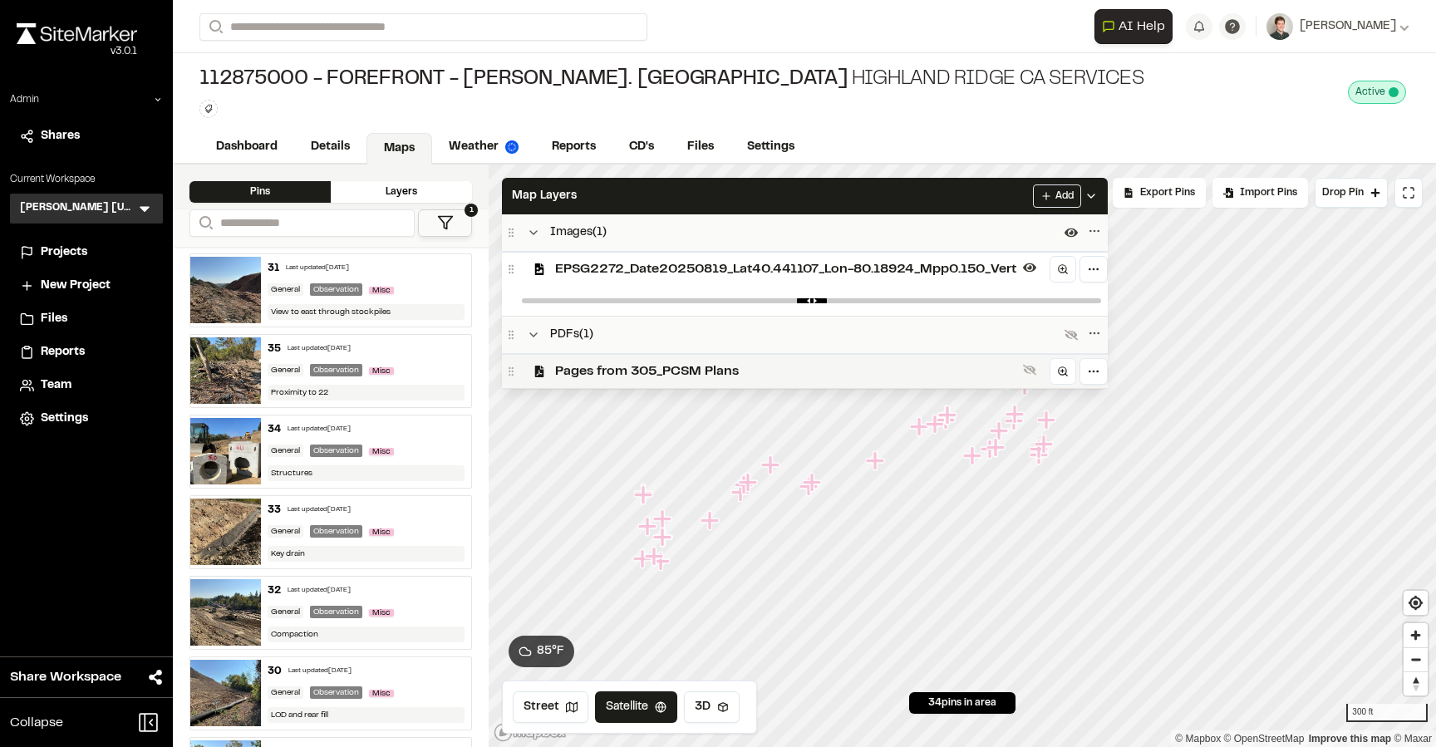
click at [608, 369] on span "Pages from 305_PCSM Plans" at bounding box center [785, 372] width 461 height 20
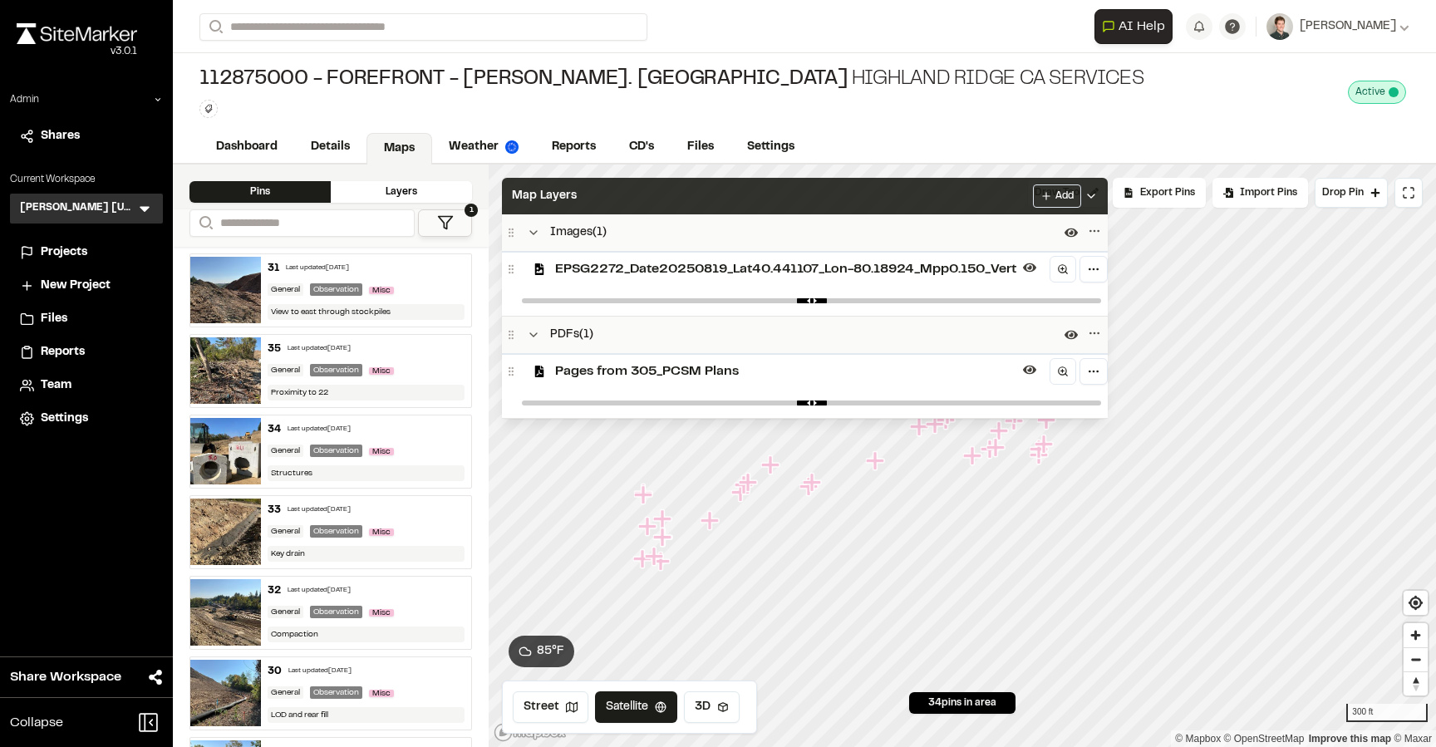
click at [660, 193] on div "Map Layers Add" at bounding box center [805, 196] width 606 height 37
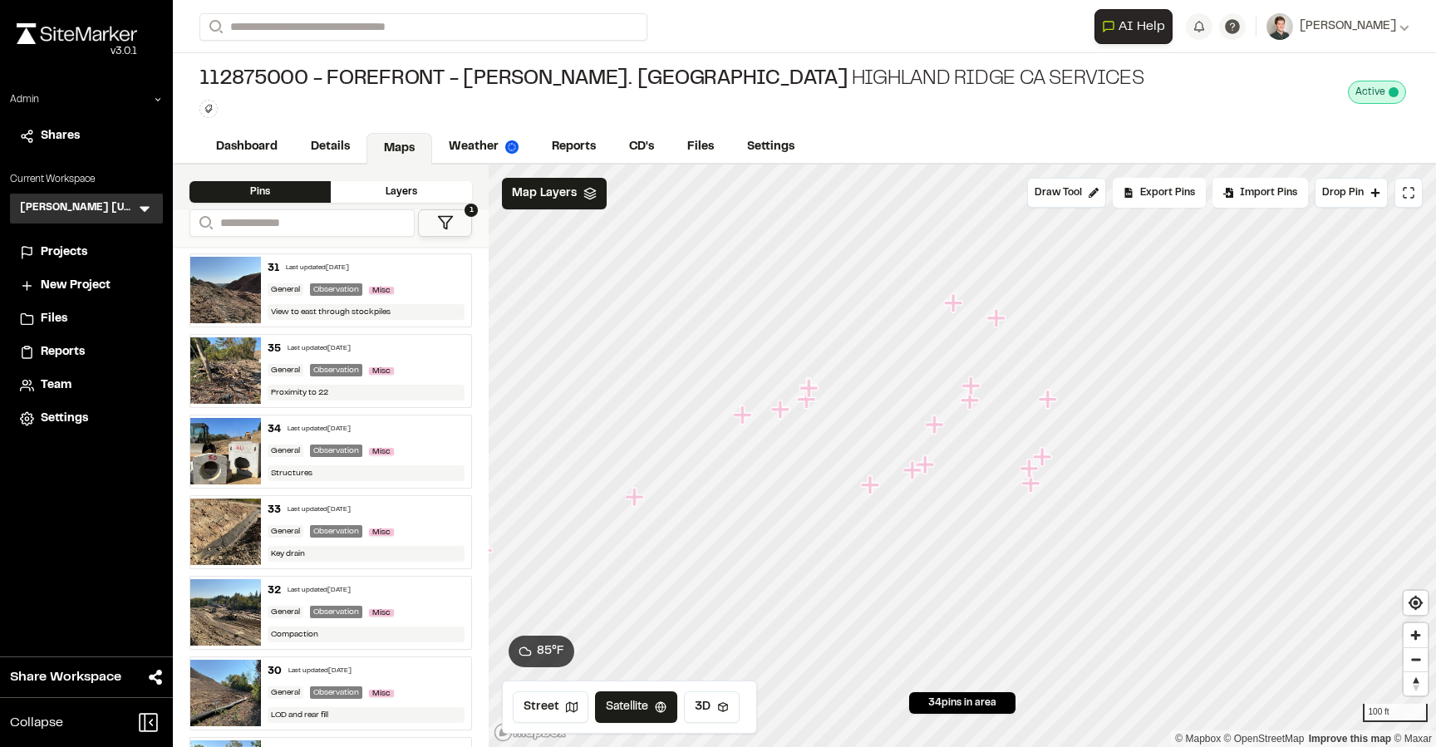
drag, startPoint x: 899, startPoint y: 371, endPoint x: 971, endPoint y: 401, distance: 78.6
click at [971, 401] on icon "Map marker" at bounding box center [970, 401] width 18 height 18
click at [986, 347] on icon "Map marker" at bounding box center [987, 345] width 18 height 18
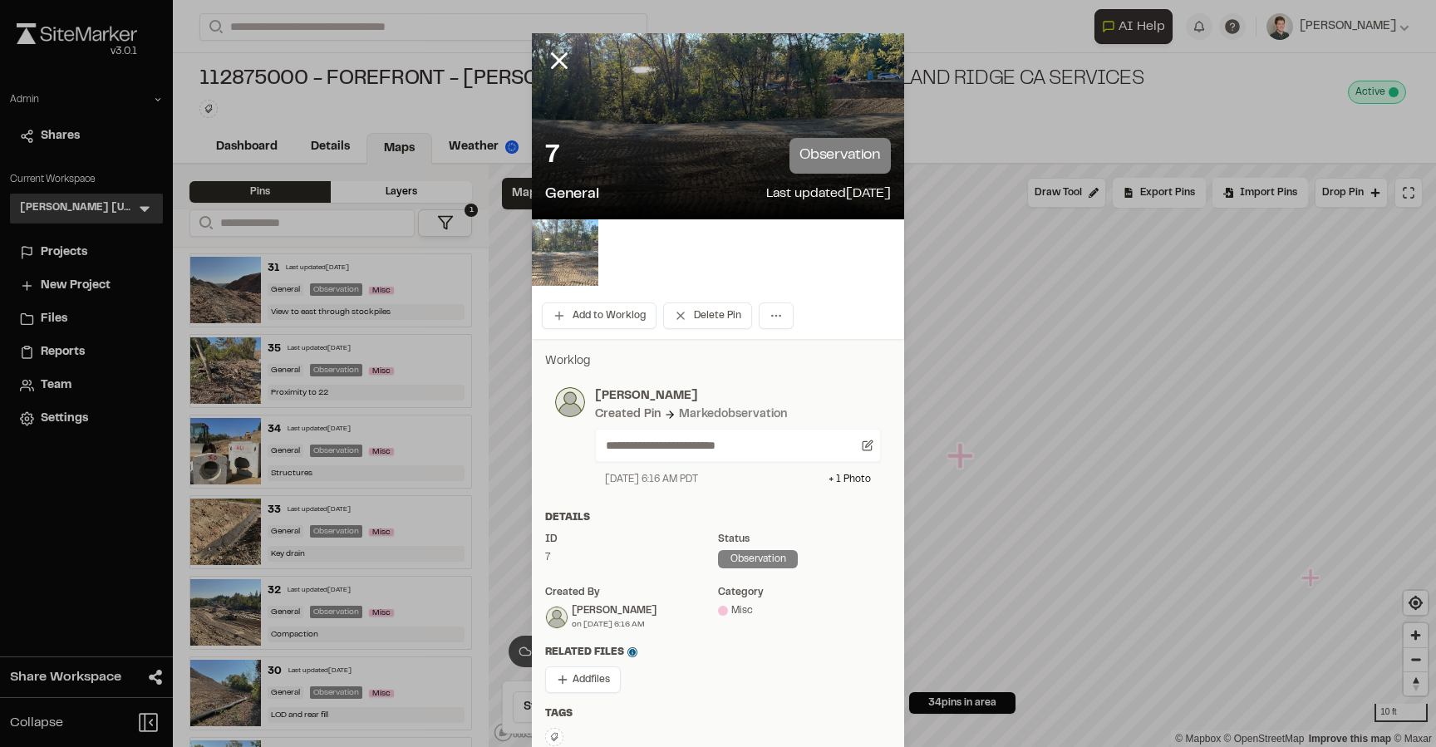
click at [578, 256] on img at bounding box center [565, 252] width 66 height 66
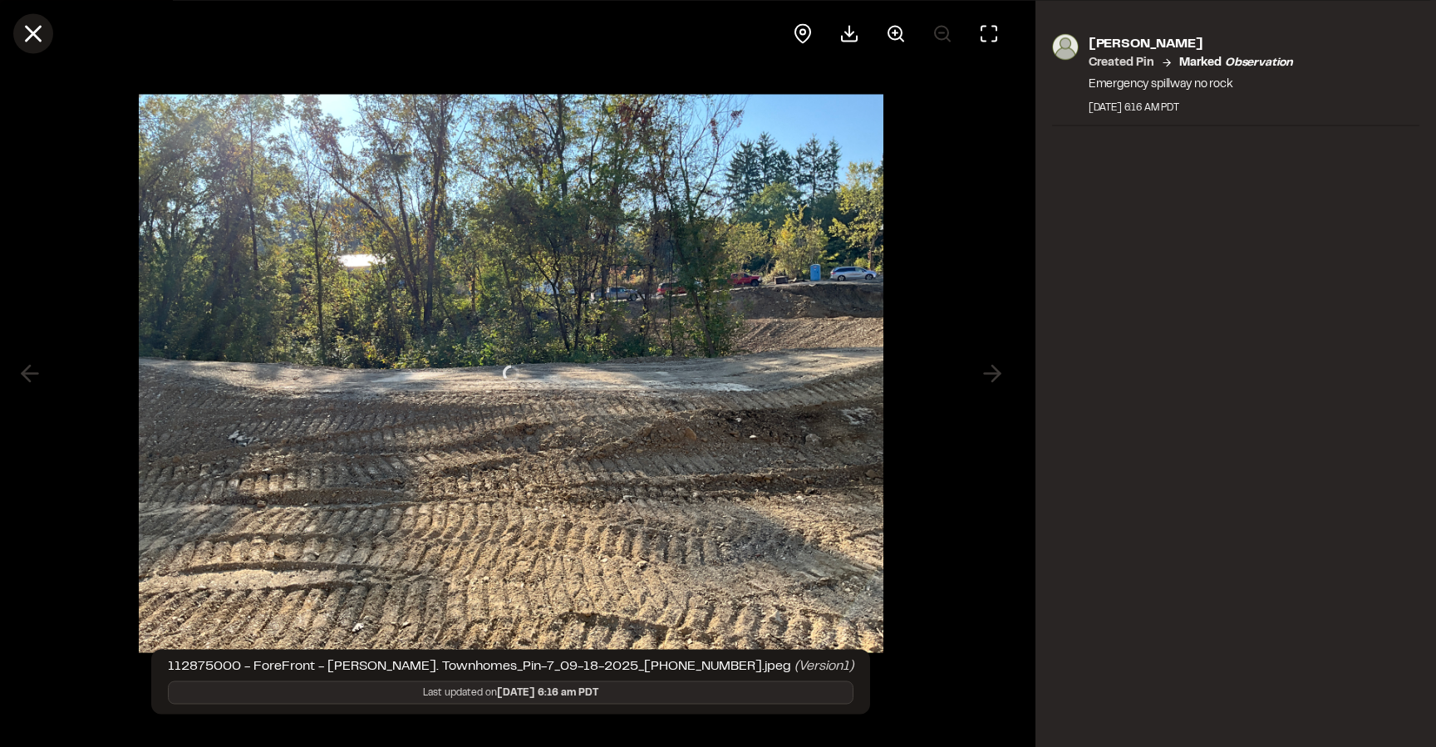
click at [41, 32] on icon at bounding box center [33, 33] width 28 height 28
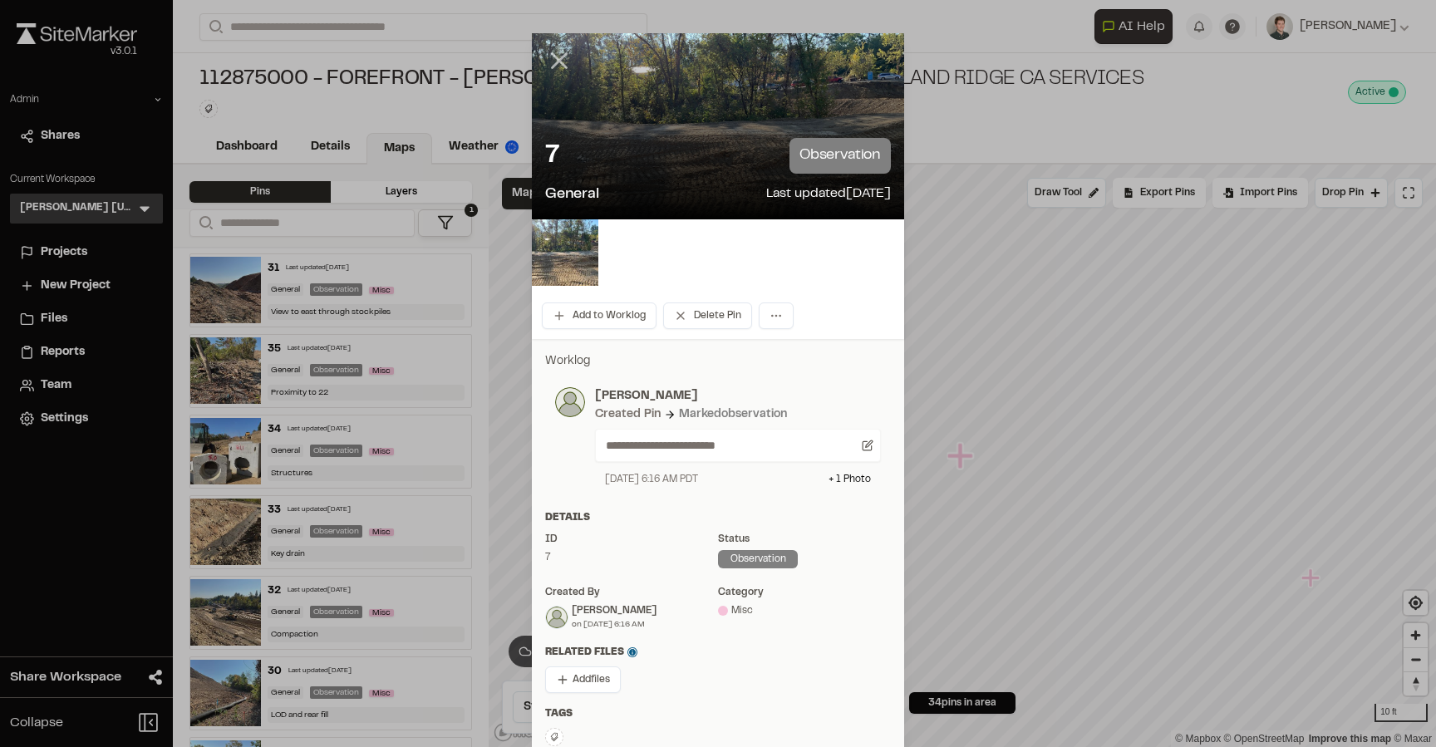
click at [554, 66] on icon at bounding box center [559, 61] width 28 height 28
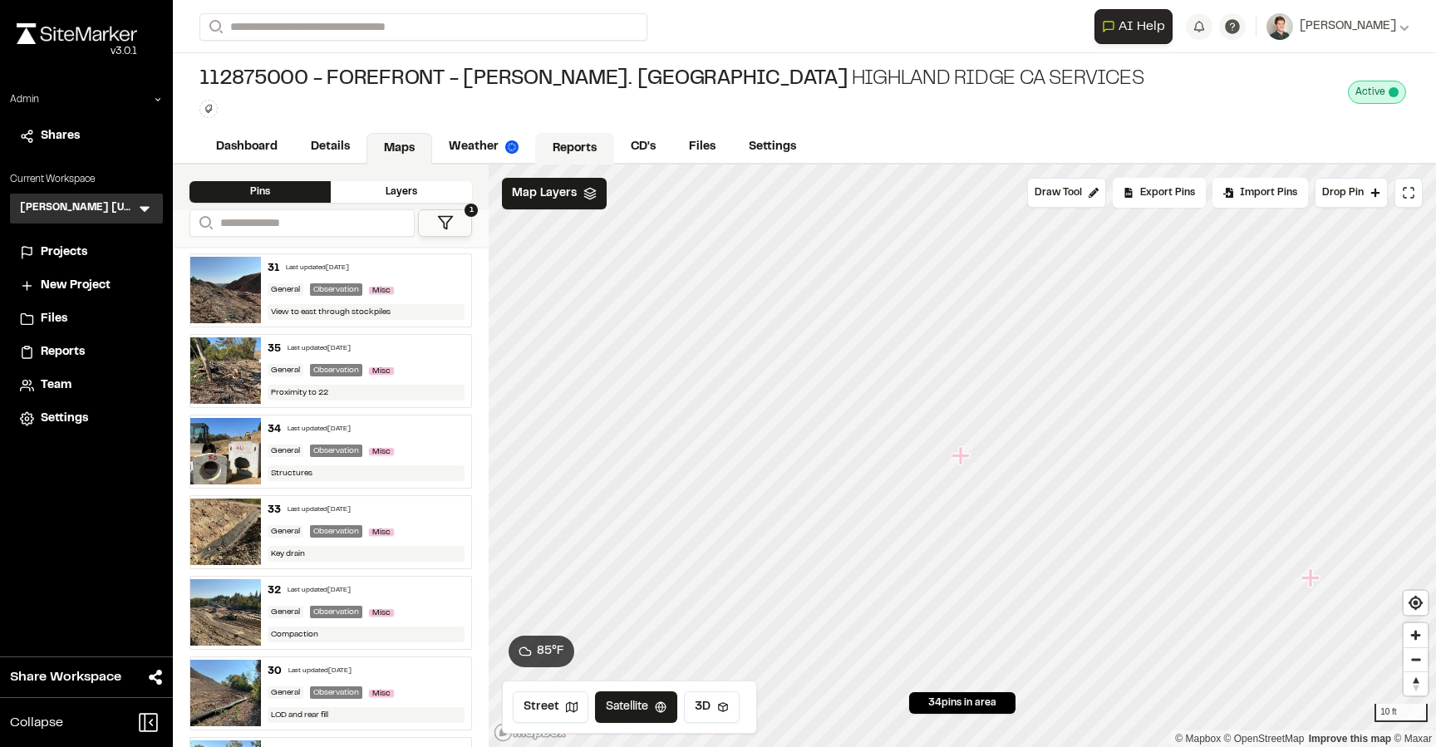
click at [561, 155] on link "Reports" at bounding box center [574, 149] width 79 height 32
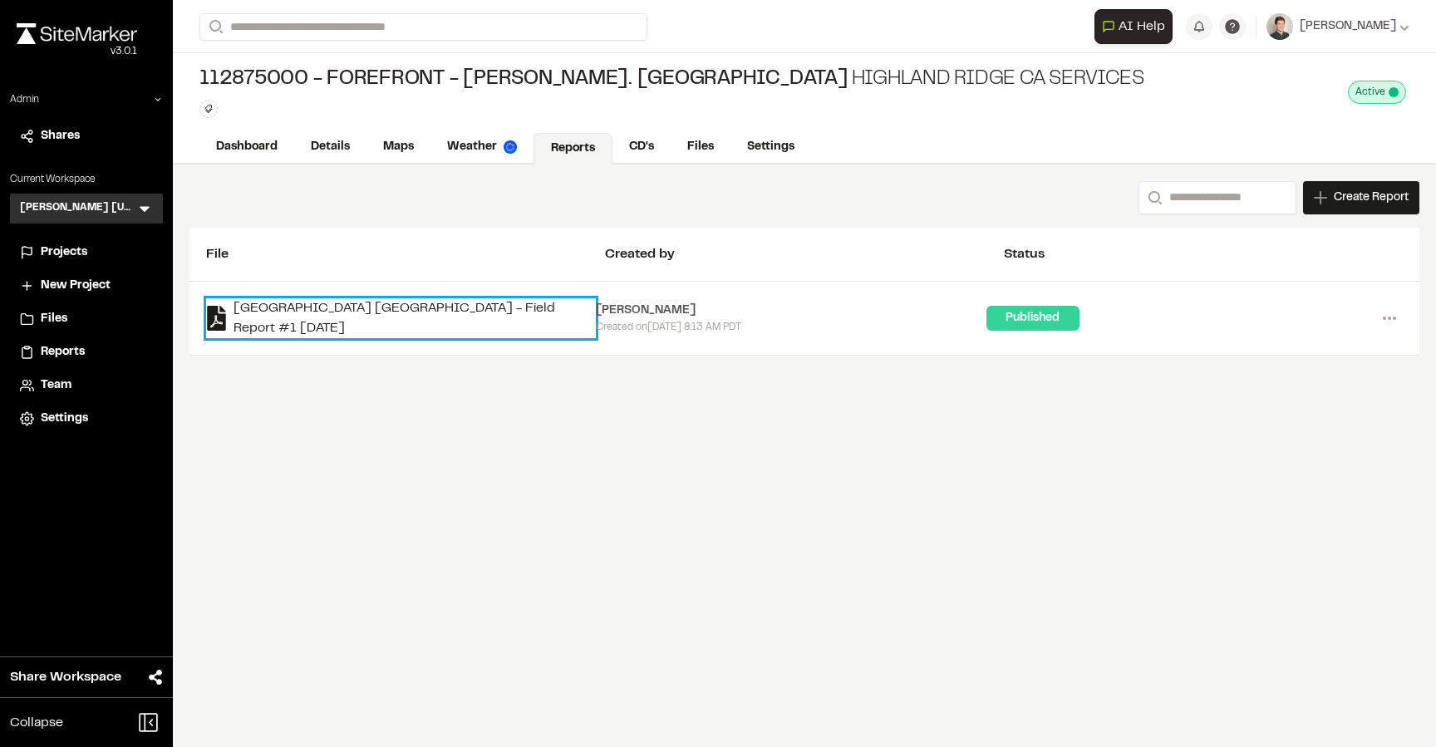
click at [408, 307] on link "Highland Ridge CA - Field Report #1 2025-09-18" at bounding box center [401, 318] width 390 height 40
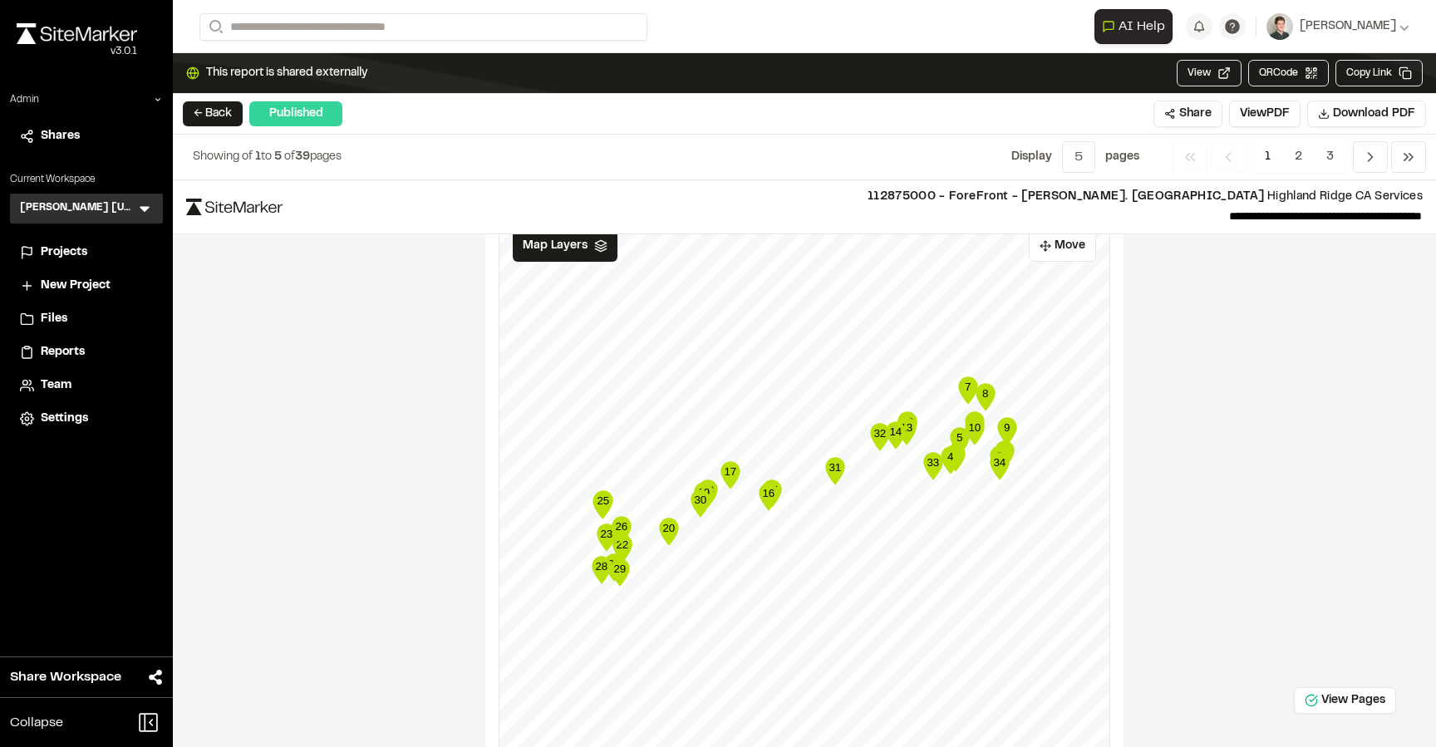
scroll to position [2624, 0]
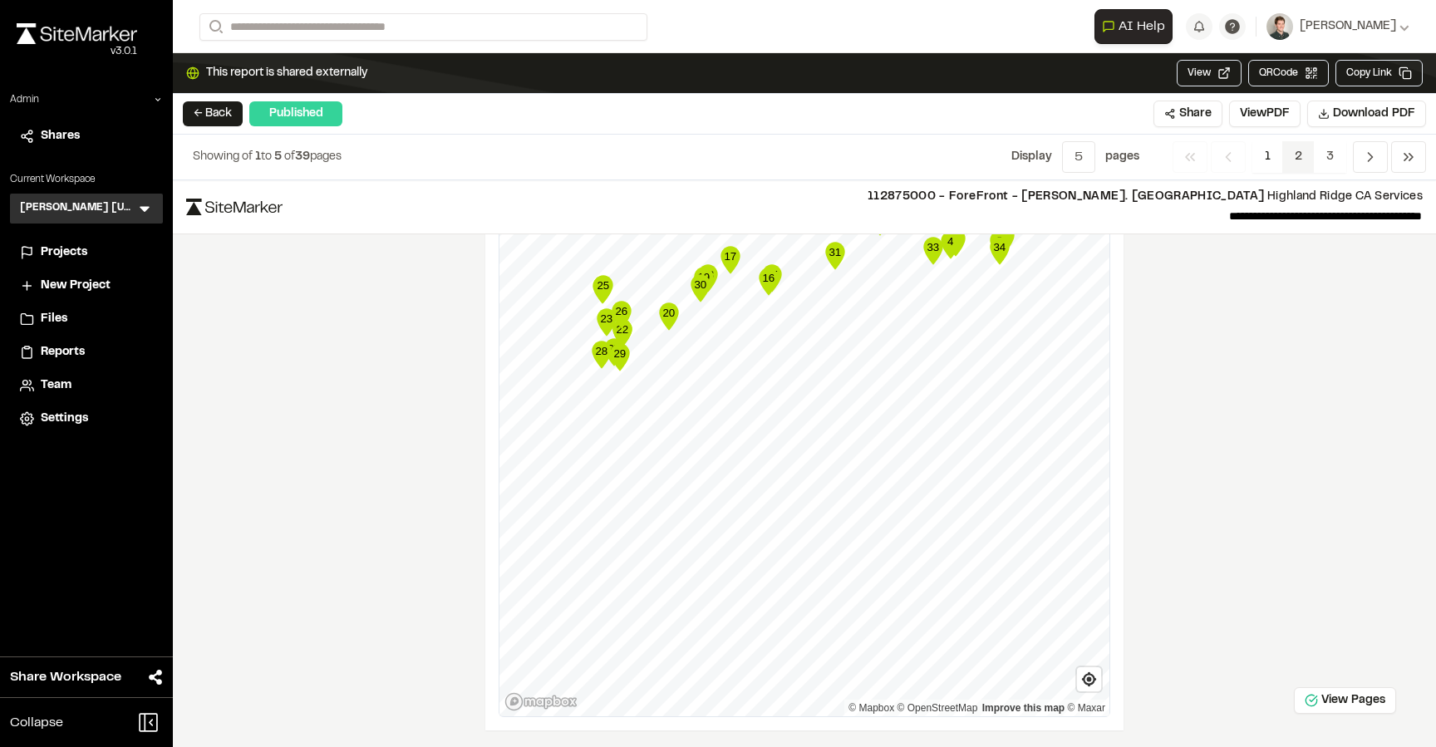
click at [1307, 150] on span "2" at bounding box center [1299, 157] width 32 height 32
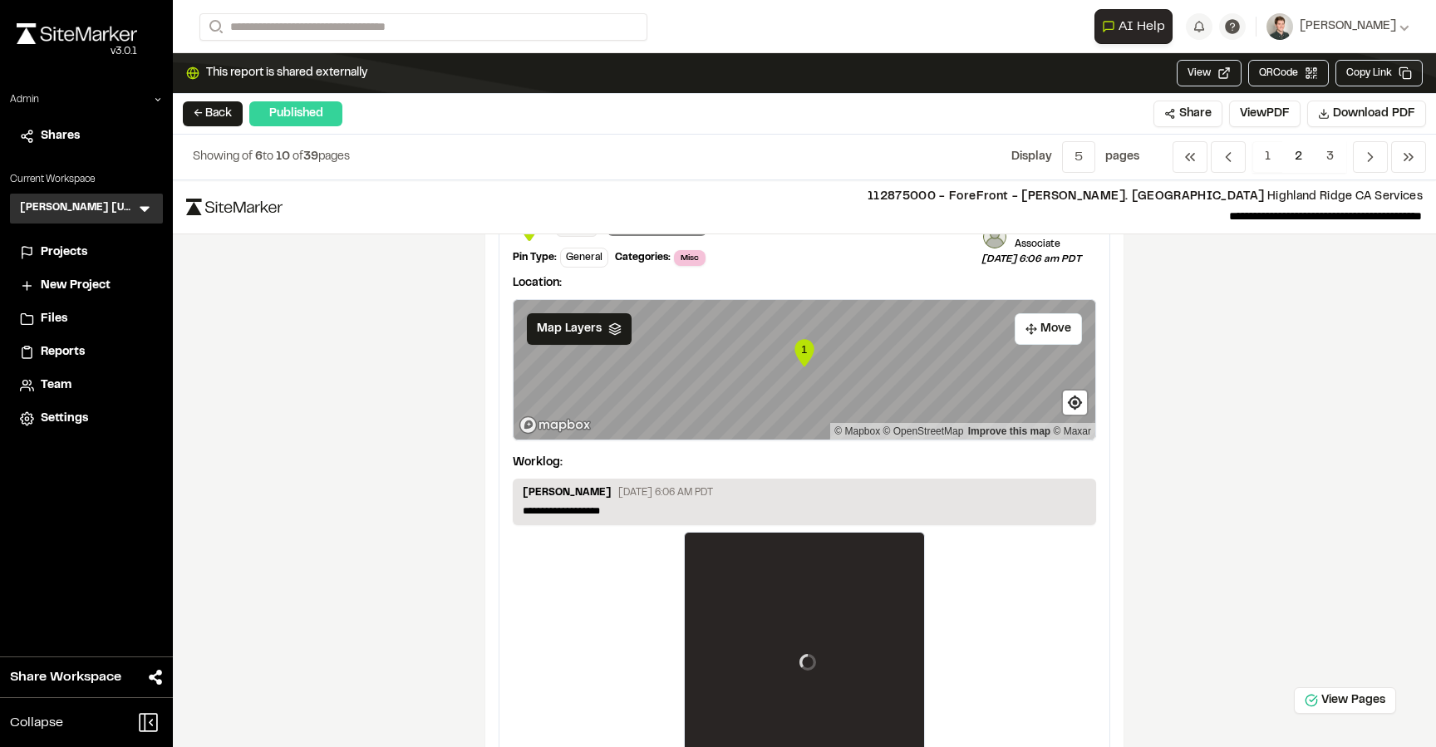
scroll to position [78, 0]
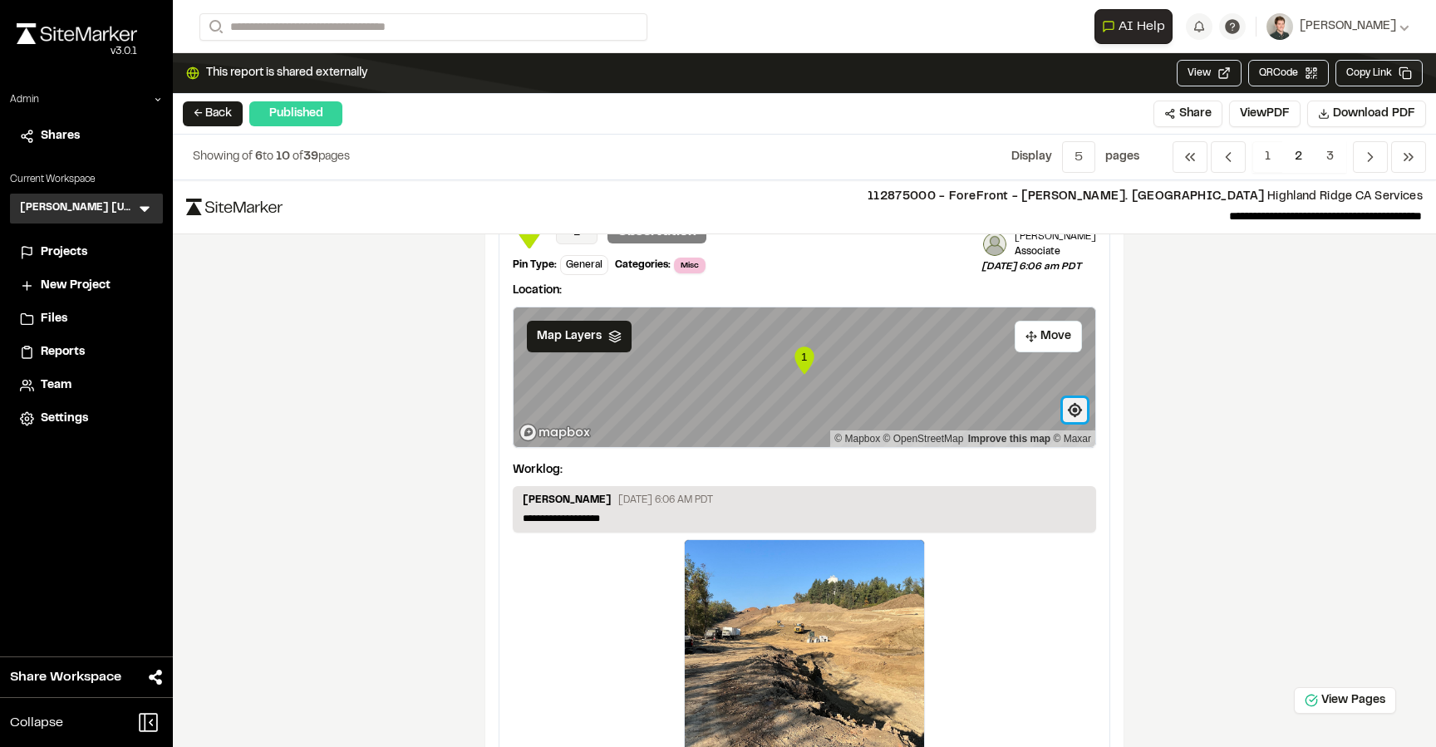
click at [1078, 415] on span "Find my location" at bounding box center [1075, 410] width 24 height 24
click at [186, 108] on button "← Back" at bounding box center [213, 113] width 60 height 25
